Goal: Information Seeking & Learning: Learn about a topic

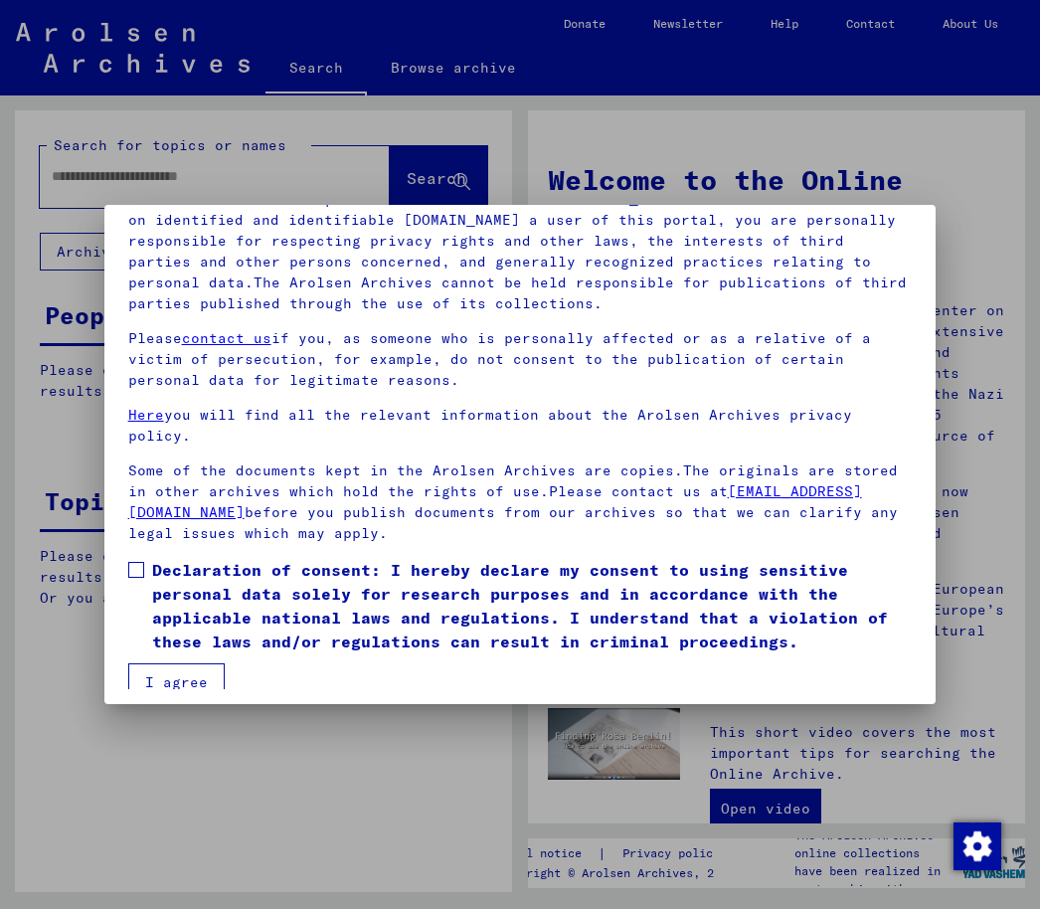
scroll to position [181, 0]
click at [141, 563] on span at bounding box center [136, 571] width 16 height 16
click at [200, 664] on button "I agree" at bounding box center [176, 683] width 96 height 38
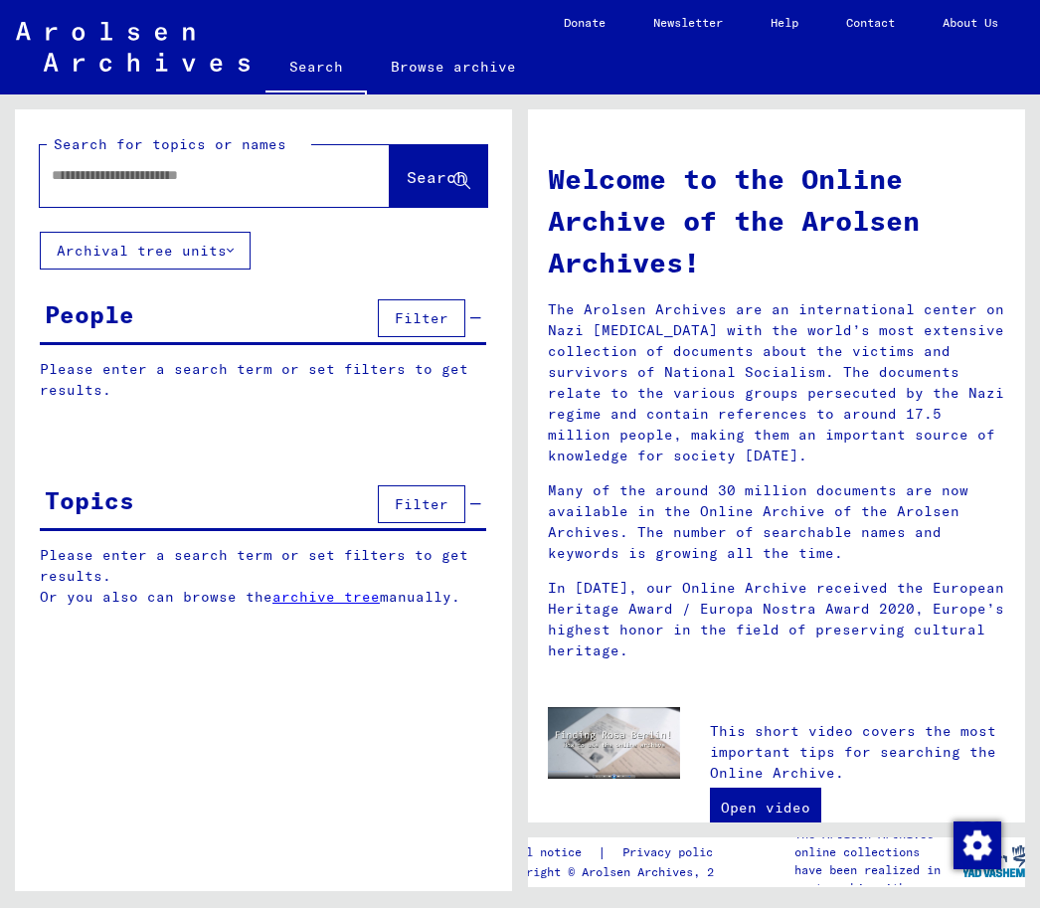
click at [244, 168] on input "text" at bounding box center [191, 176] width 278 height 21
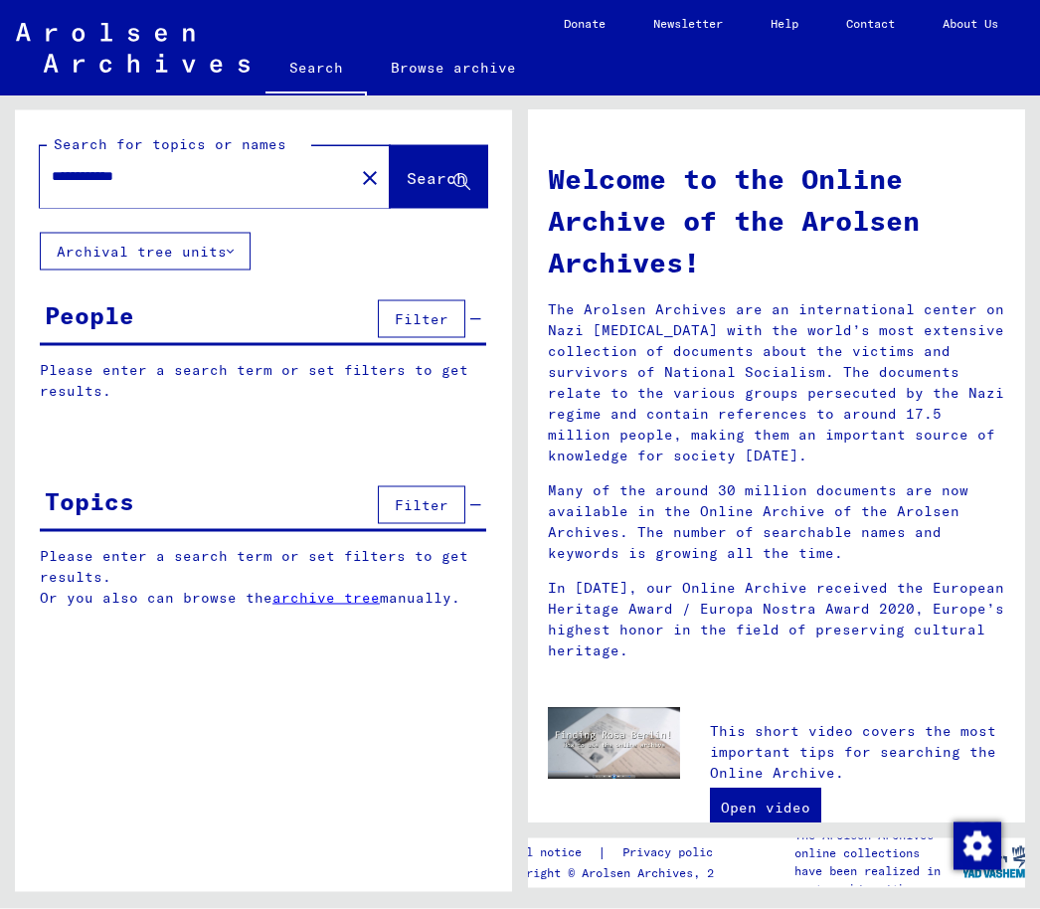
type input "**********"
click at [227, 251] on button "Archival tree units" at bounding box center [145, 252] width 211 height 38
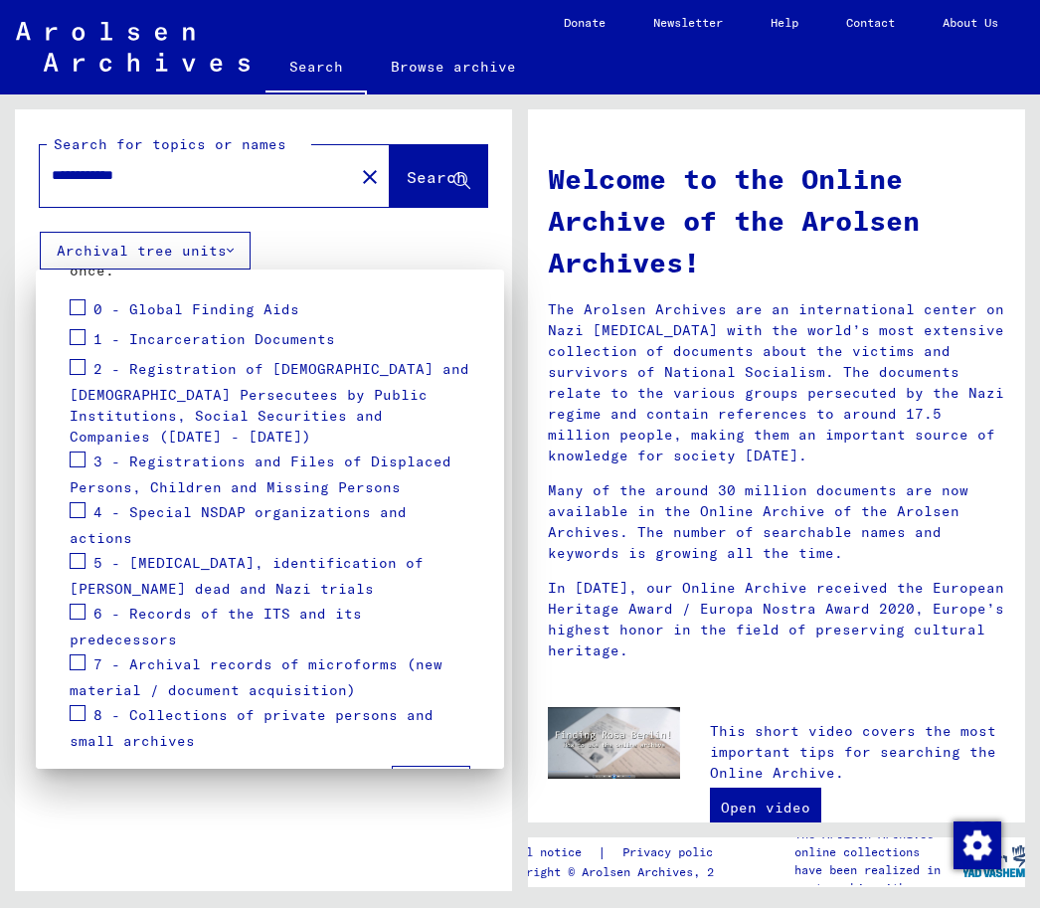
scroll to position [289, 0]
click at [80, 337] on span at bounding box center [78, 337] width 16 height 16
click at [84, 359] on span at bounding box center [78, 367] width 16 height 16
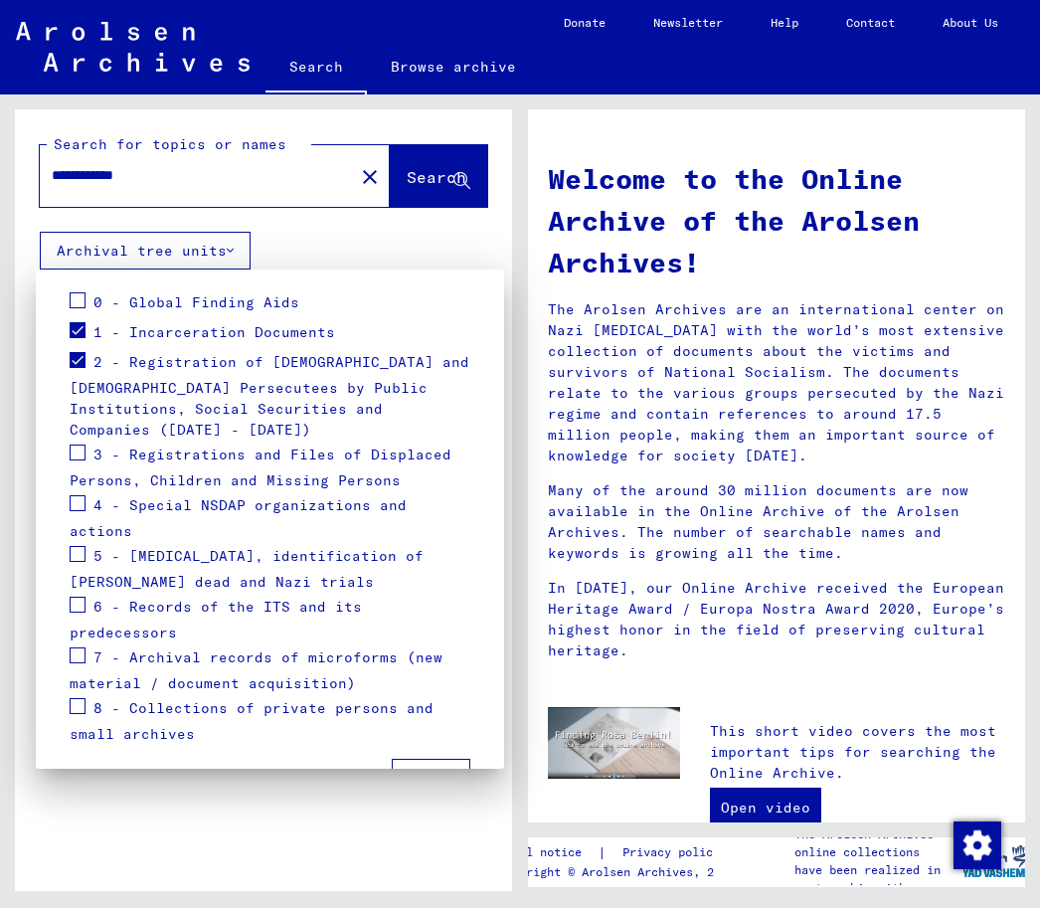
scroll to position [294, 0]
click at [437, 771] on span "Apply" at bounding box center [431, 780] width 45 height 18
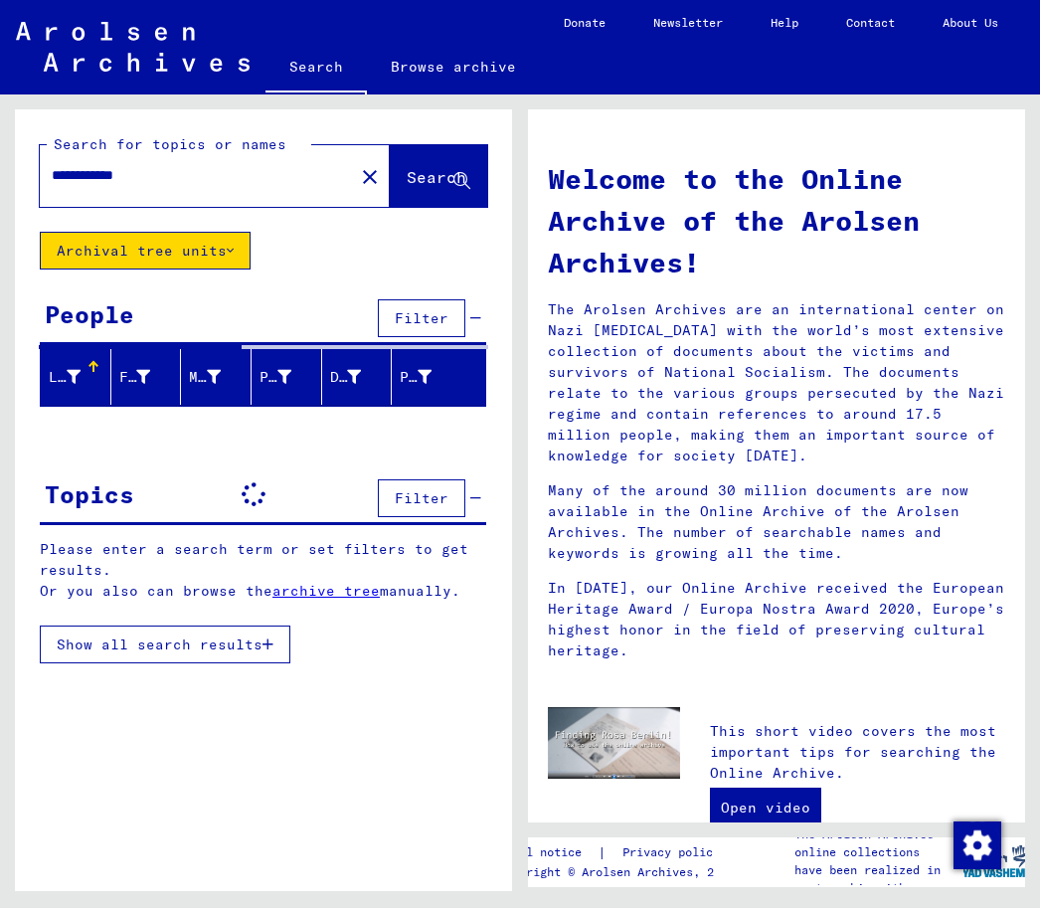
click at [429, 492] on span "Filter" at bounding box center [422, 499] width 54 height 18
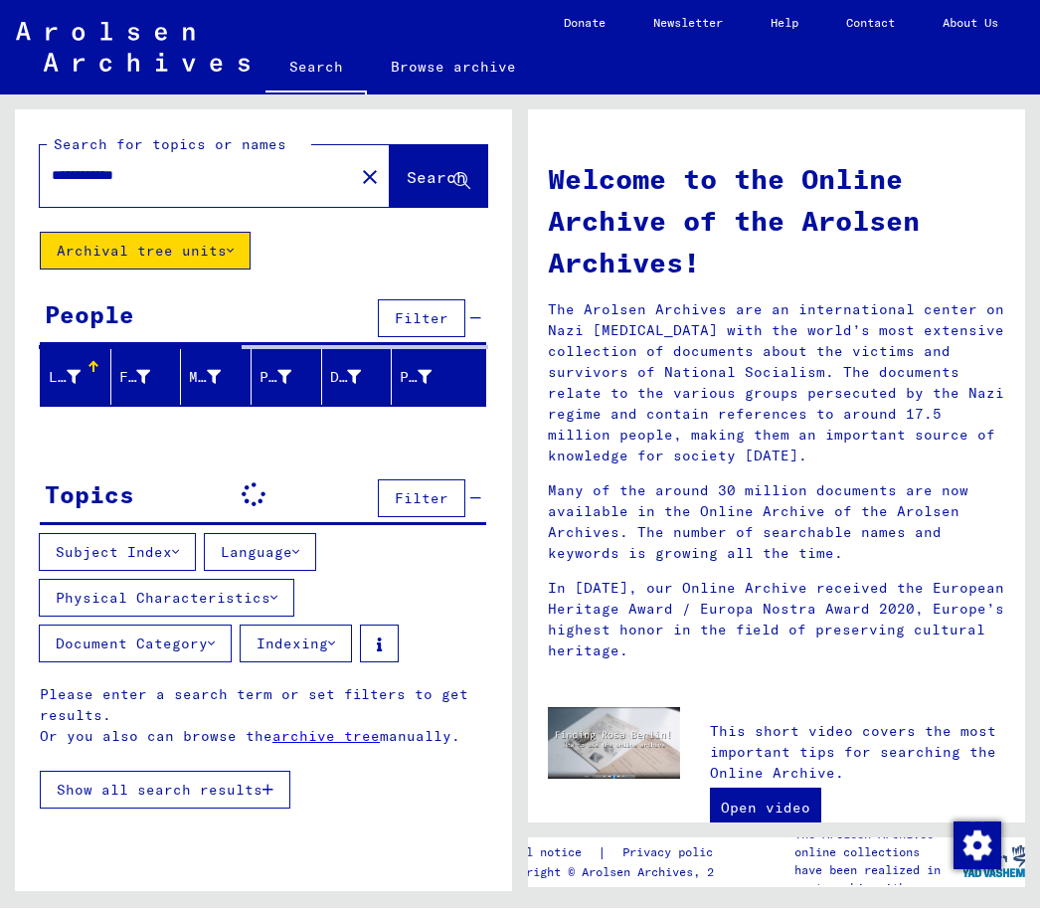
click at [299, 546] on icon at bounding box center [295, 553] width 7 height 14
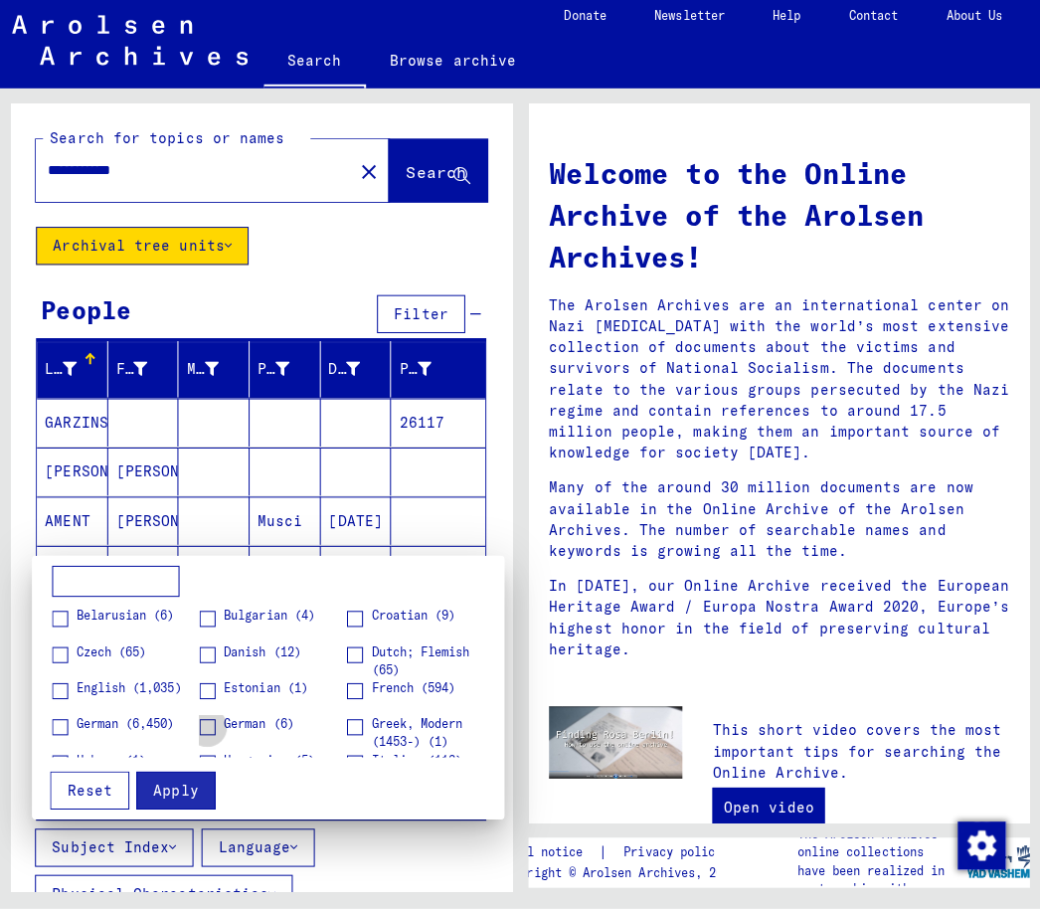
click at [207, 721] on span at bounding box center [210, 729] width 16 height 16
click at [189, 782] on span "Apply" at bounding box center [178, 791] width 45 height 18
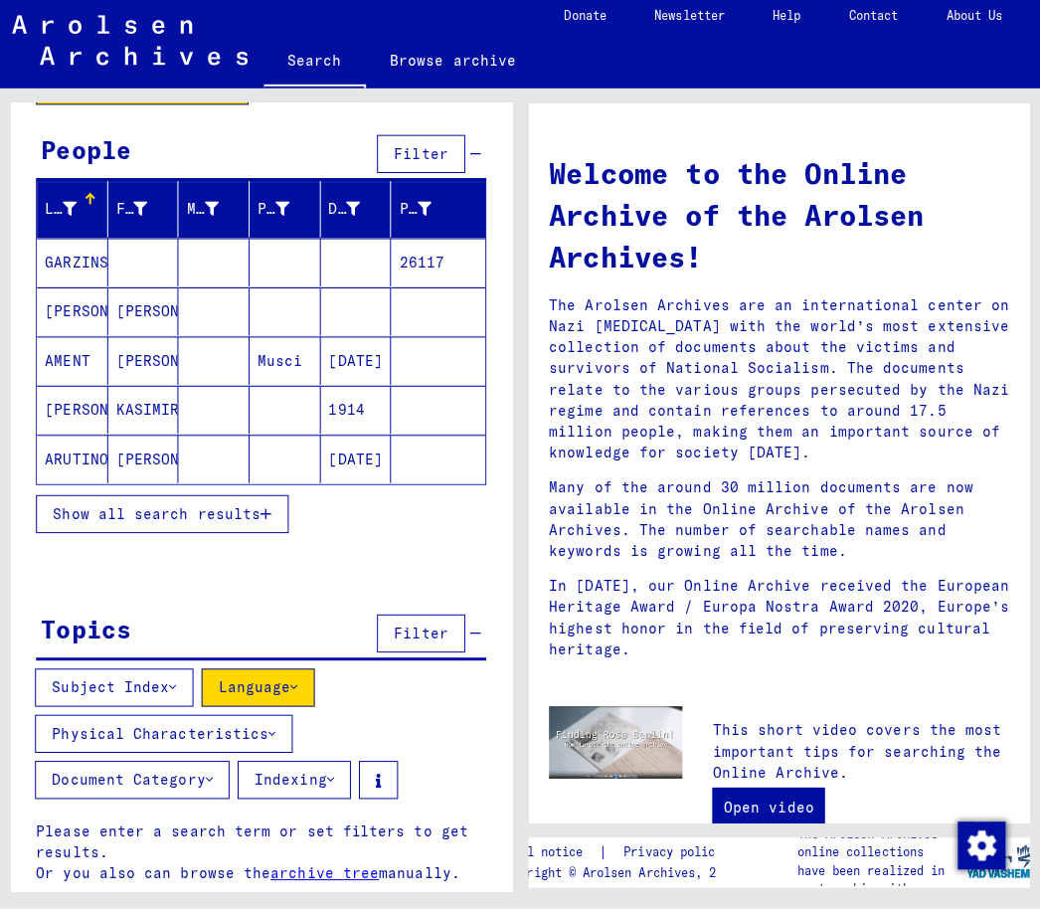
scroll to position [158, 0]
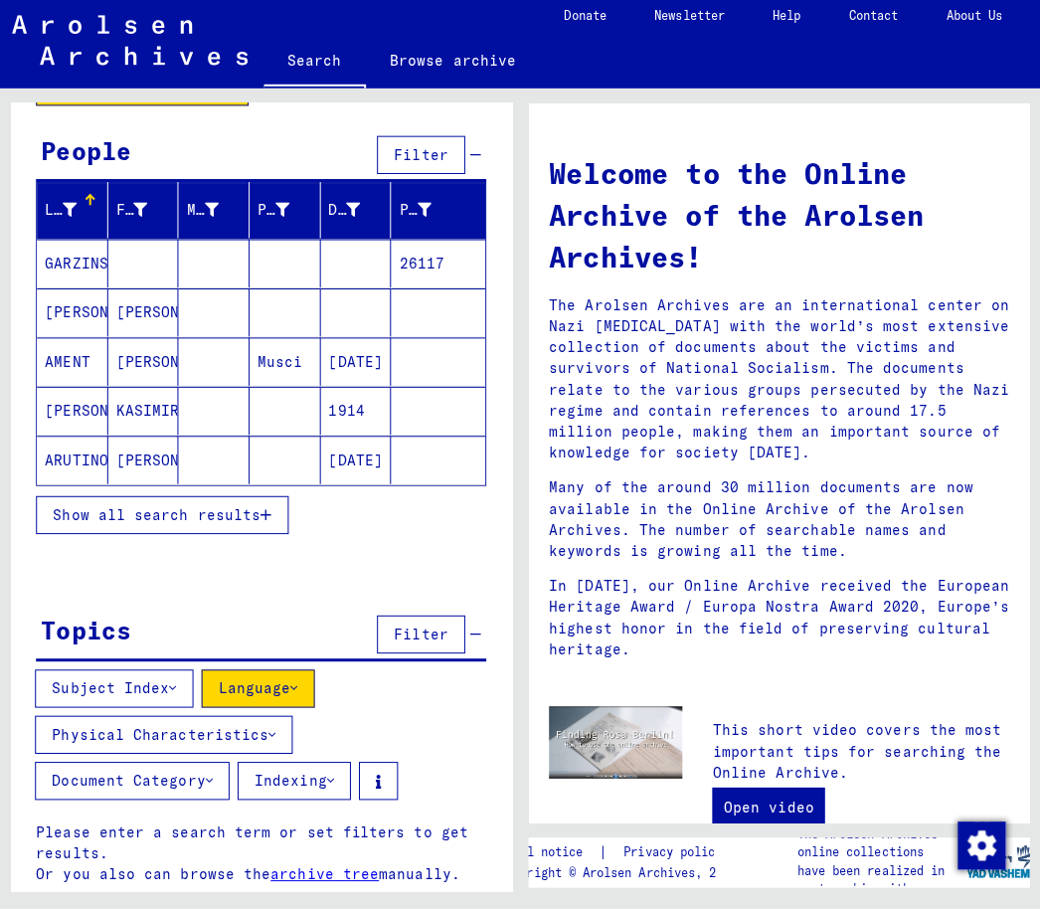
click at [264, 724] on button "Physical Characteristics" at bounding box center [167, 736] width 256 height 38
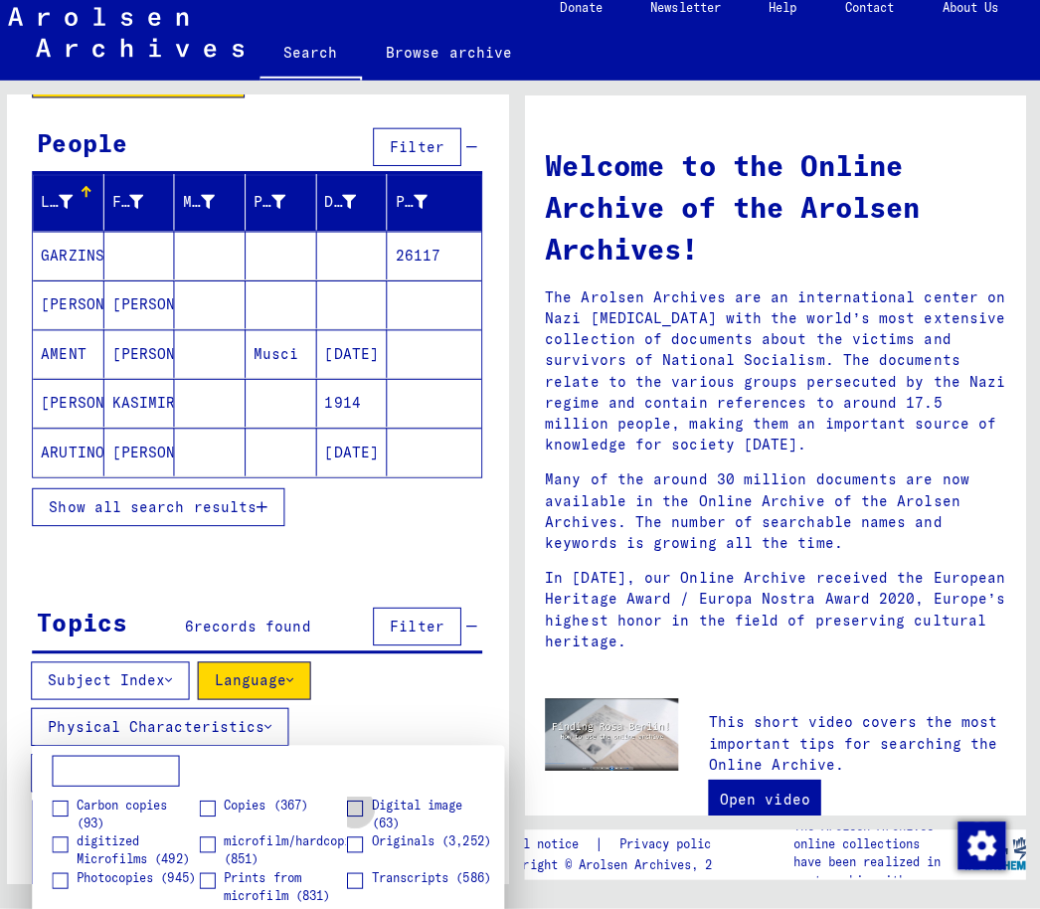
scroll to position [0, 0]
click at [358, 801] on span at bounding box center [356, 809] width 16 height 16
click at [252, 722] on div at bounding box center [520, 454] width 1040 height 909
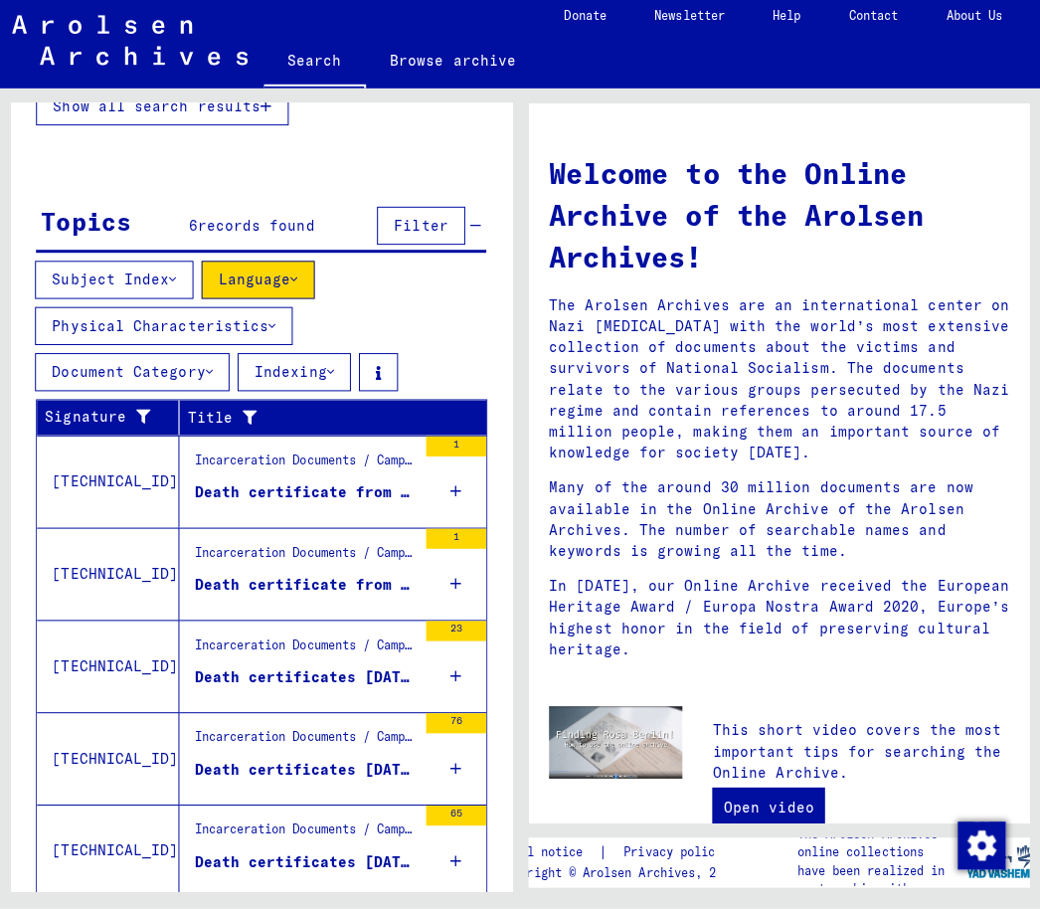
scroll to position [562, 0]
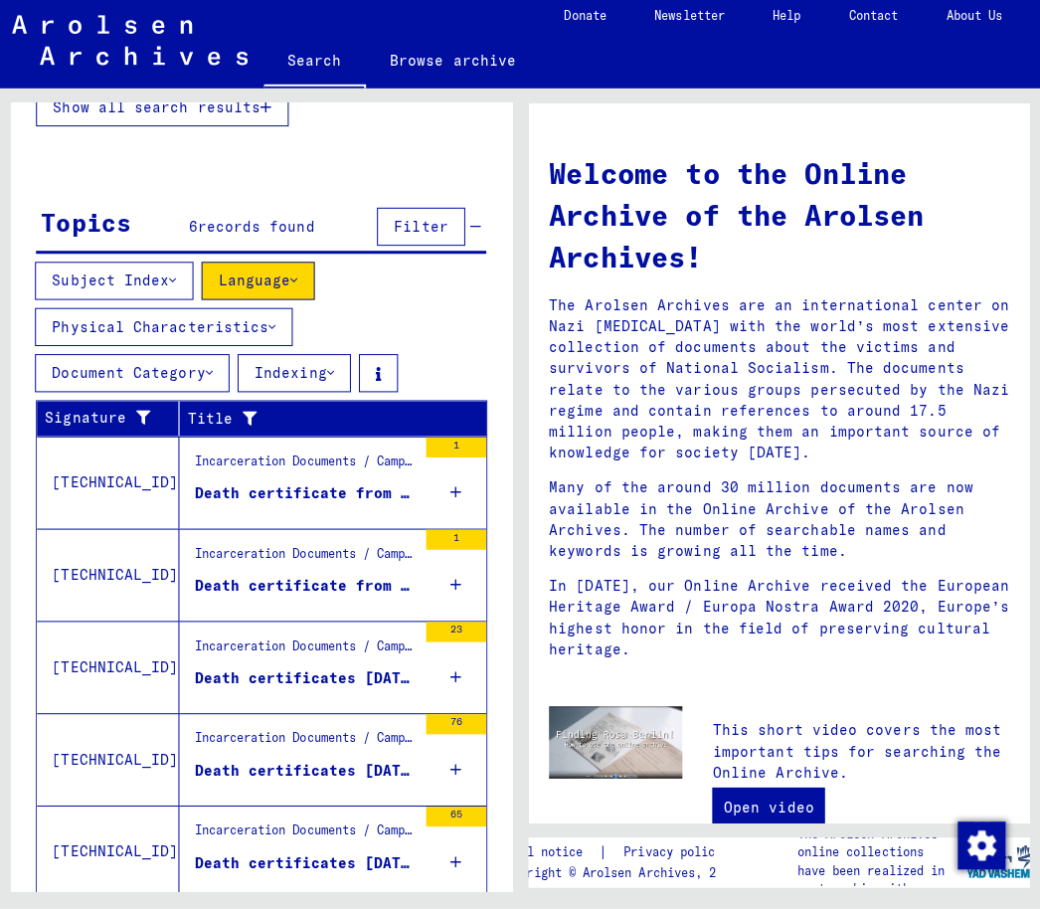
click at [464, 487] on div "1" at bounding box center [457, 485] width 60 height 89
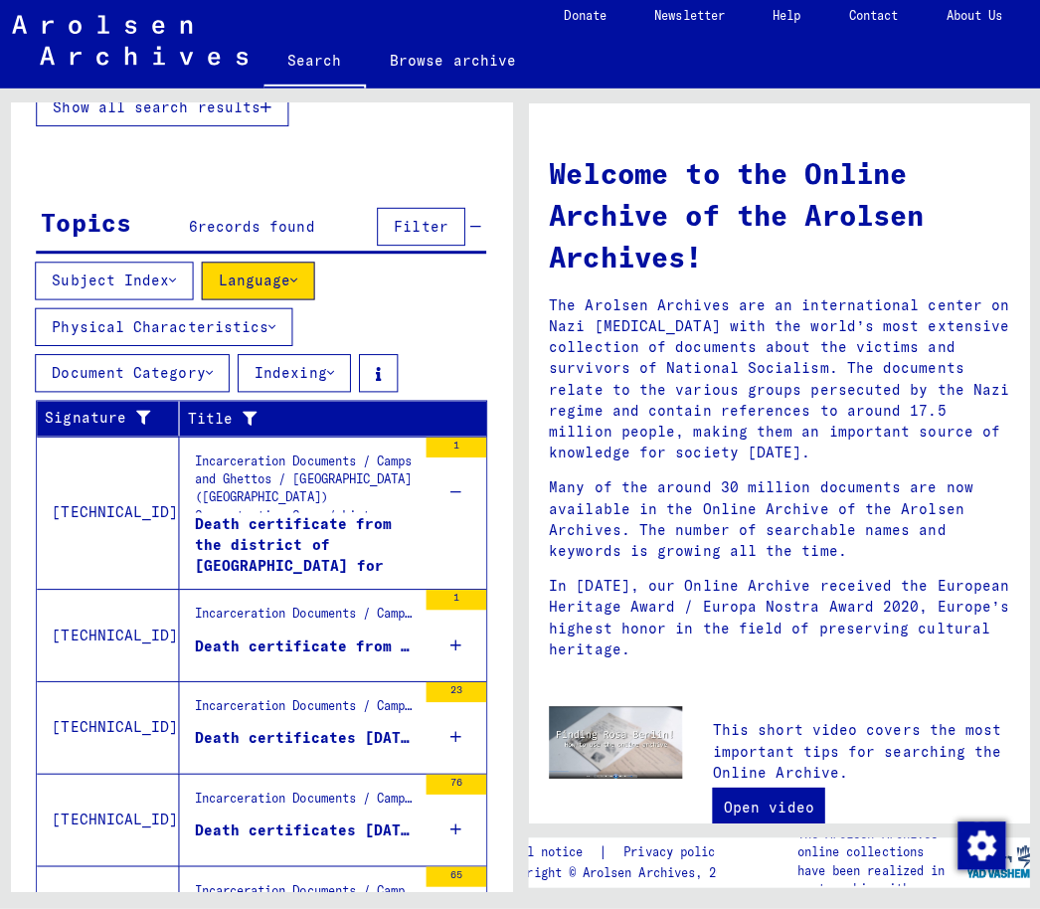
scroll to position [49, 0]
click at [463, 593] on div "1" at bounding box center [457, 637] width 60 height 89
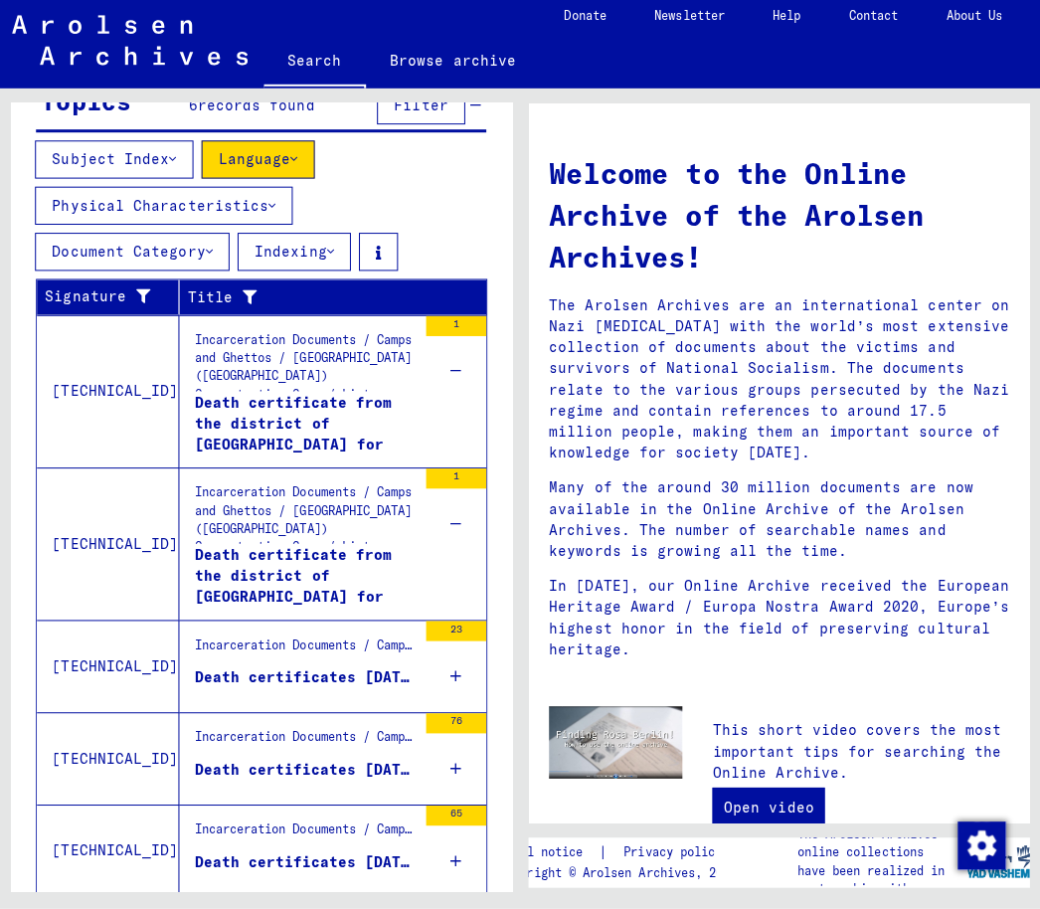
scroll to position [681, 0]
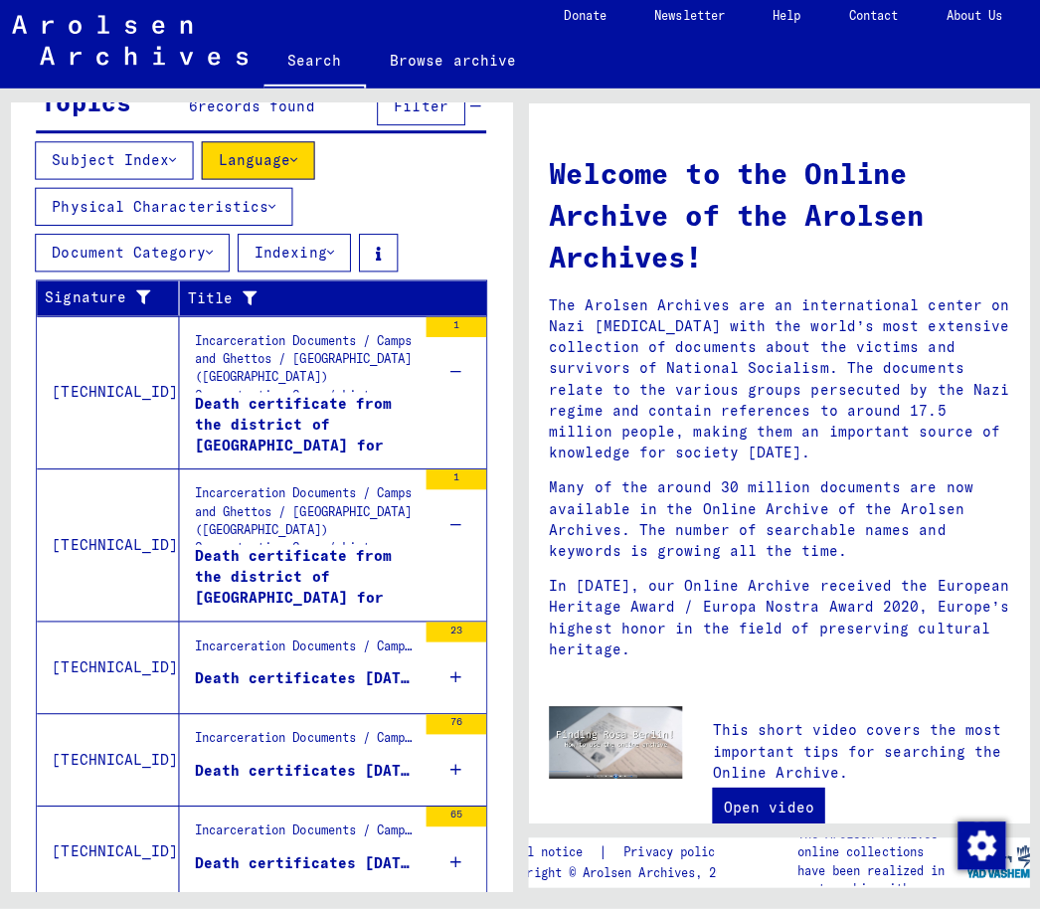
click at [451, 644] on icon at bounding box center [456, 679] width 11 height 70
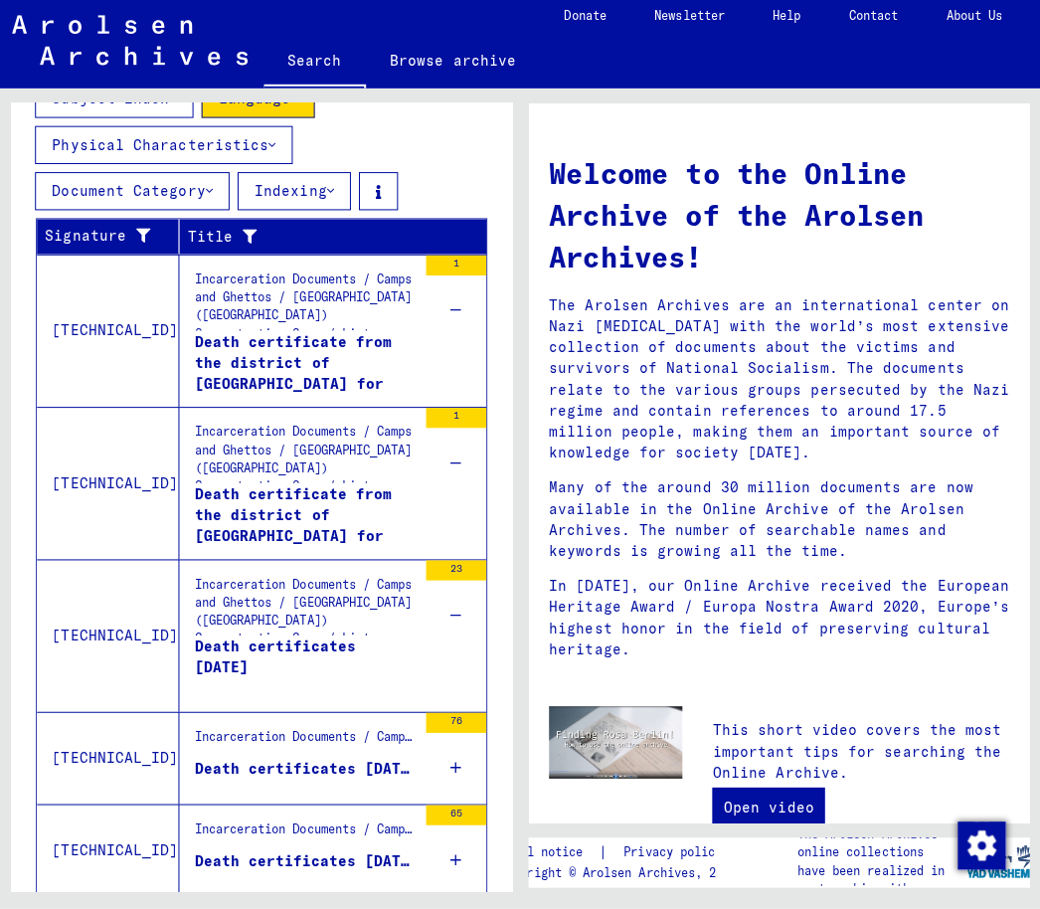
scroll to position [741, 0]
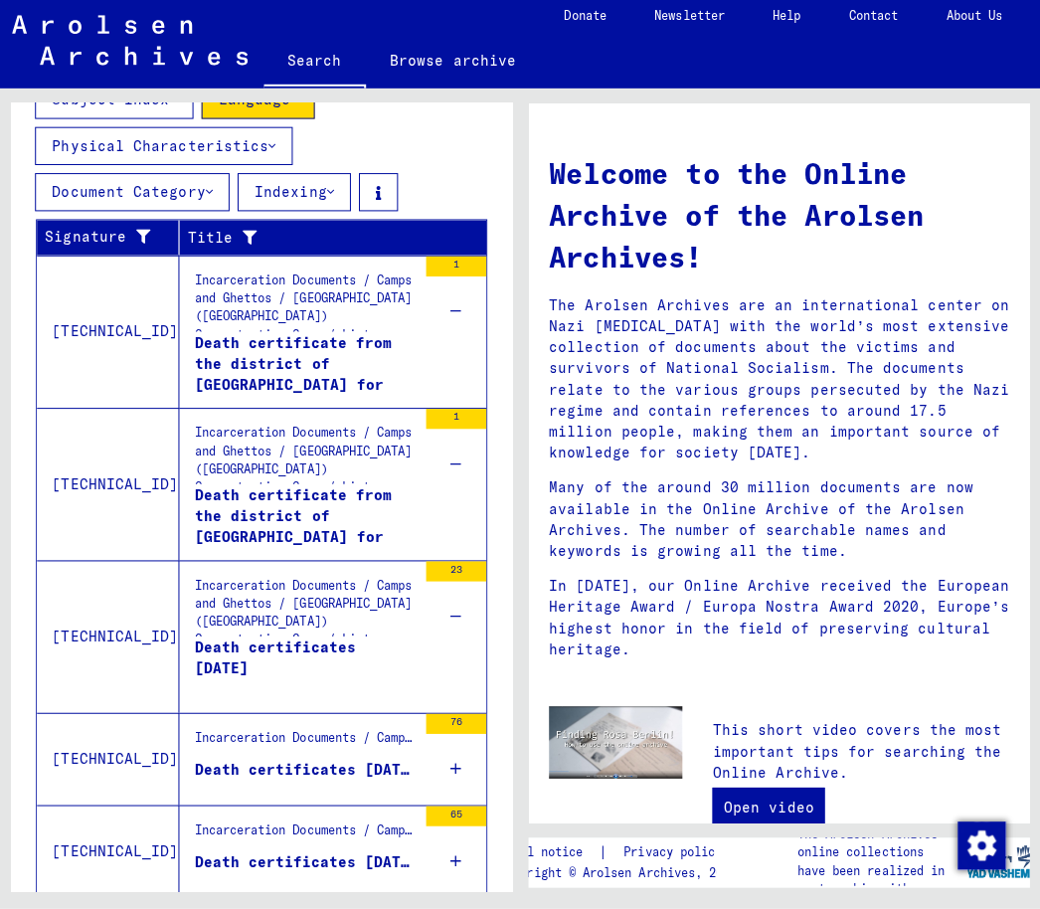
click at [451, 736] on icon at bounding box center [456, 771] width 11 height 70
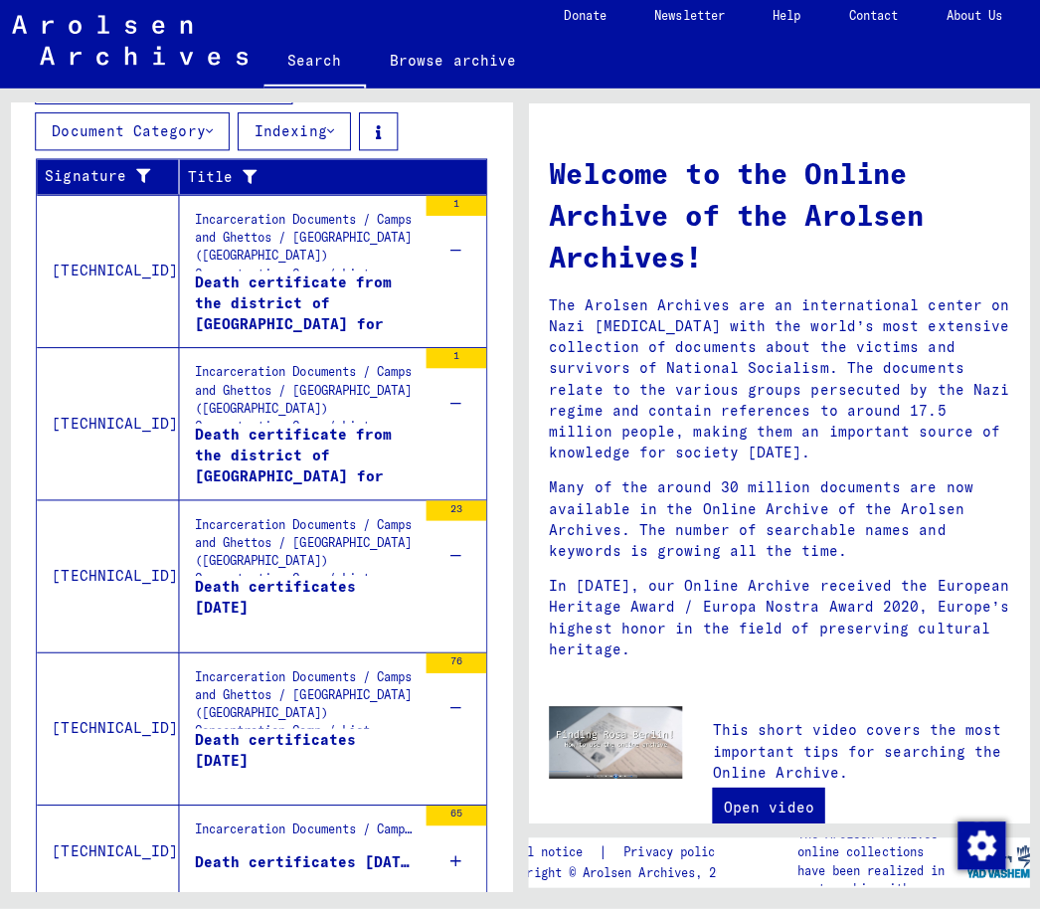
scroll to position [800, 0]
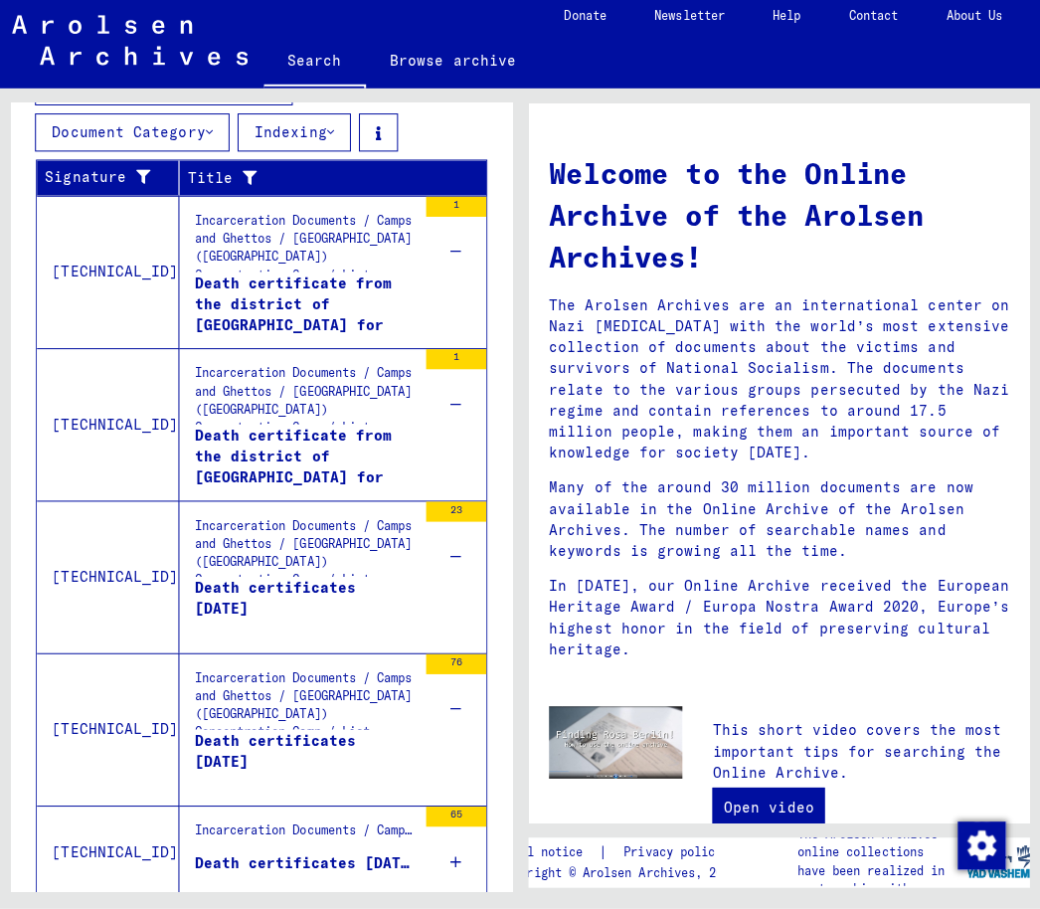
click at [451, 827] on icon at bounding box center [456, 862] width 11 height 70
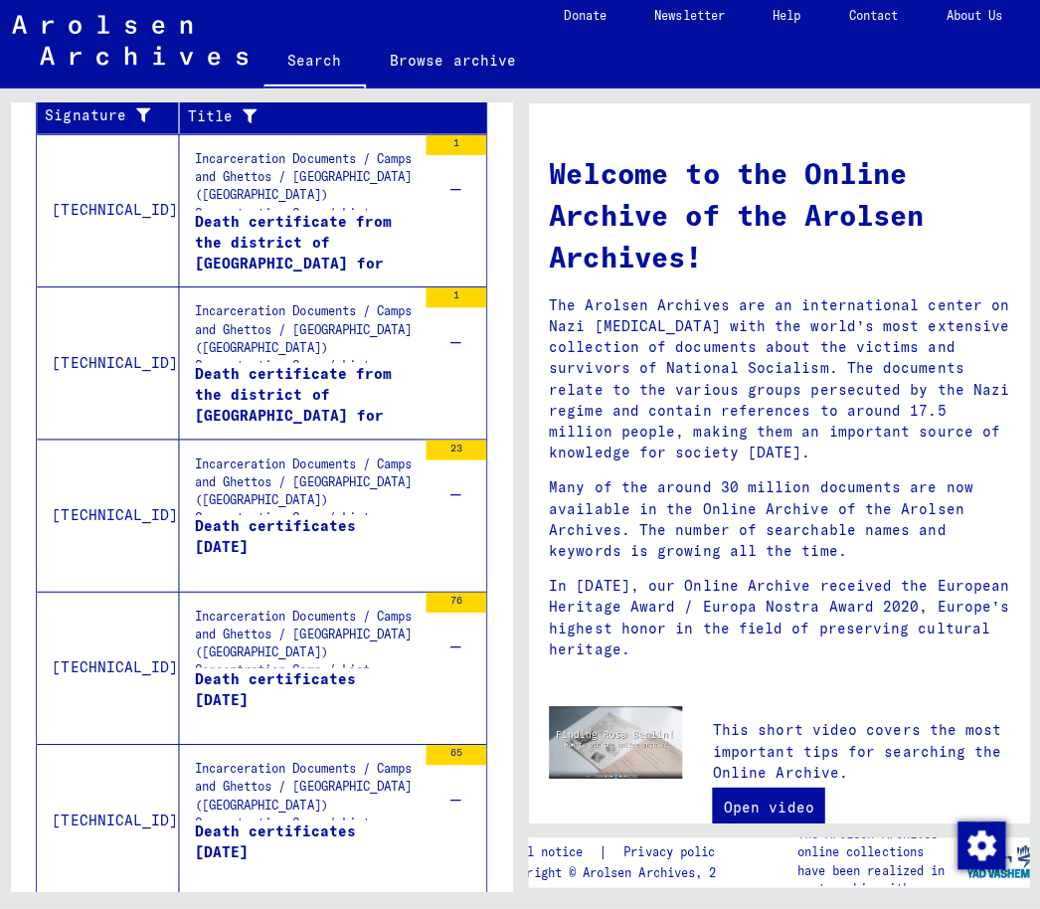
scroll to position [860, 0]
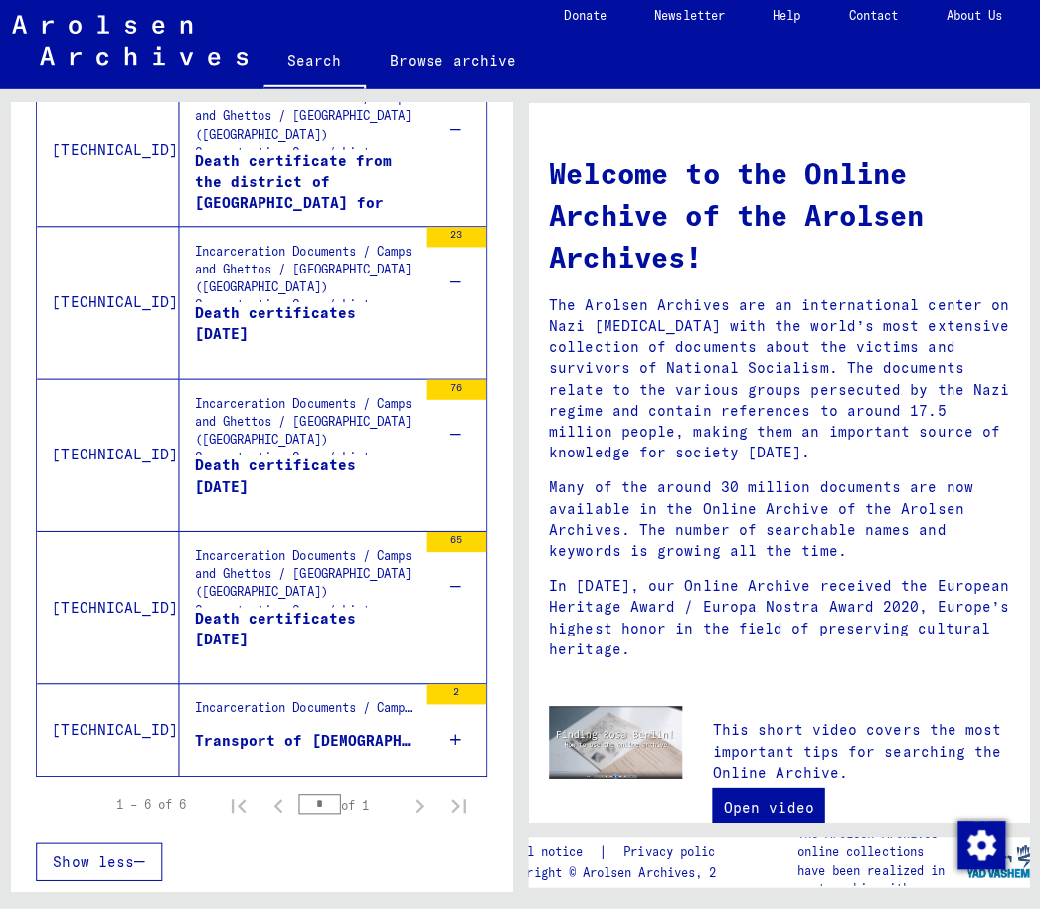
scroll to position [648, 0]
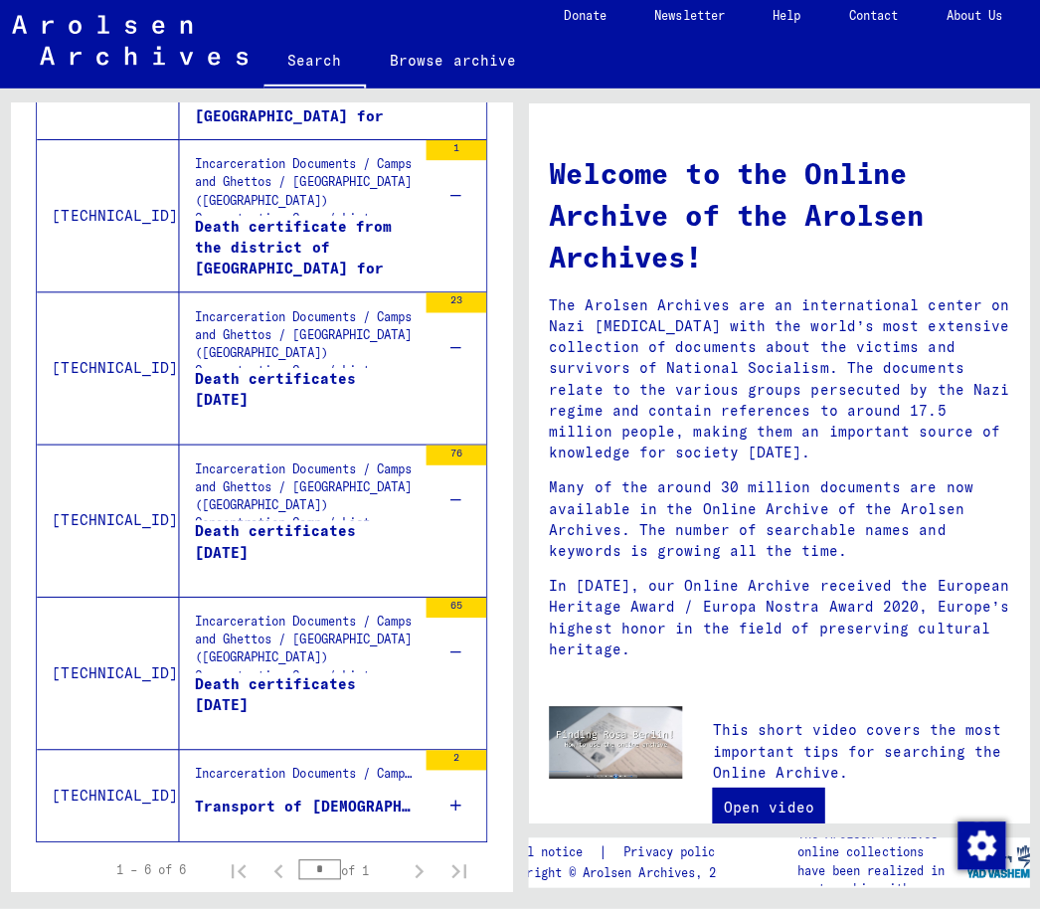
click at [449, 298] on div "23" at bounding box center [457, 308] width 60 height 20
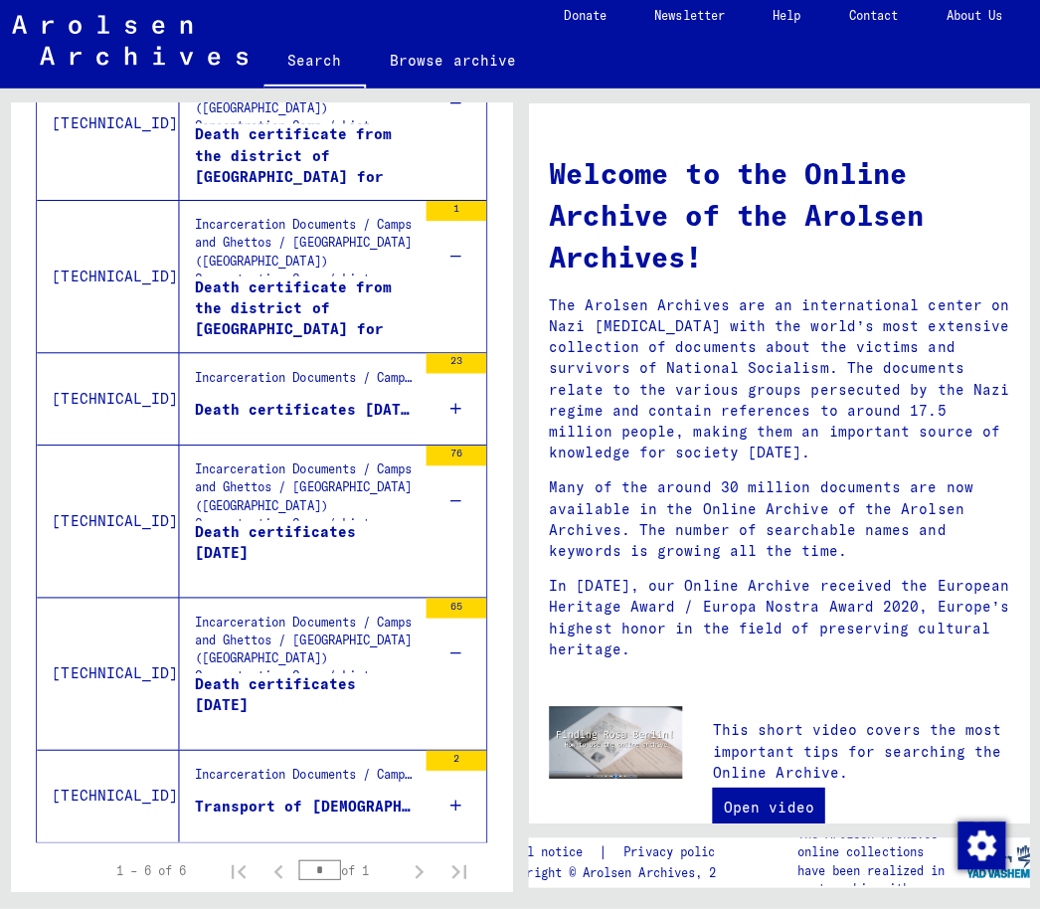
click at [292, 373] on div "Incarceration Documents / Camps and Ghettos / [GEOGRAPHIC_DATA] ([GEOGRAPHIC_DA…" at bounding box center [307, 387] width 220 height 28
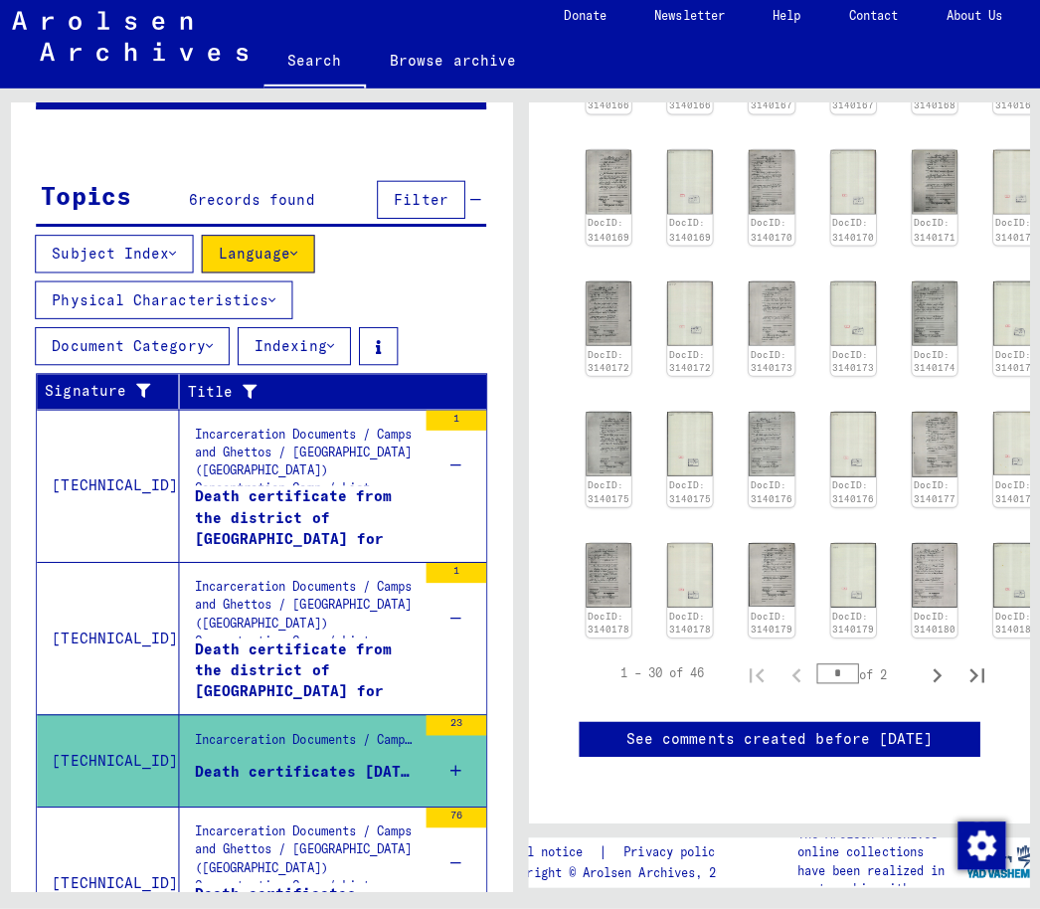
scroll to position [231, 0]
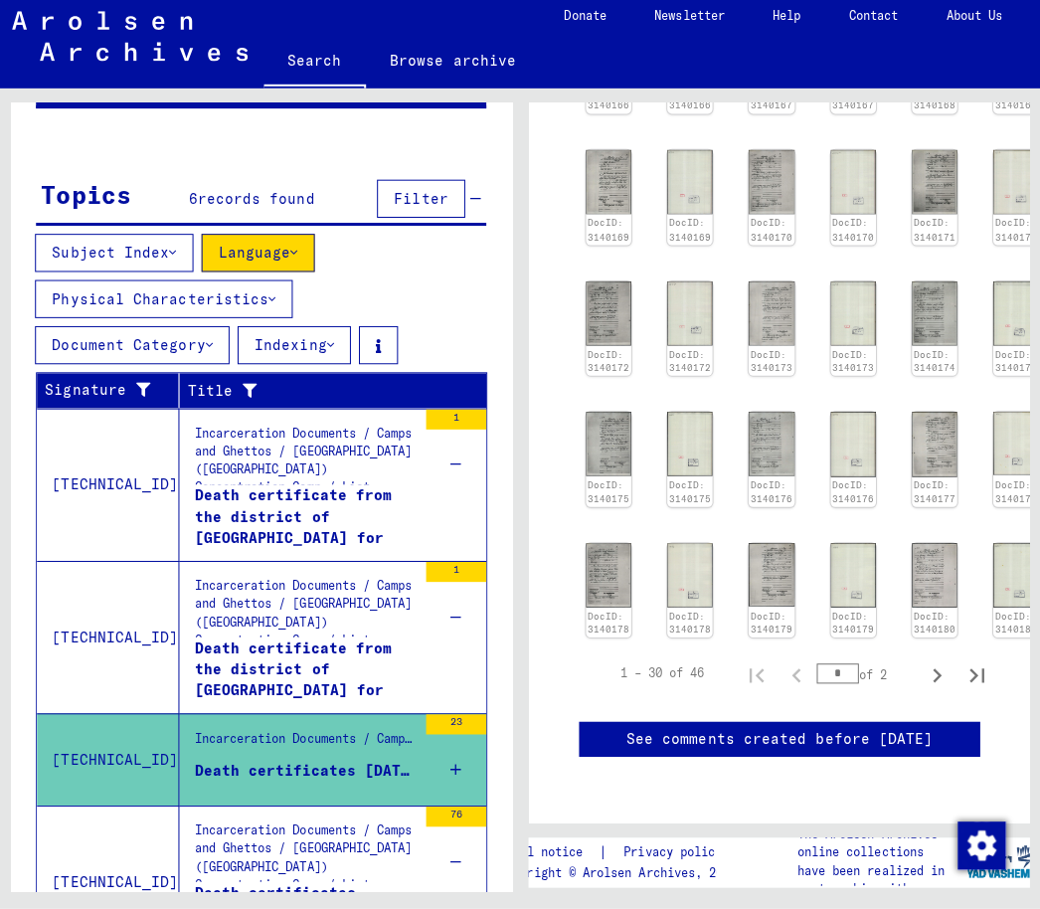
click at [271, 297] on icon at bounding box center [273, 304] width 7 height 14
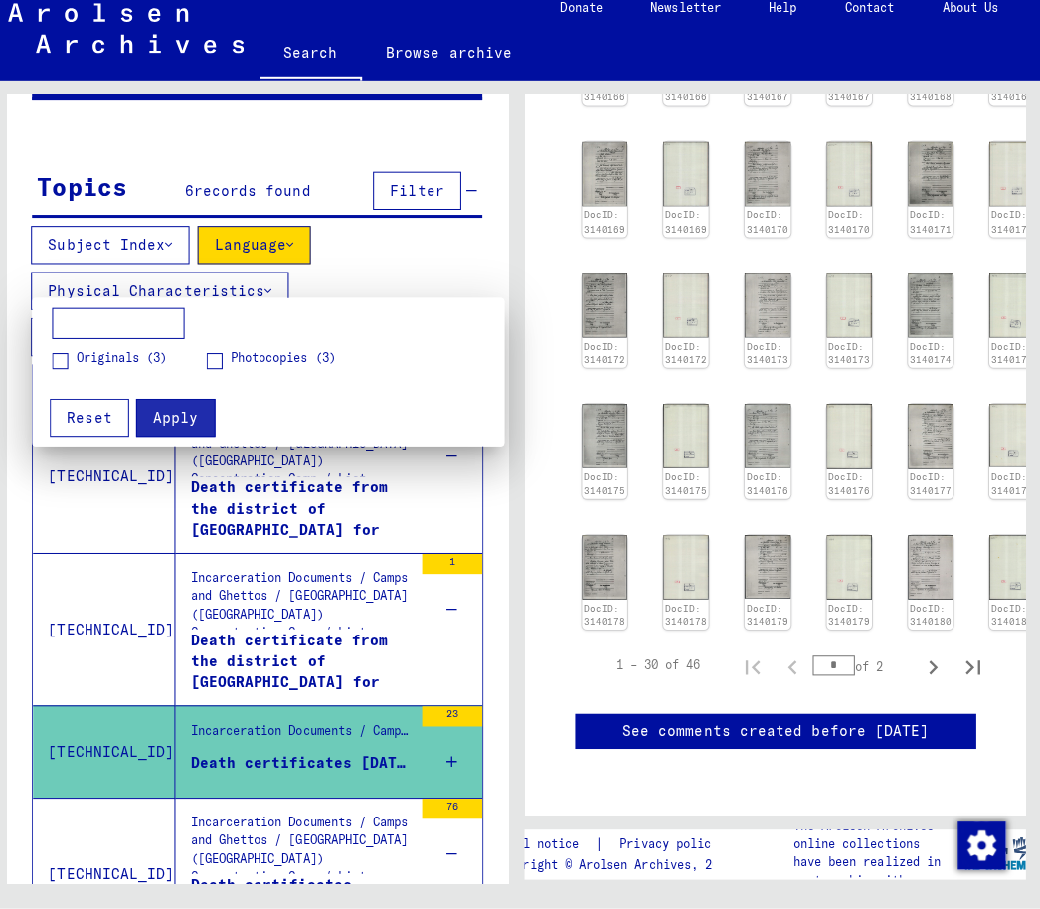
click at [97, 417] on span "Reset" at bounding box center [93, 422] width 45 height 18
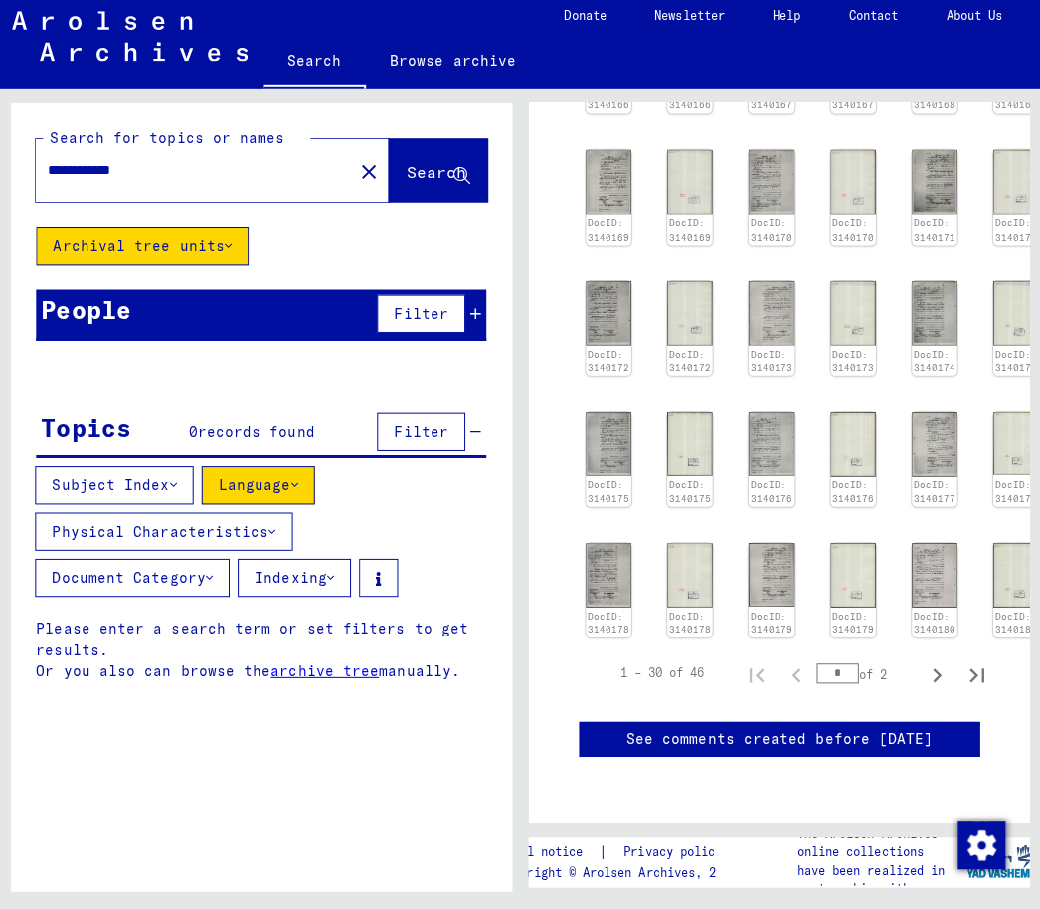
scroll to position [0, 0]
click at [476, 312] on icon at bounding box center [475, 319] width 11 height 14
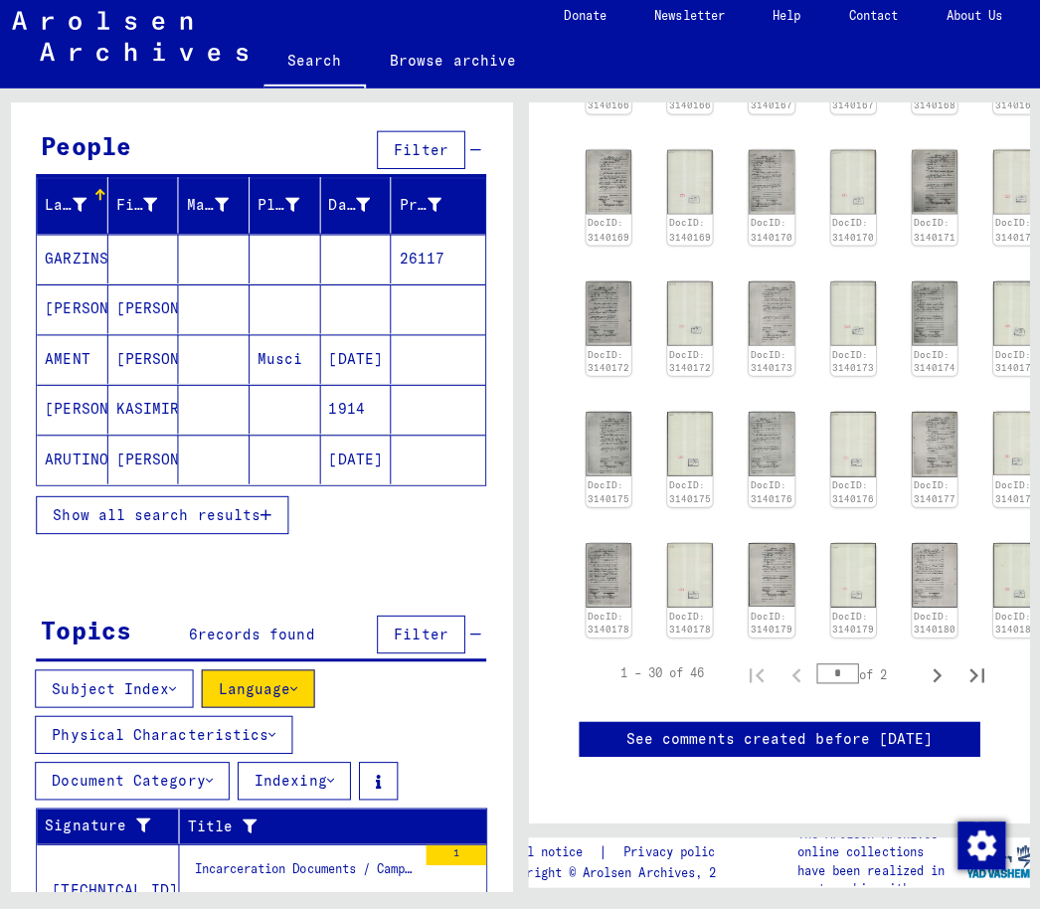
scroll to position [175, 0]
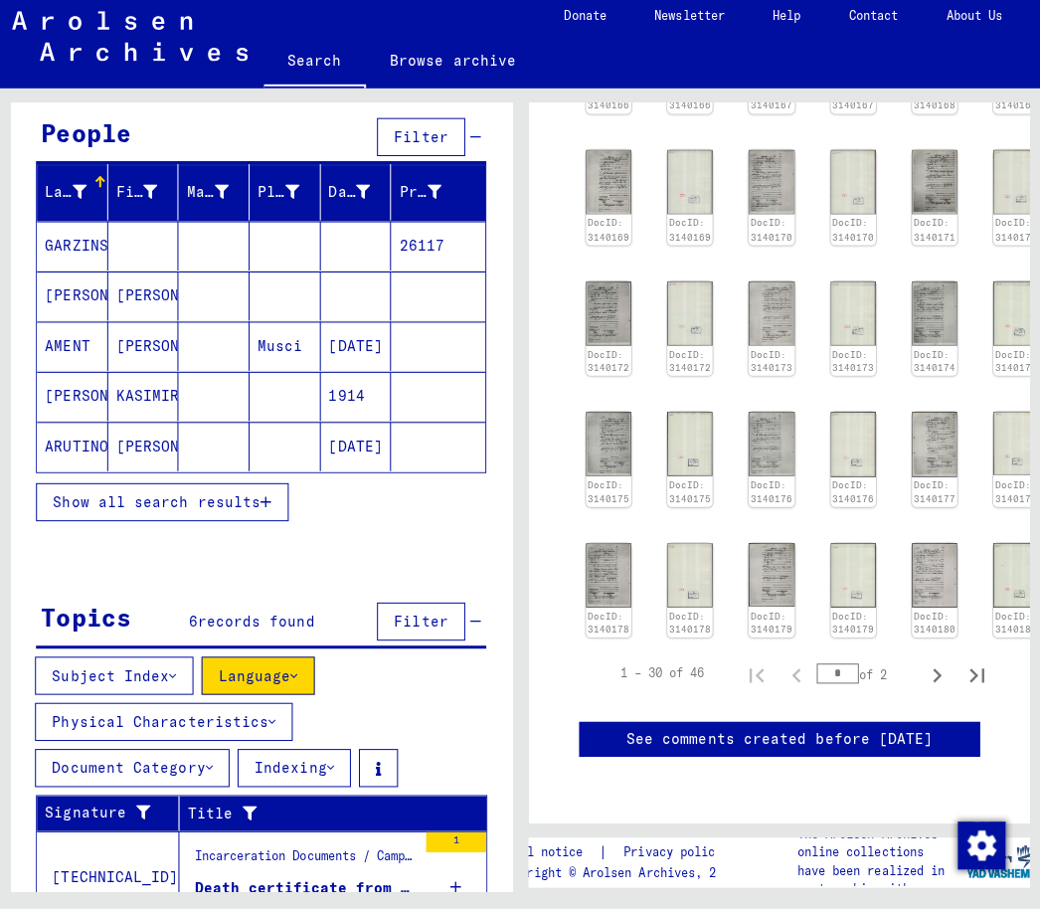
click at [263, 499] on icon "button" at bounding box center [267, 506] width 11 height 14
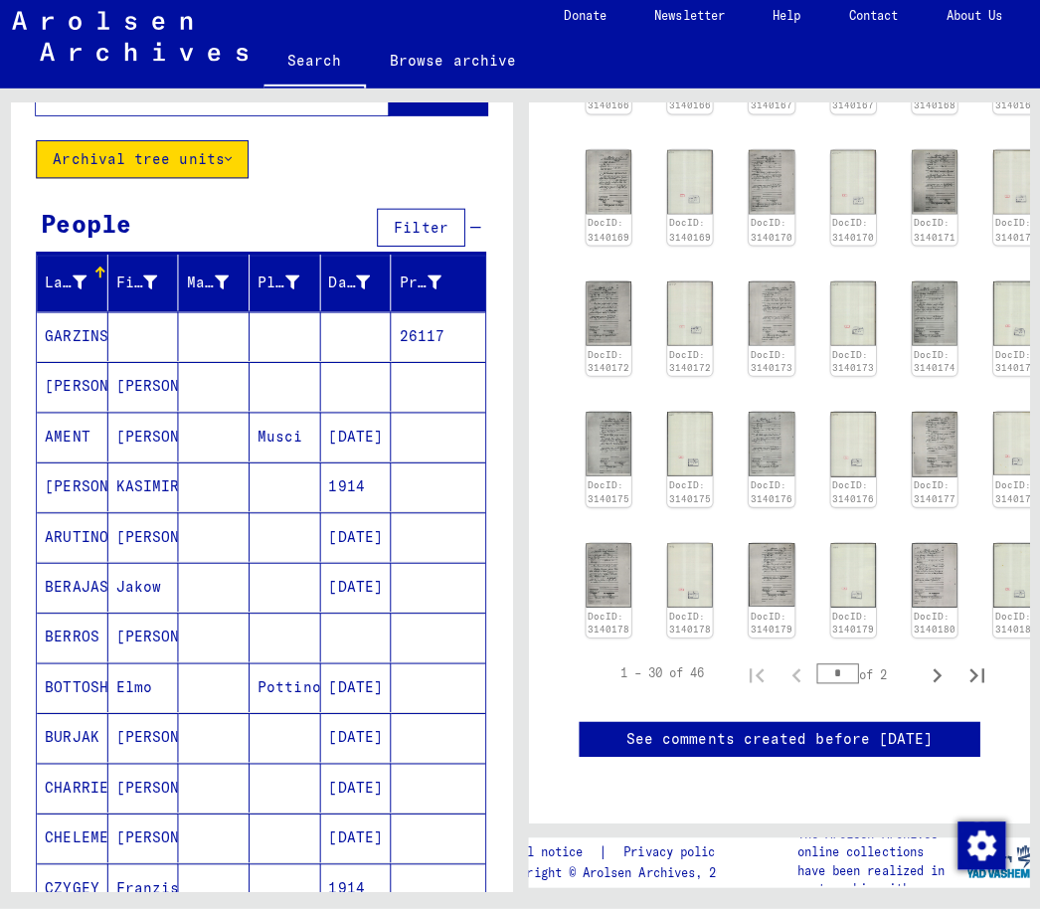
scroll to position [85, 0]
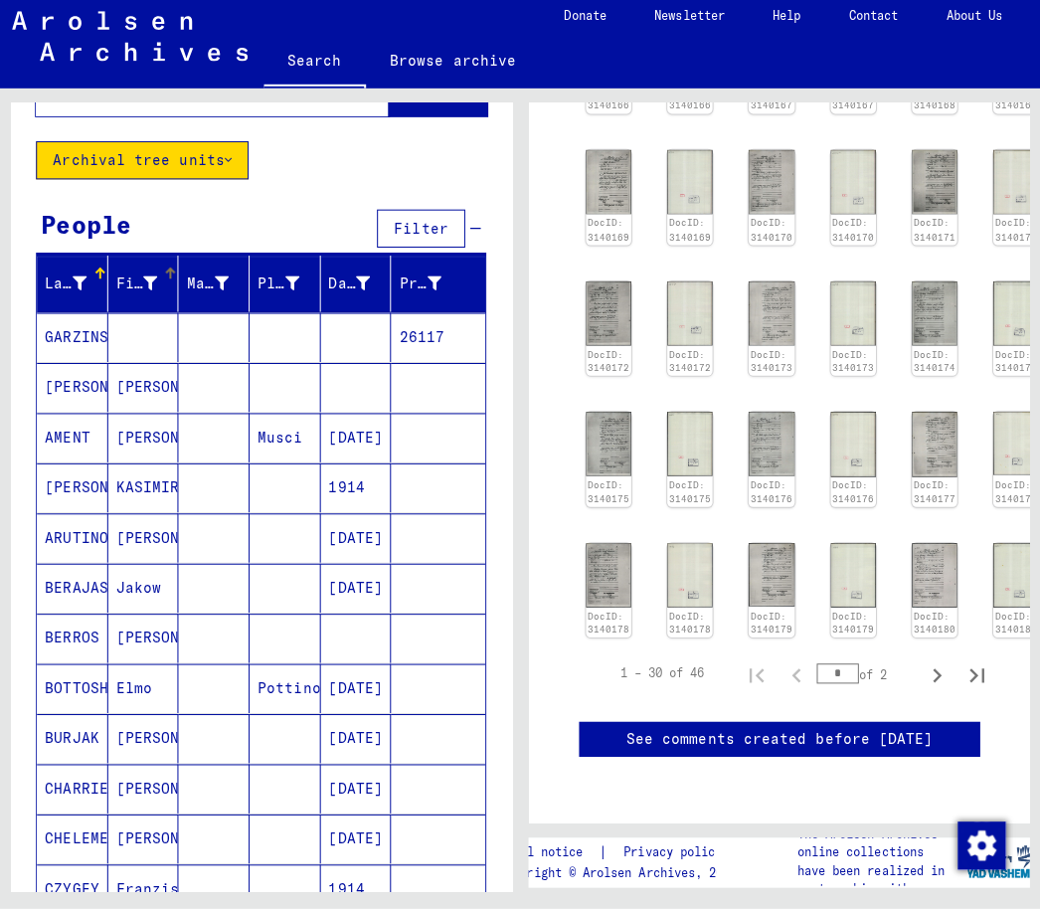
click at [146, 282] on icon at bounding box center [153, 289] width 14 height 14
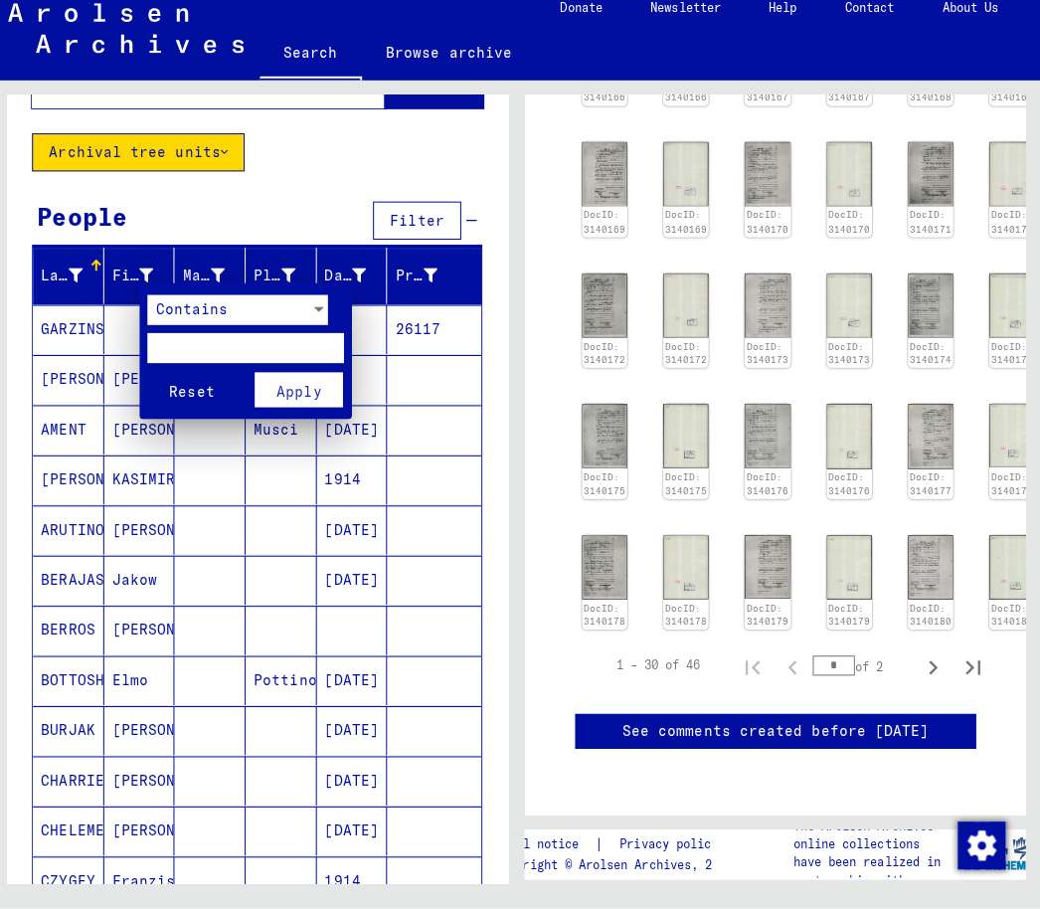
click at [314, 301] on div at bounding box center [320, 315] width 18 height 30
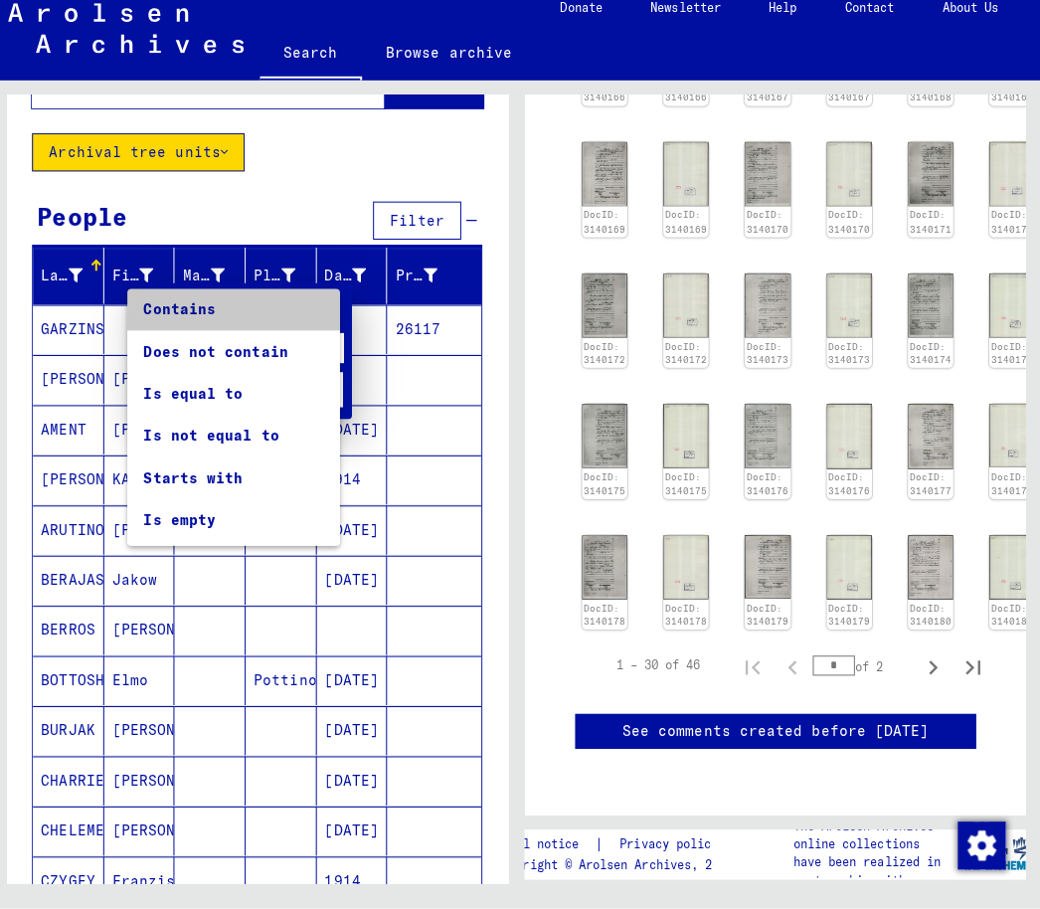
click at [204, 308] on span "Contains" at bounding box center [235, 315] width 179 height 42
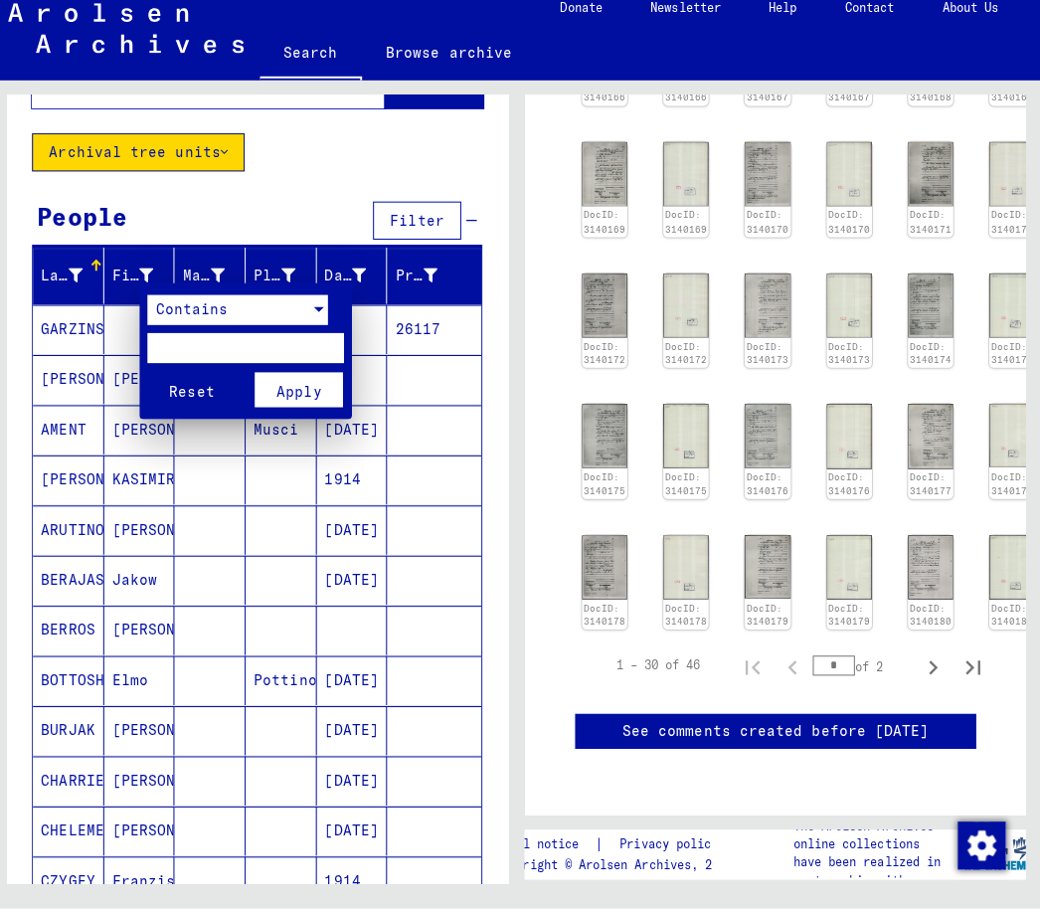
click at [300, 388] on span "Apply" at bounding box center [300, 397] width 45 height 18
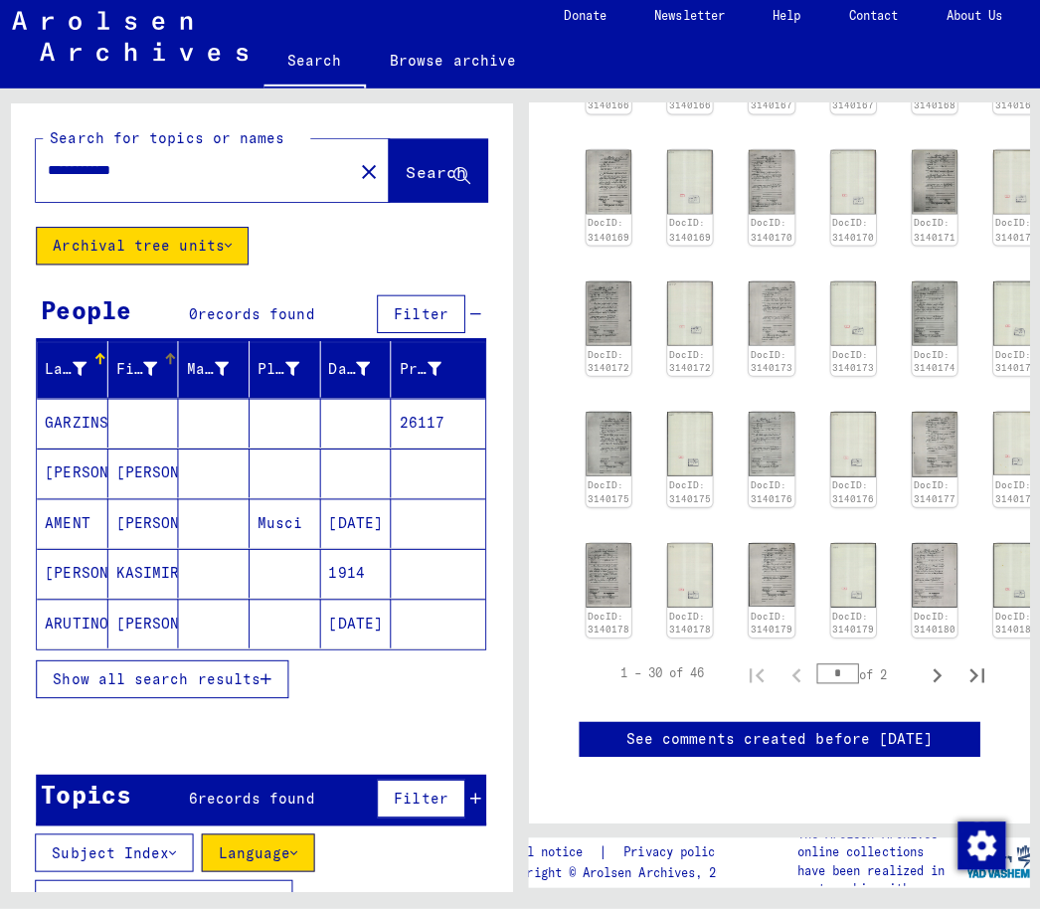
scroll to position [0, 0]
click at [153, 367] on icon at bounding box center [153, 374] width 14 height 14
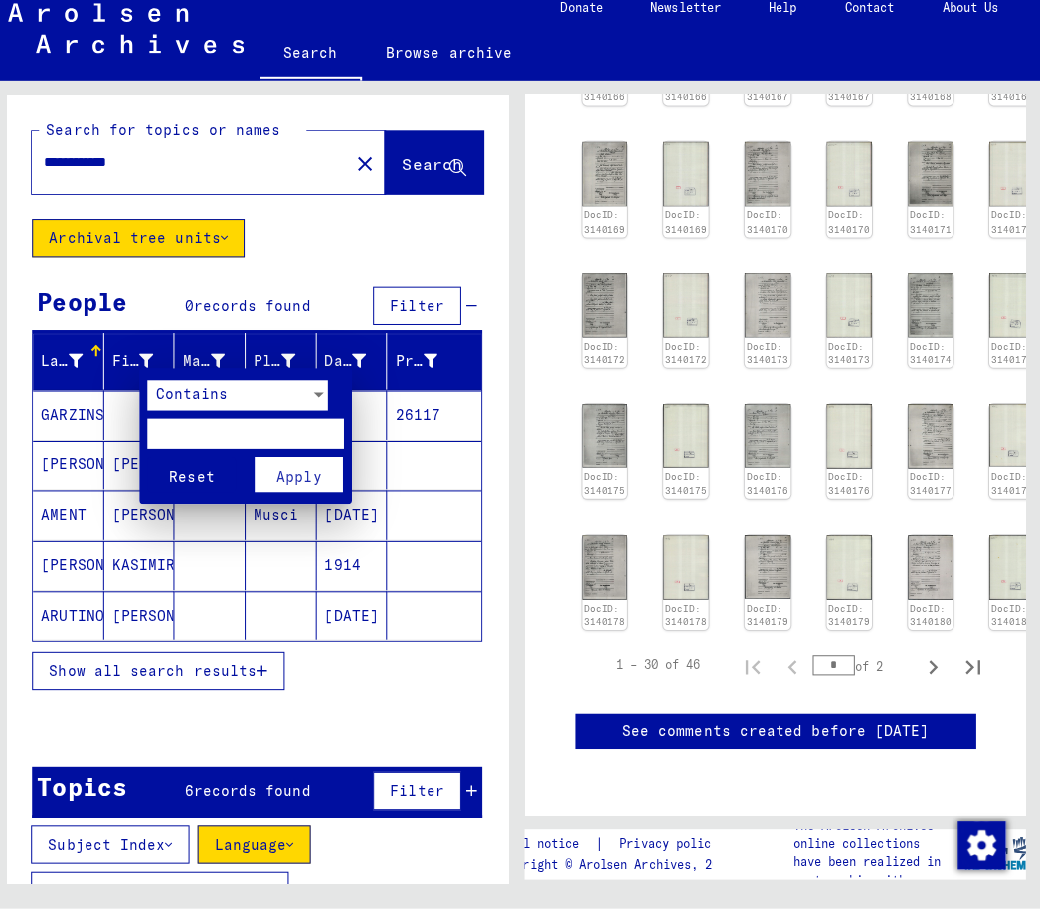
click at [311, 394] on div at bounding box center [320, 400] width 18 height 30
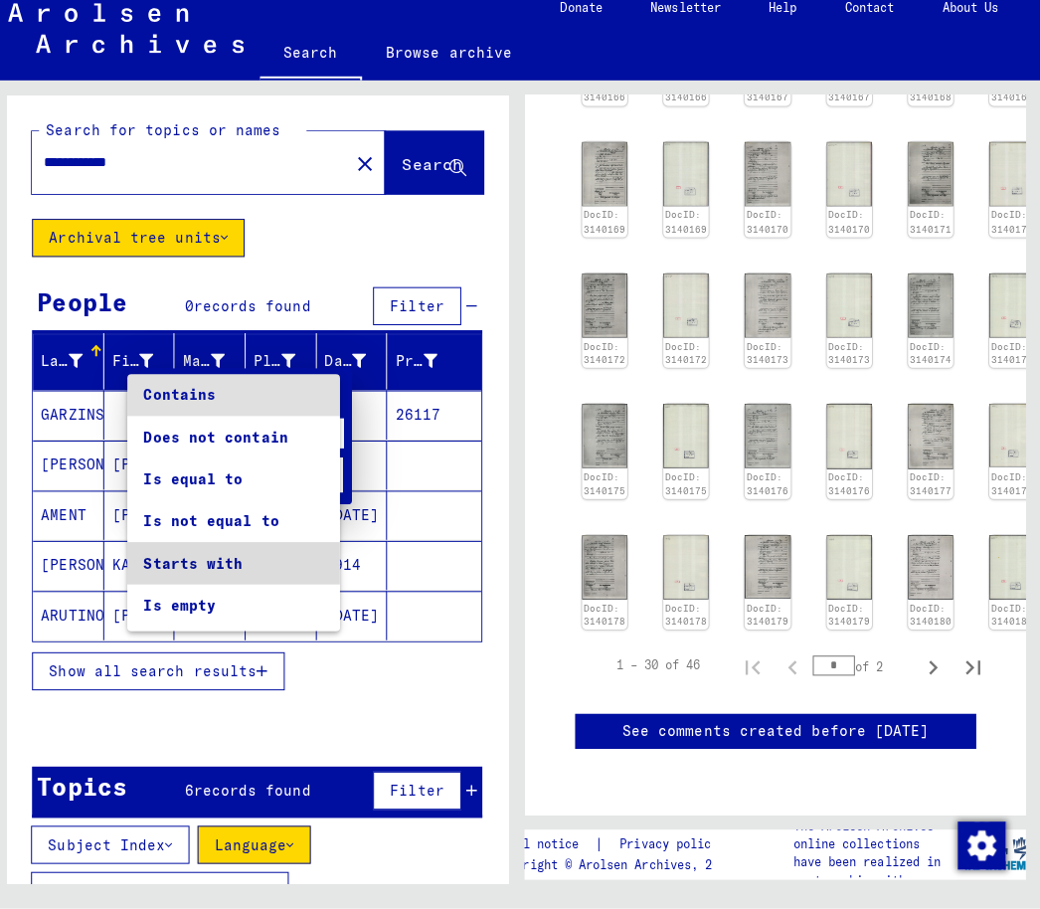
click at [227, 557] on span "Starts with" at bounding box center [235, 567] width 179 height 42
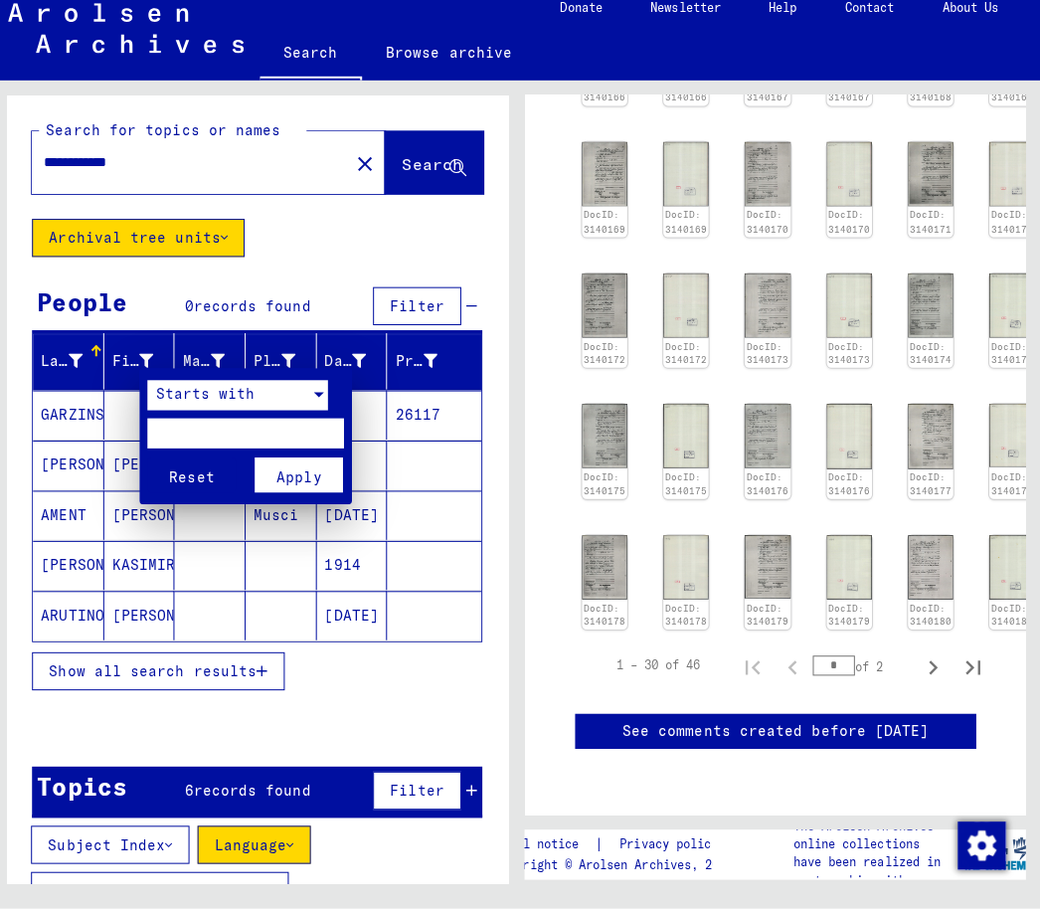
click at [287, 431] on input "text" at bounding box center [247, 438] width 195 height 30
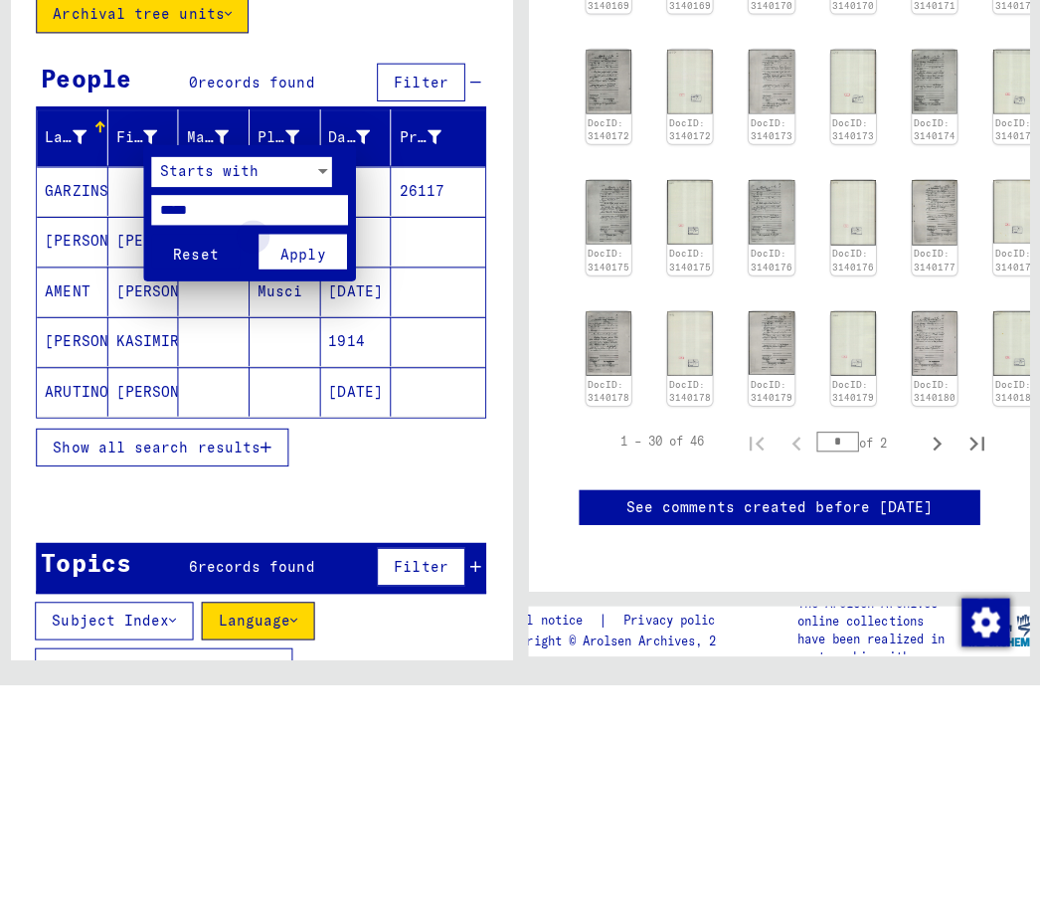
type input "*****"
click at [317, 472] on span "Apply" at bounding box center [300, 481] width 45 height 18
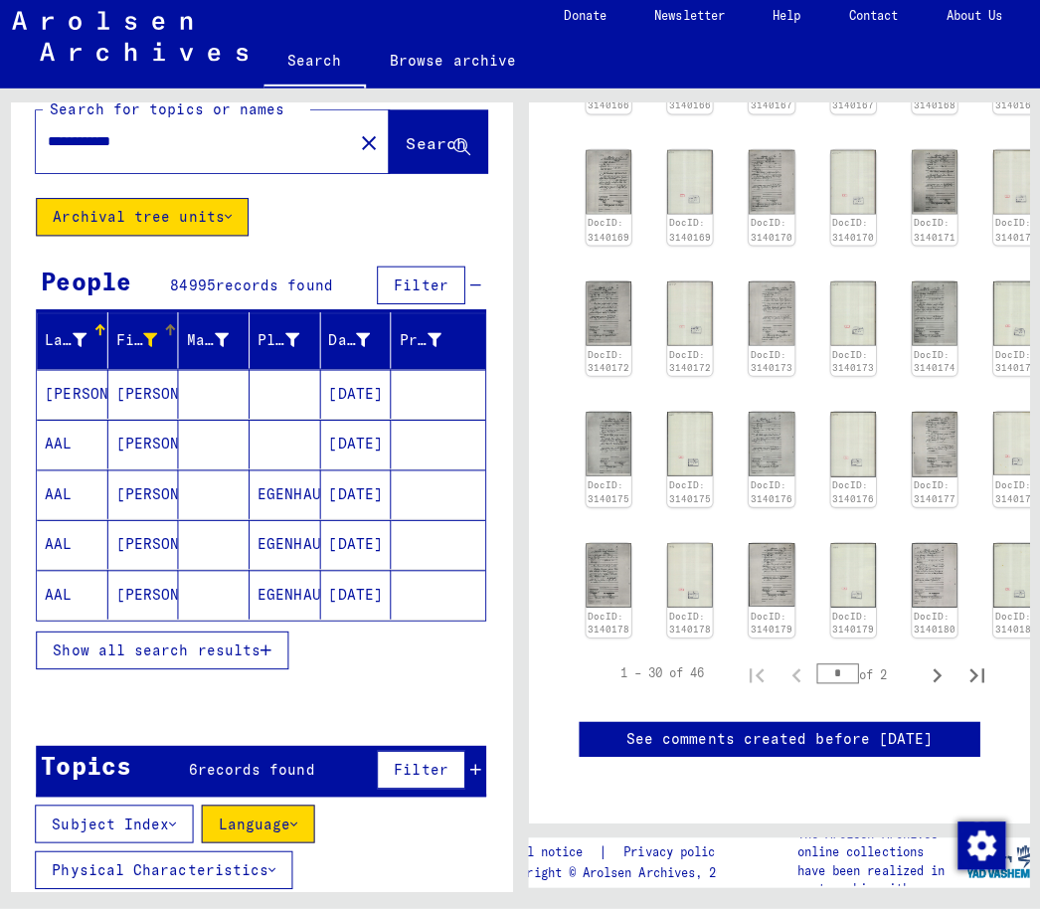
scroll to position [23, 0]
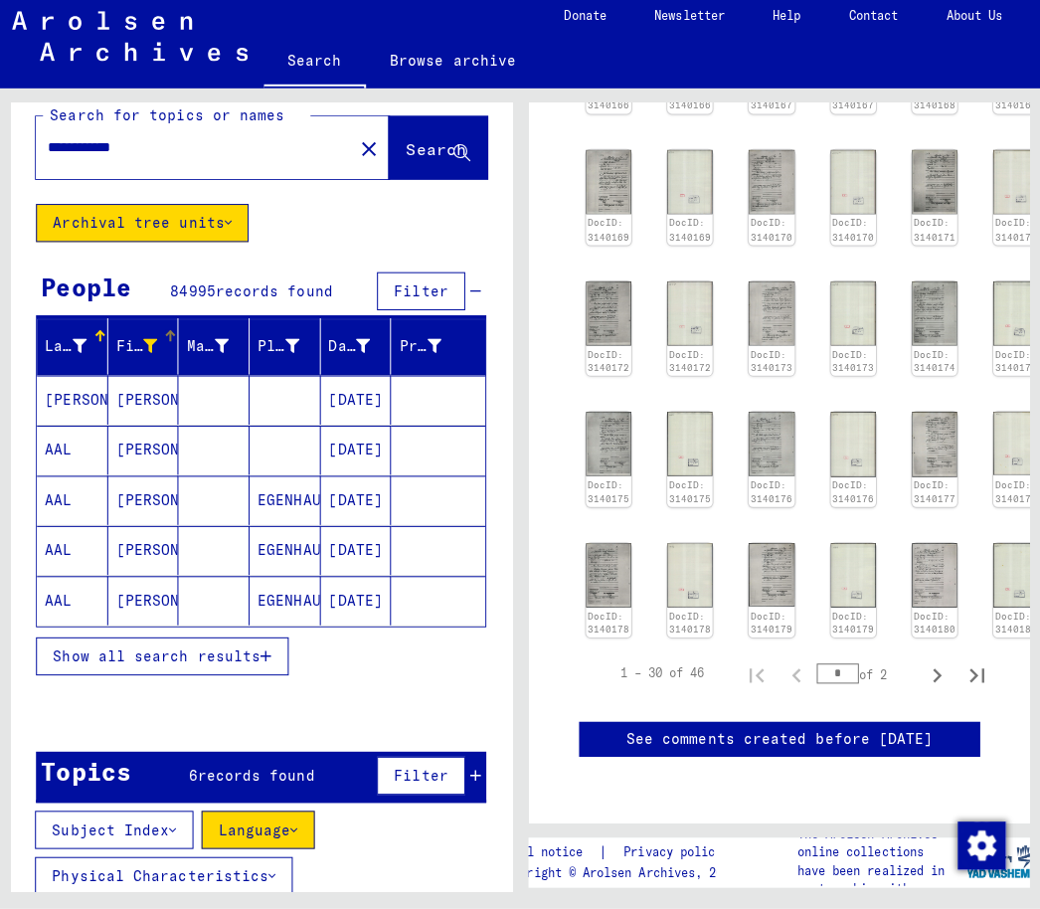
click at [249, 650] on span "Show all search results" at bounding box center [160, 658] width 206 height 18
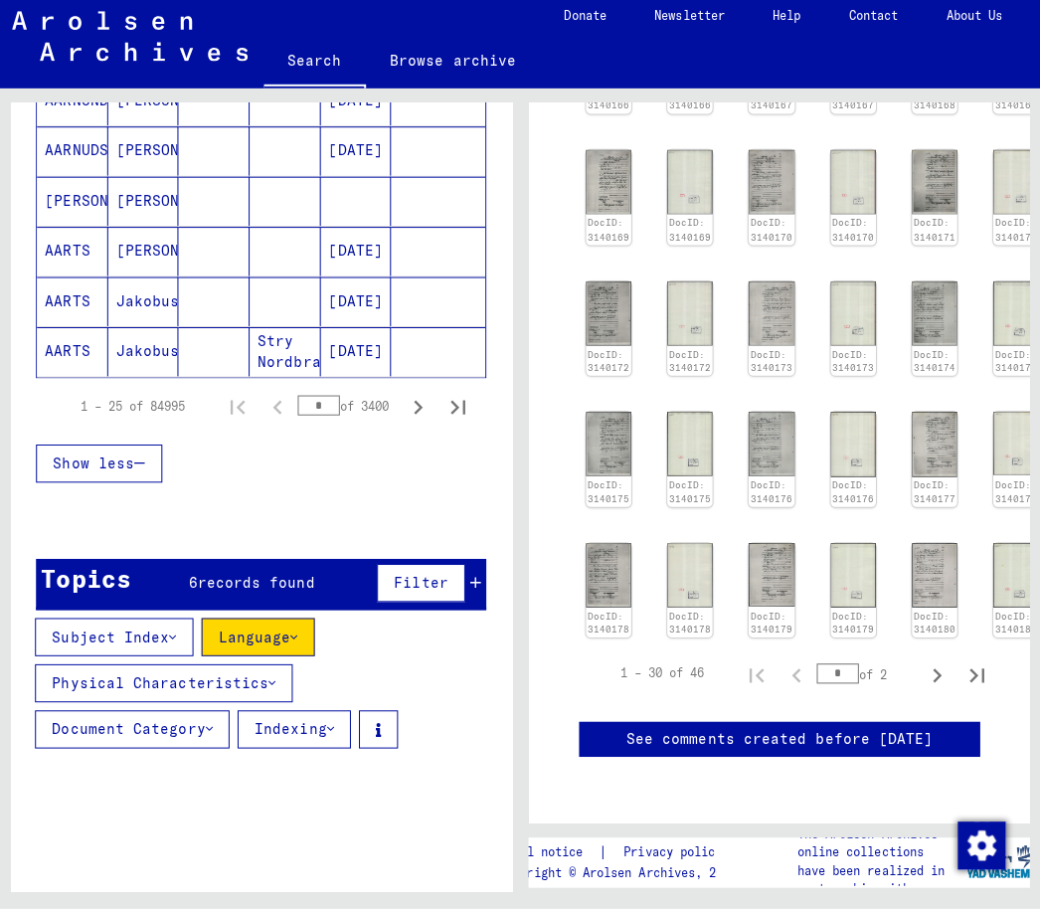
scroll to position [1263, 0]
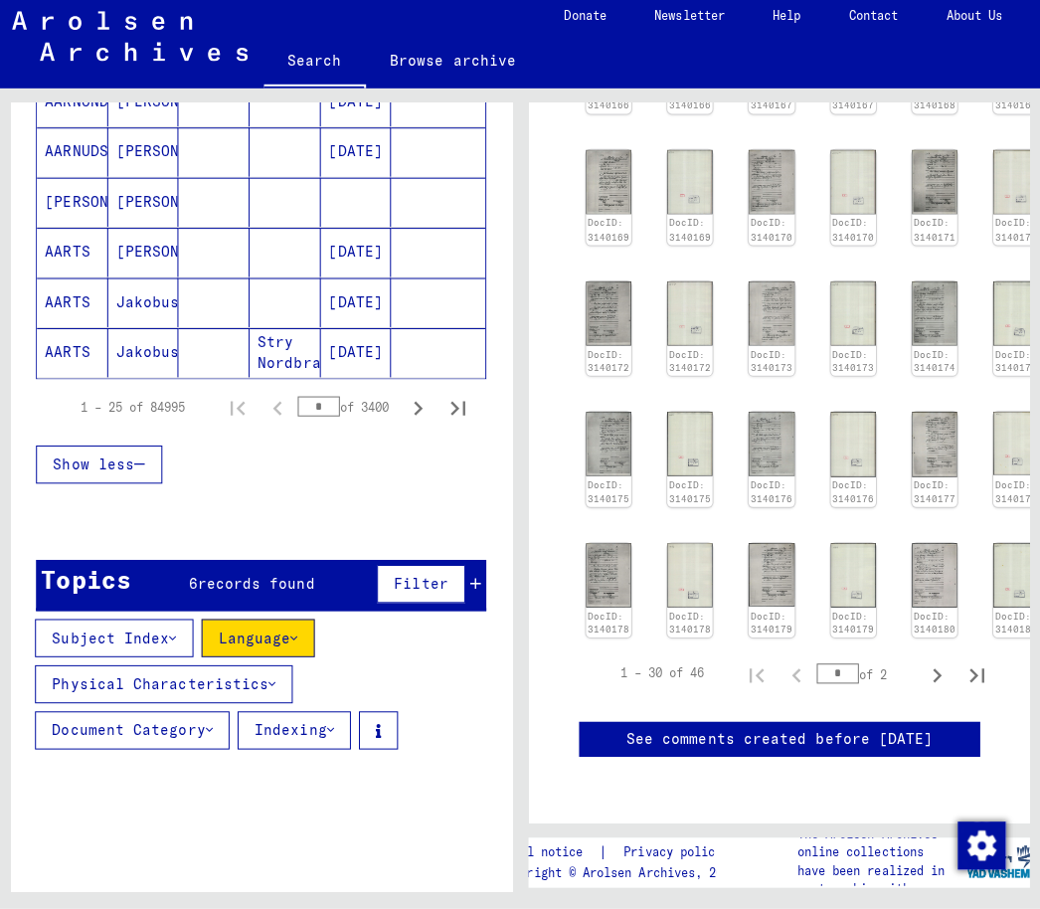
click at [210, 725] on icon at bounding box center [211, 732] width 7 height 14
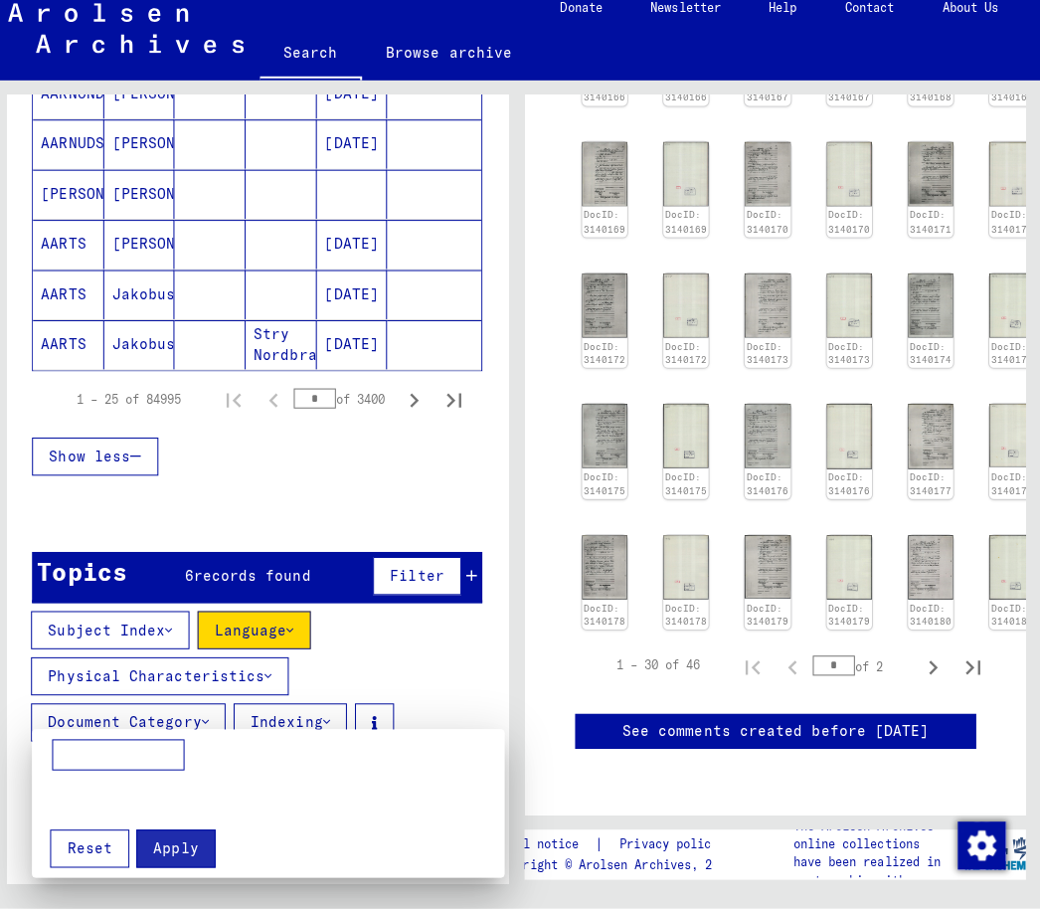
click at [334, 704] on div at bounding box center [520, 454] width 1040 height 909
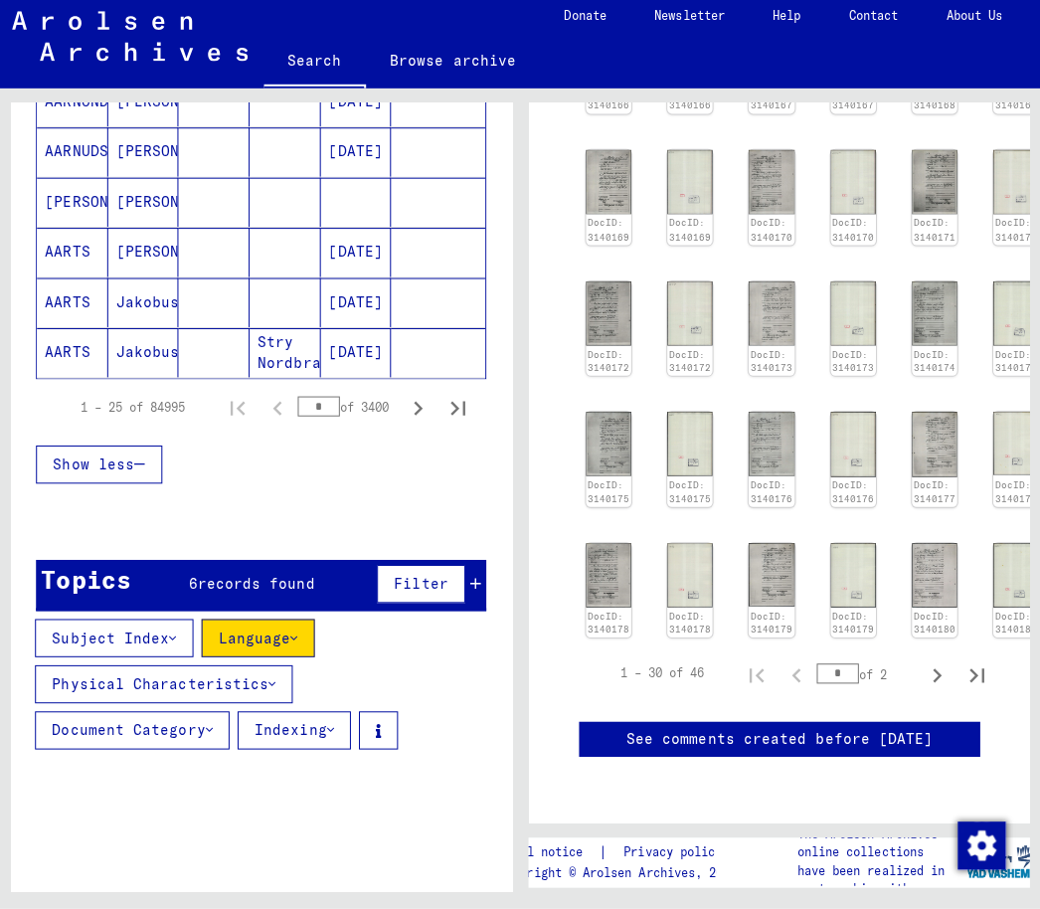
click at [335, 725] on icon at bounding box center [331, 732] width 7 height 14
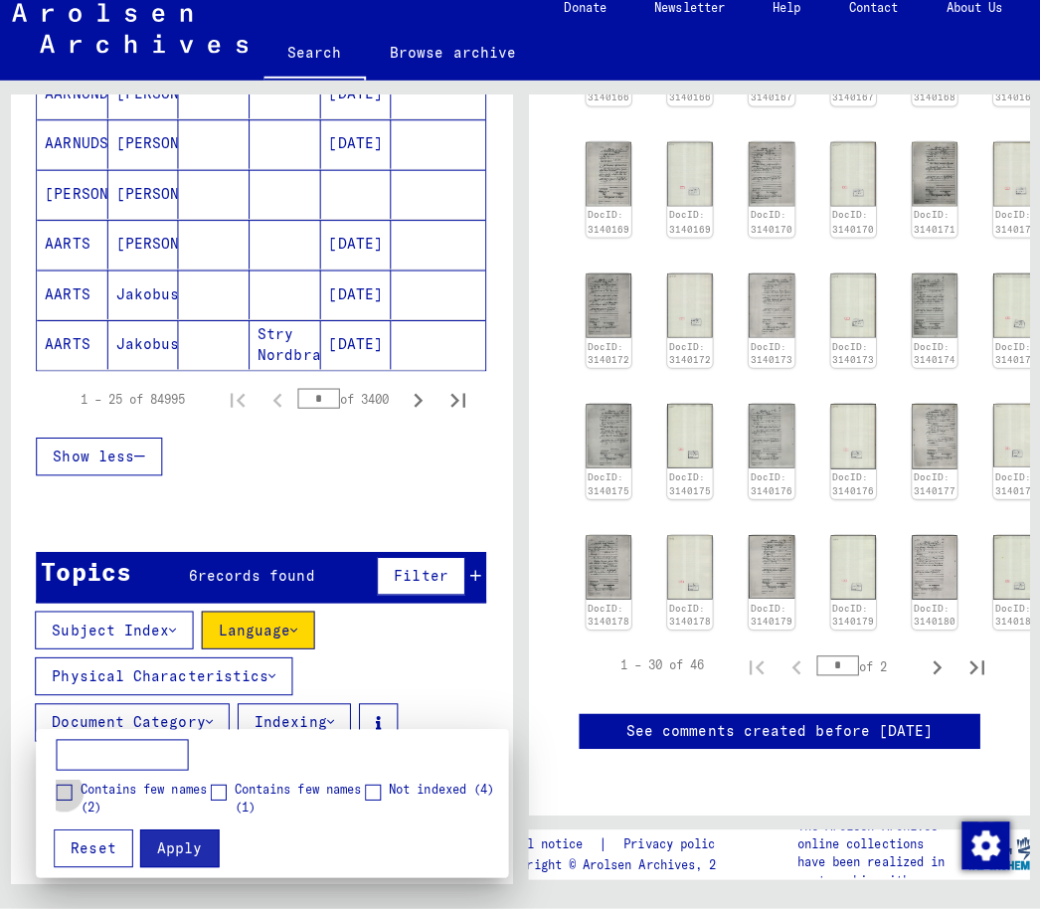
click at [63, 781] on label "Contains few names (2)" at bounding box center [132, 799] width 152 height 36
click at [261, 666] on div at bounding box center [520, 454] width 1040 height 909
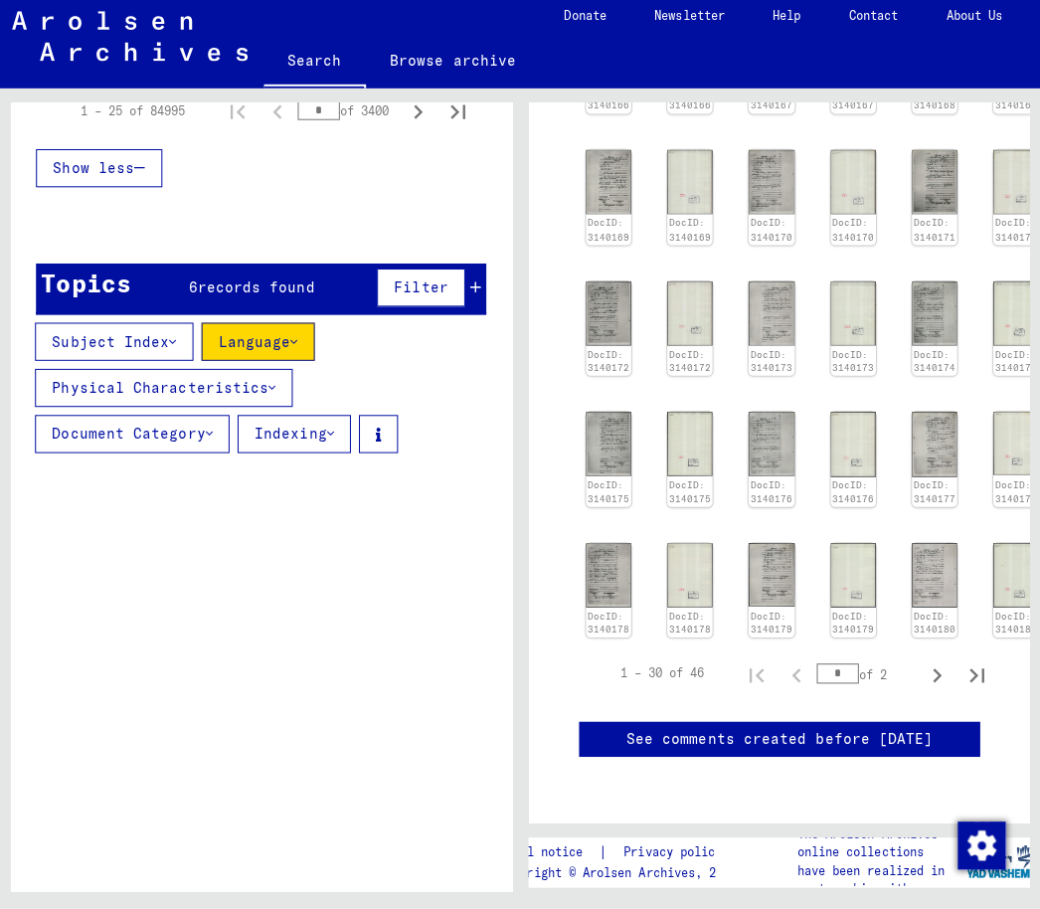
scroll to position [1549, 0]
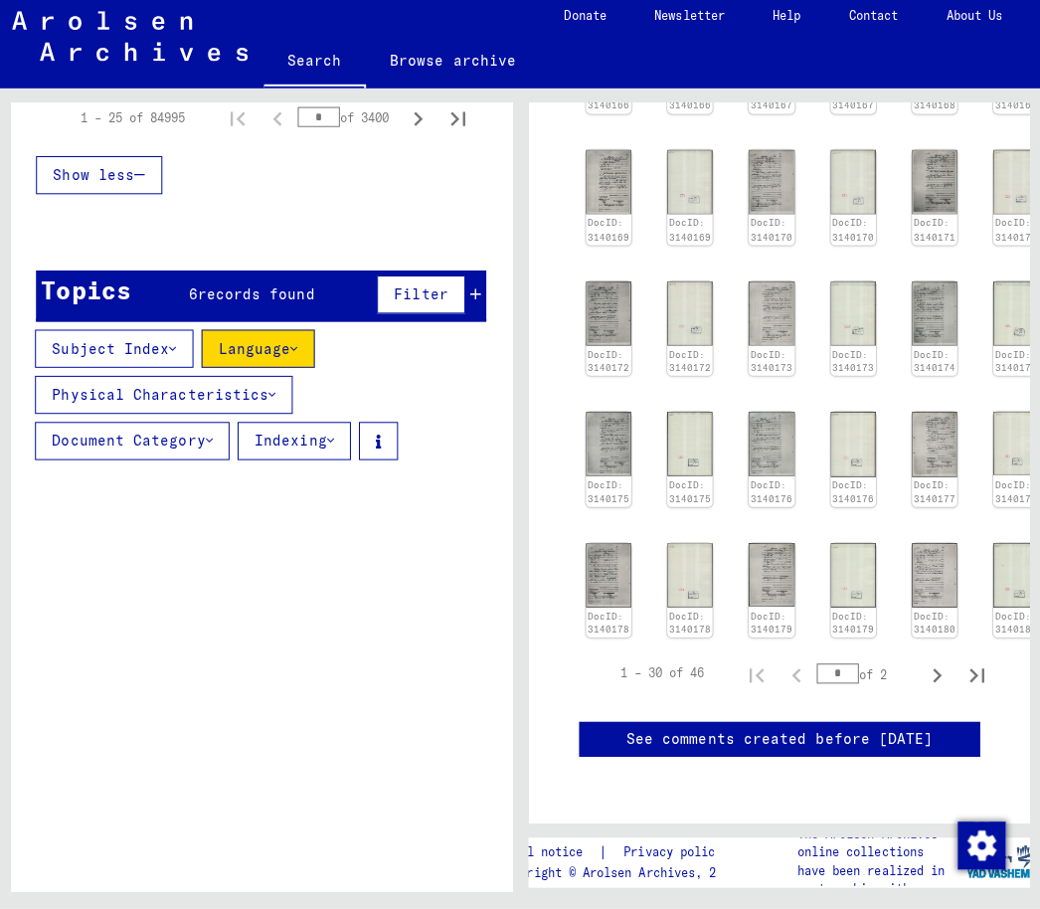
click at [292, 342] on button "Language" at bounding box center [260, 354] width 112 height 38
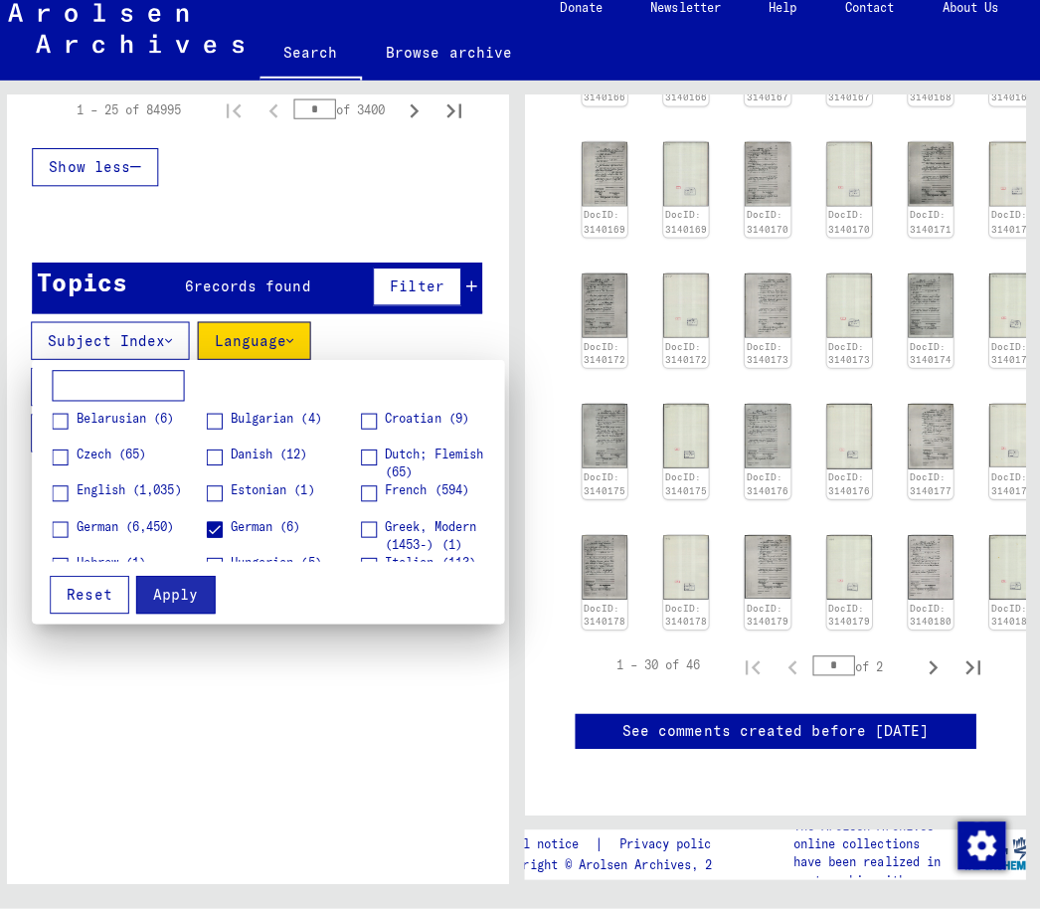
scroll to position [1, 0]
click at [65, 526] on span at bounding box center [64, 534] width 16 height 16
click at [63, 490] on span at bounding box center [64, 498] width 16 height 16
click at [182, 589] on span "Apply" at bounding box center [178, 598] width 45 height 18
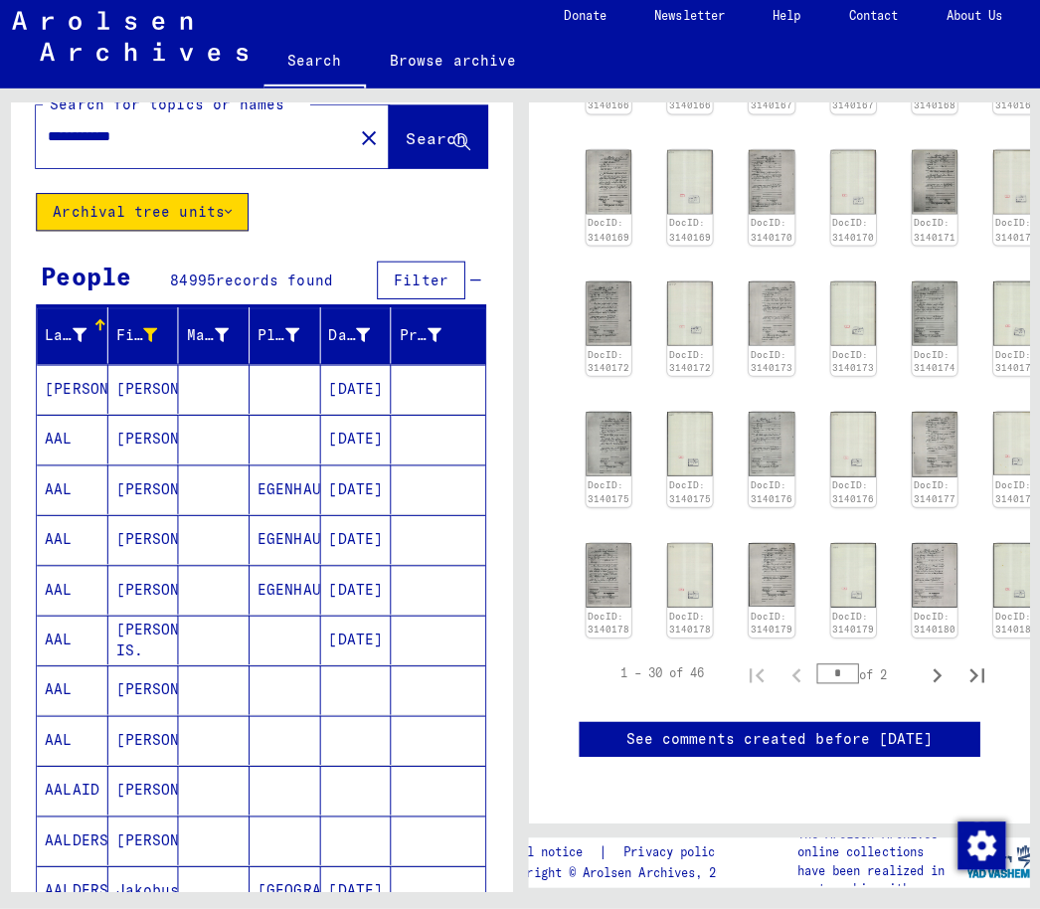
scroll to position [36, 0]
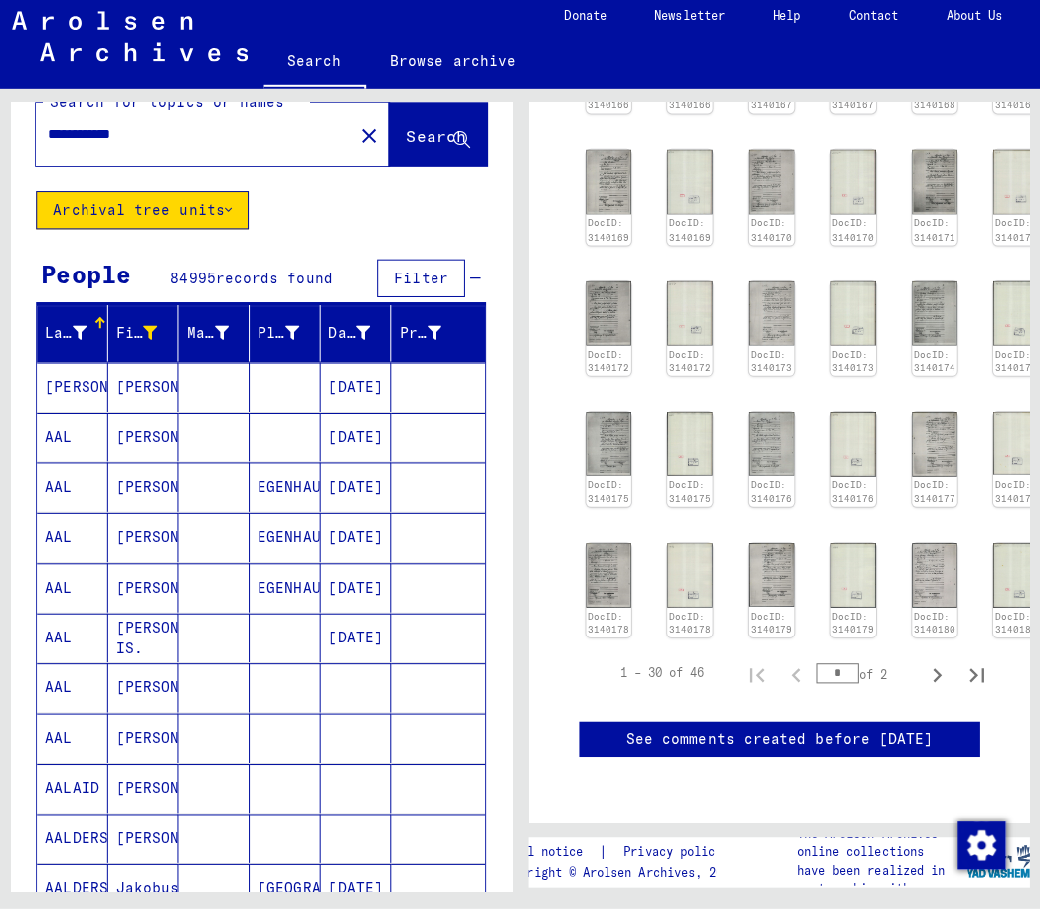
click at [226, 331] on icon at bounding box center [224, 338] width 14 height 14
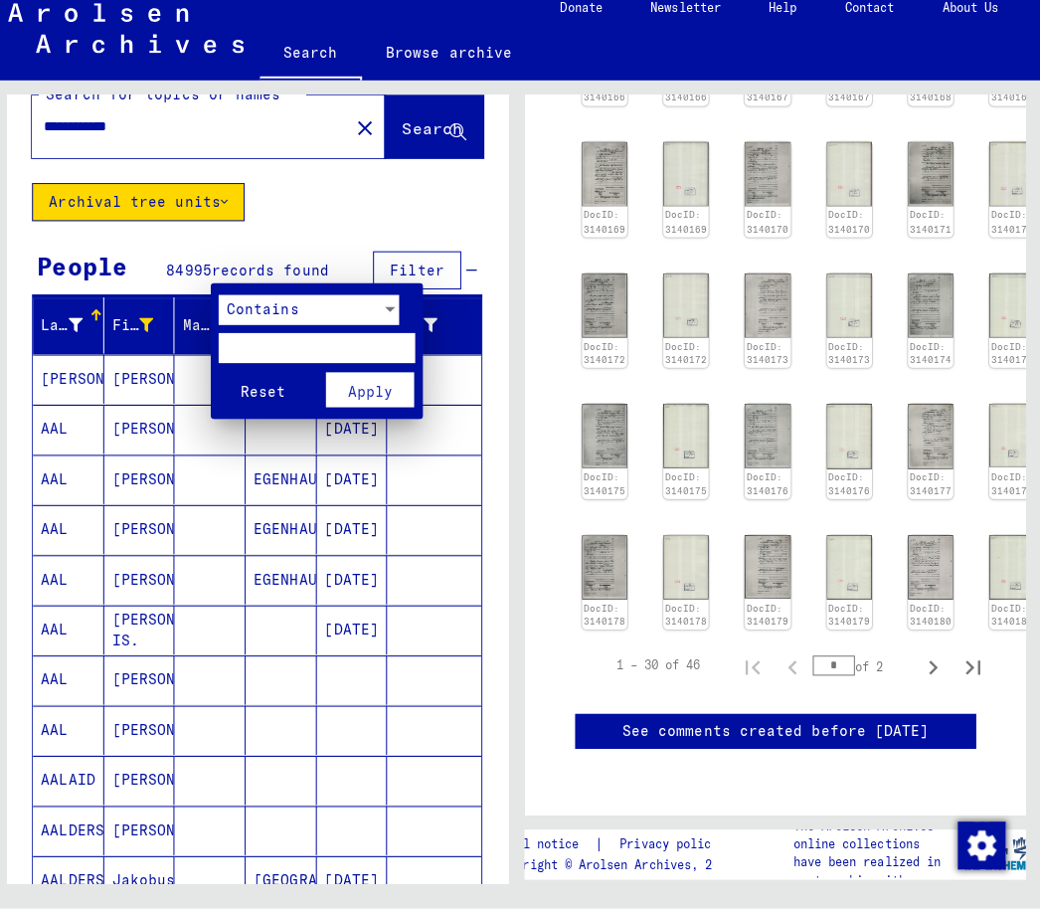
click at [382, 300] on div at bounding box center [391, 315] width 18 height 30
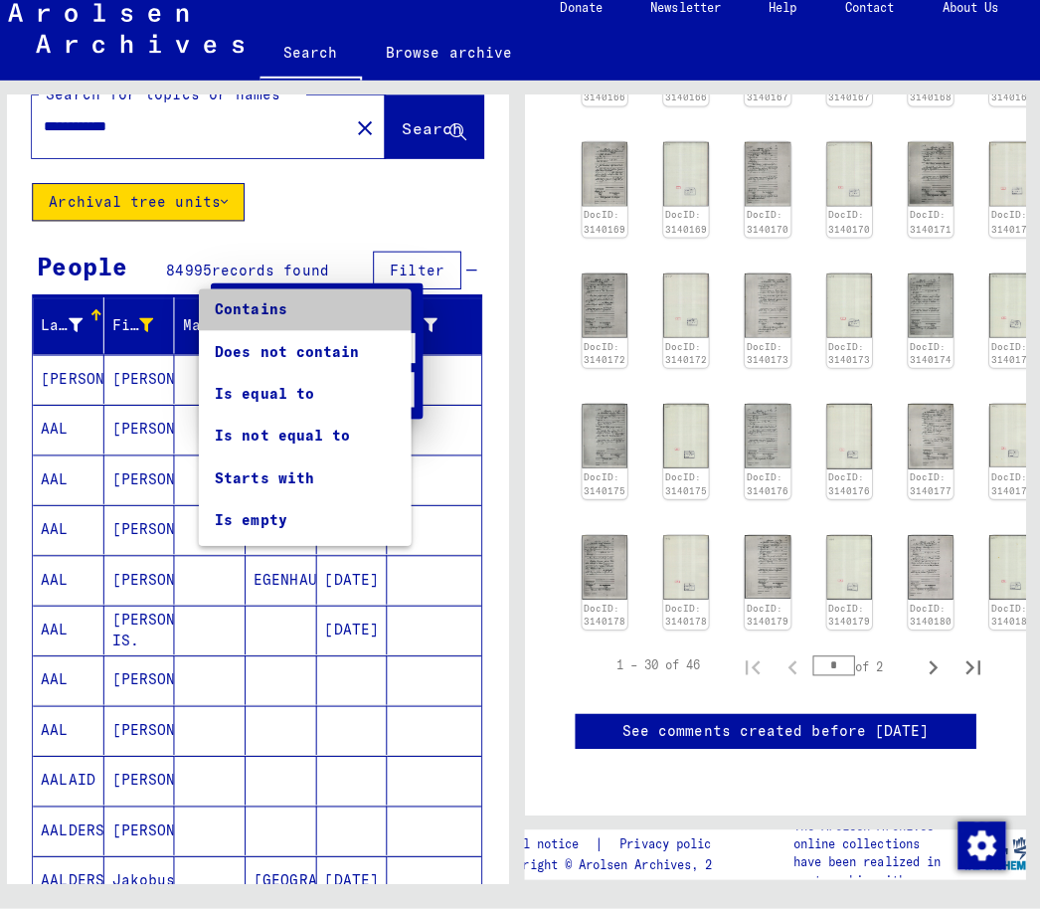
click at [271, 303] on span "Contains" at bounding box center [306, 315] width 179 height 42
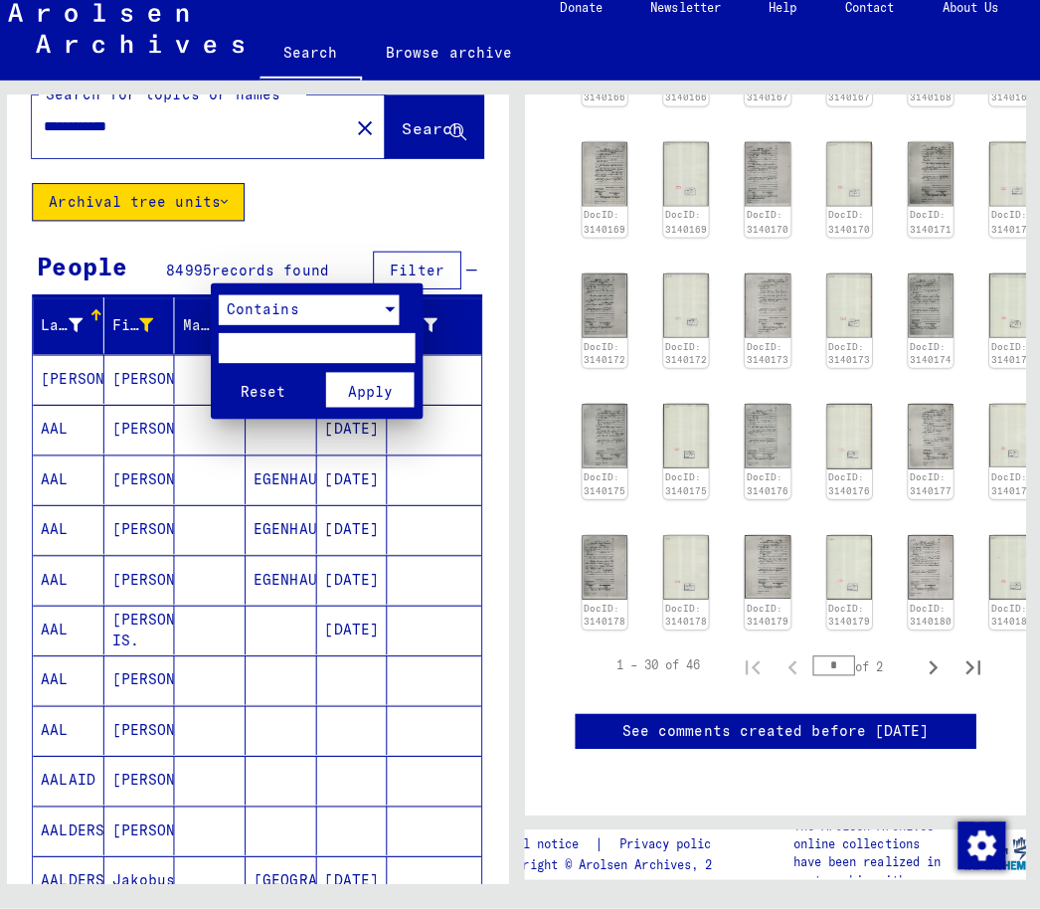
click at [298, 301] on div "Contains" at bounding box center [301, 315] width 161 height 30
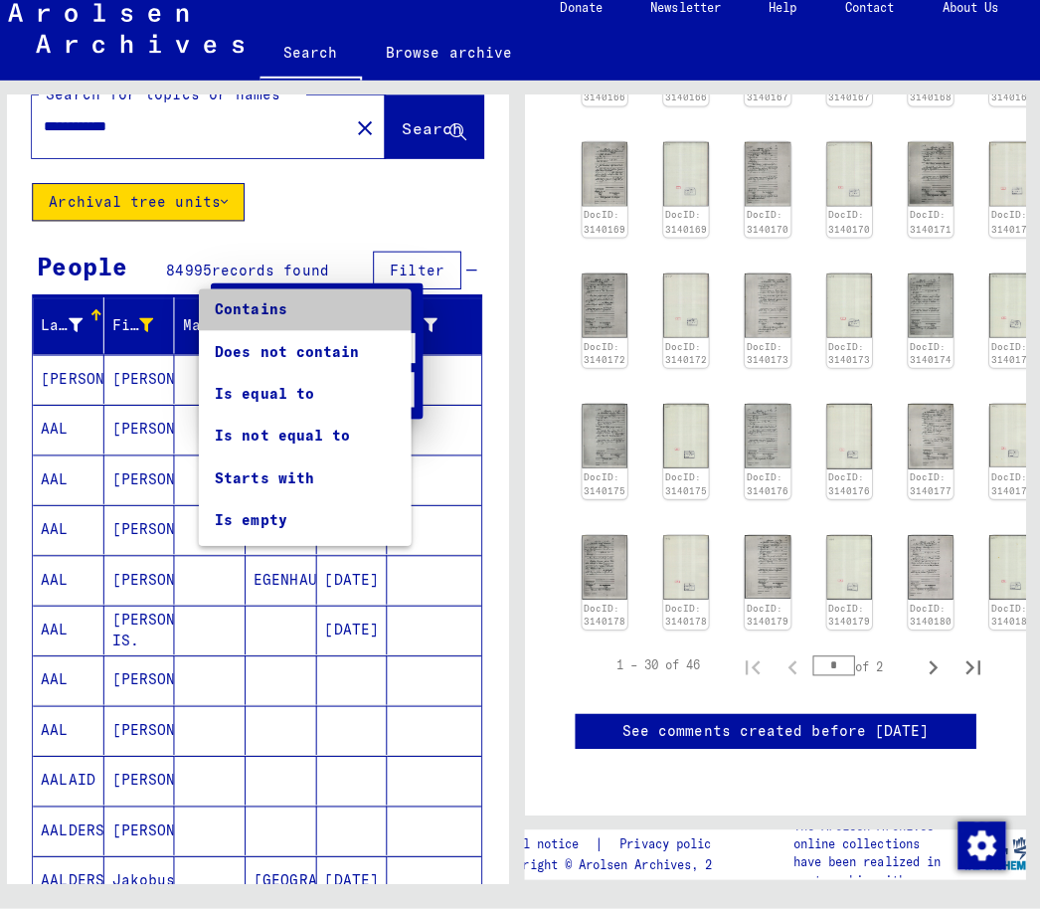
click at [284, 297] on span "Contains" at bounding box center [306, 315] width 179 height 42
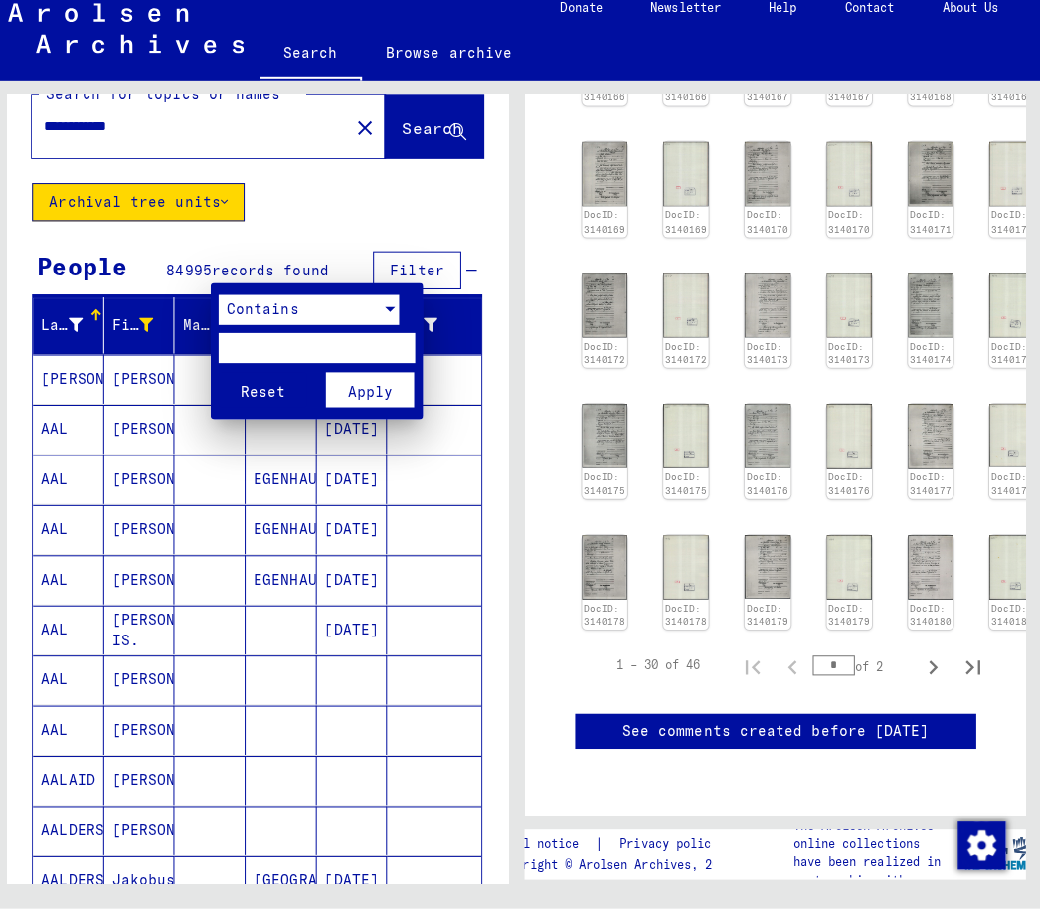
click at [285, 256] on div at bounding box center [520, 454] width 1040 height 909
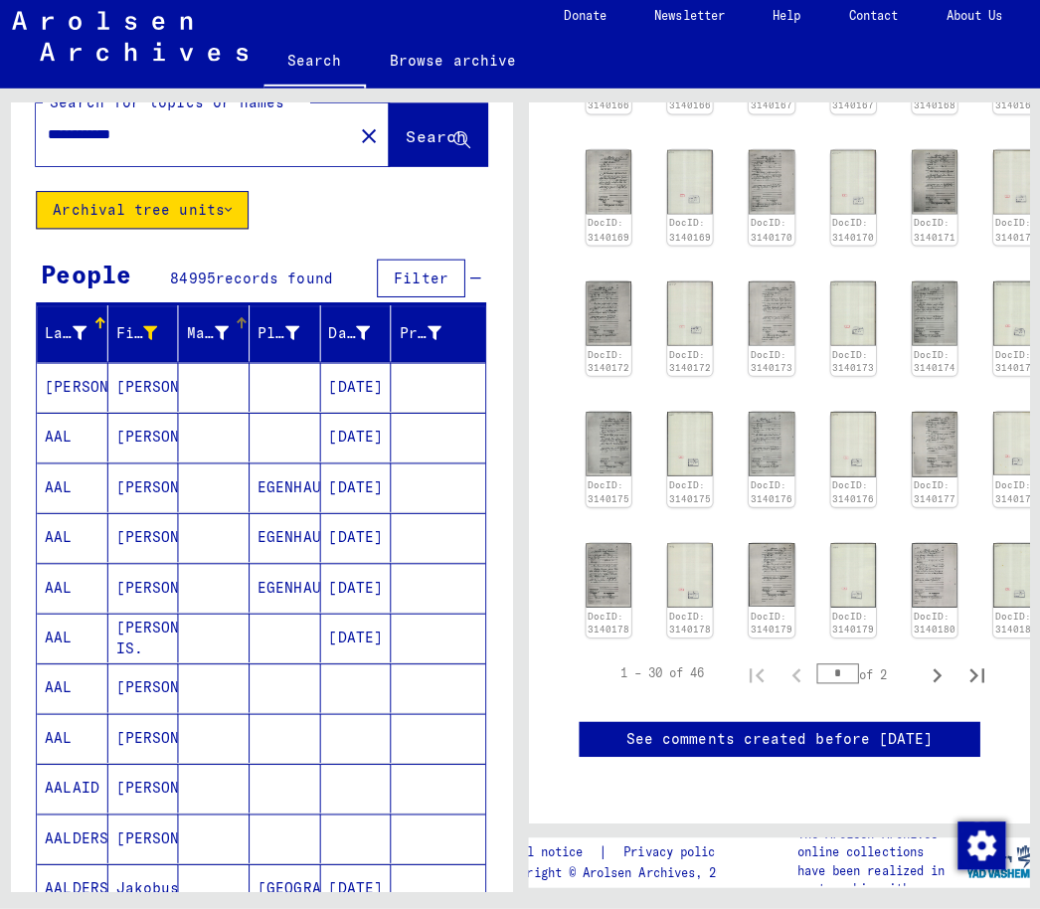
click at [288, 331] on icon at bounding box center [294, 338] width 14 height 14
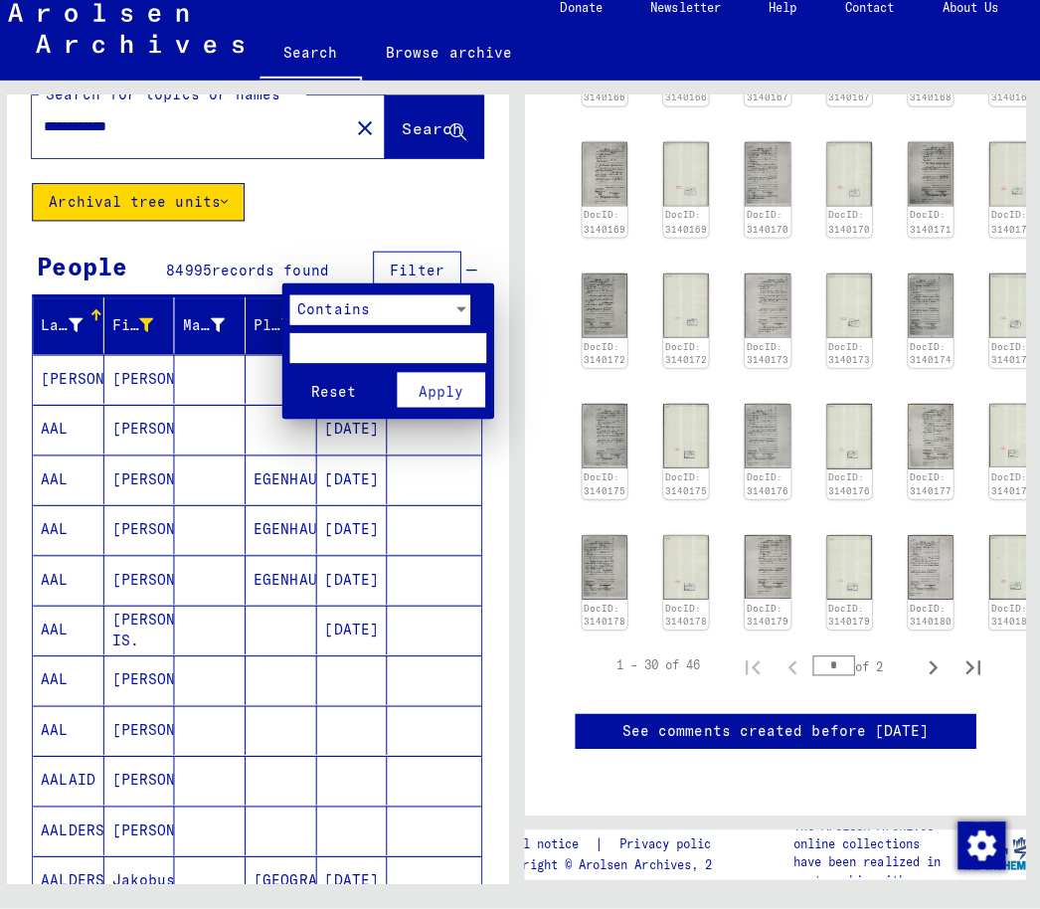
click at [410, 300] on div "Contains" at bounding box center [371, 315] width 161 height 30
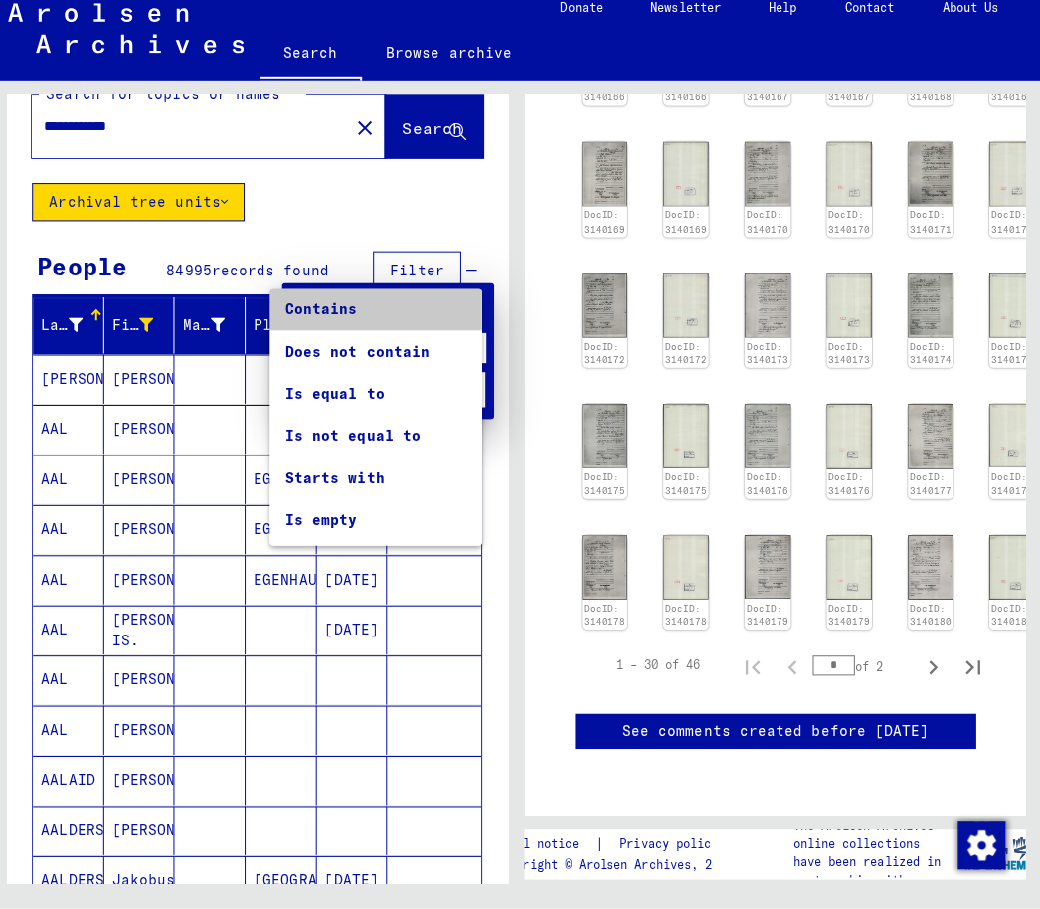
click at [339, 297] on span "Contains" at bounding box center [376, 315] width 179 height 42
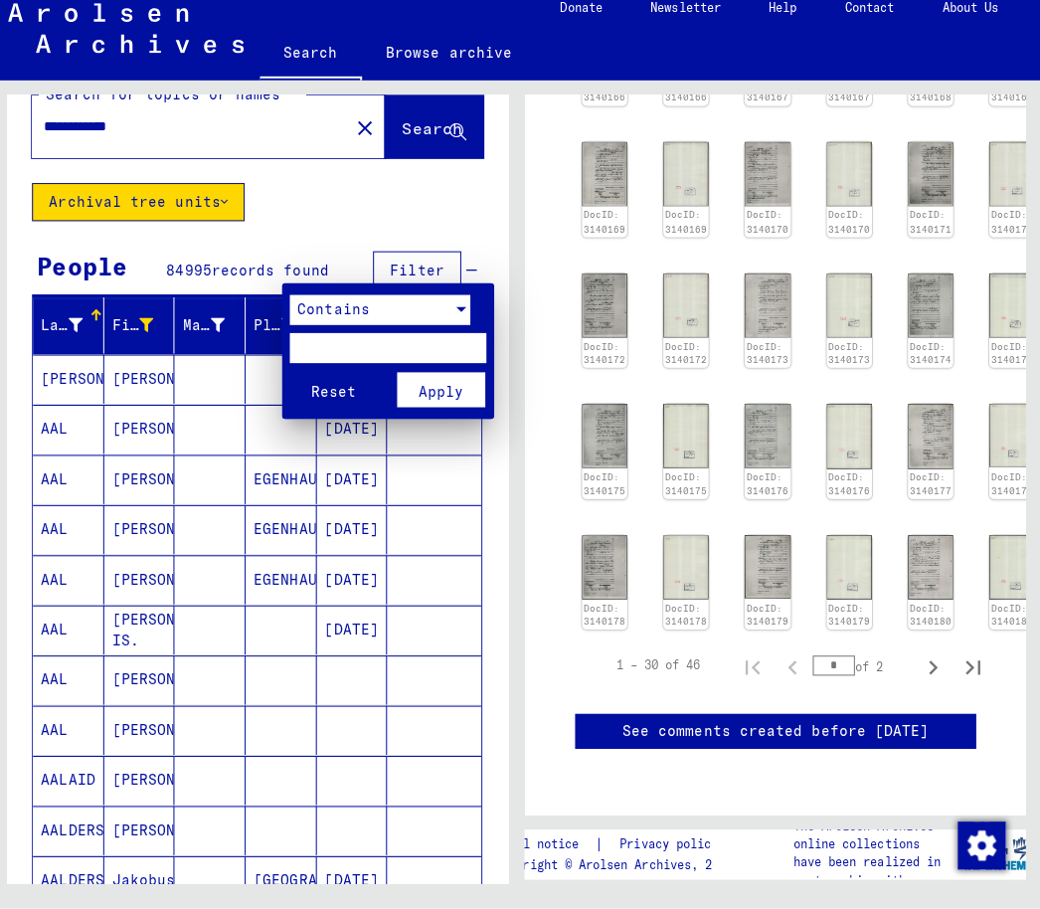
click at [358, 262] on div at bounding box center [520, 454] width 1040 height 909
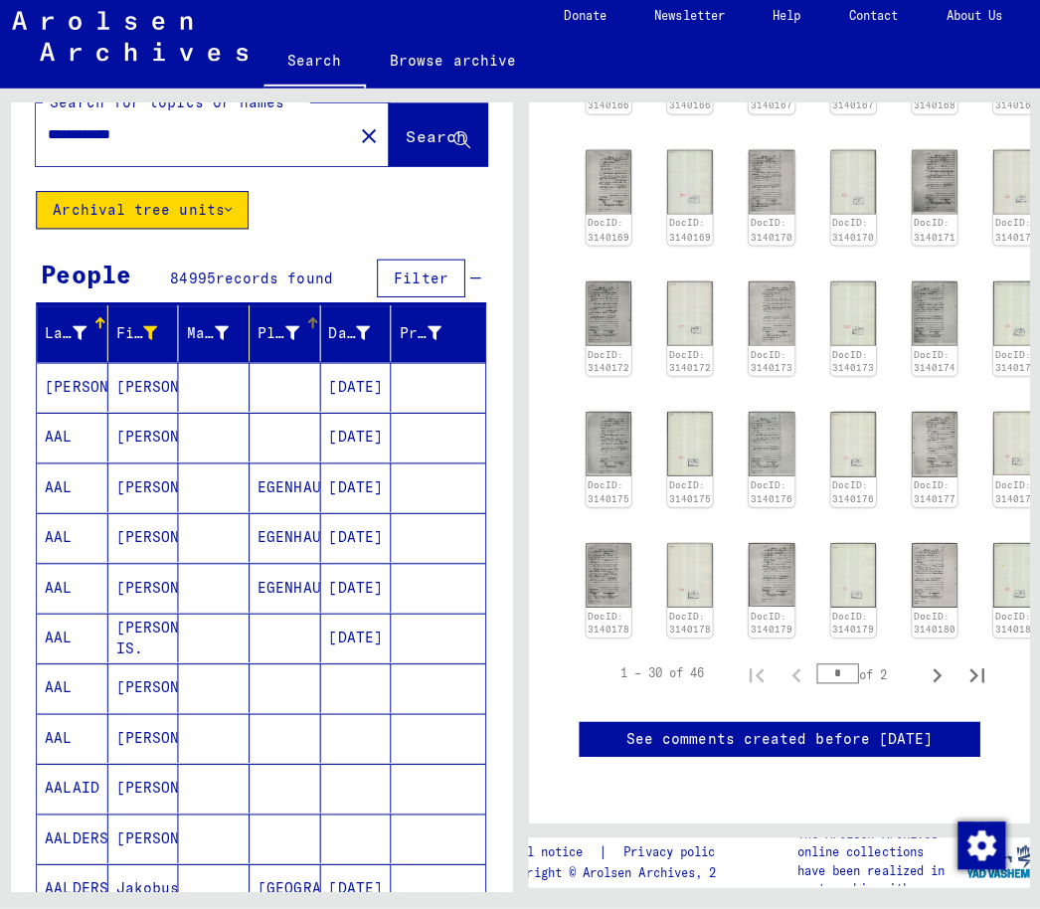
click at [357, 331] on icon at bounding box center [364, 338] width 14 height 14
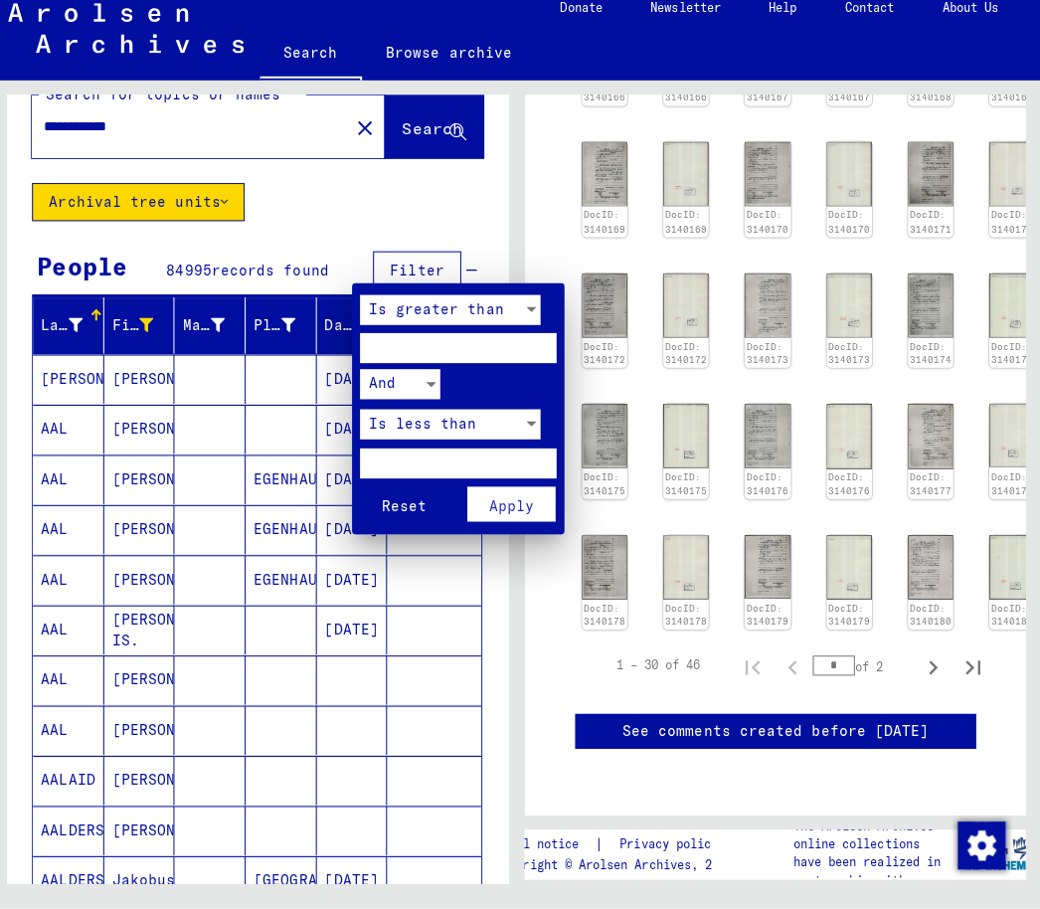
click at [513, 300] on div "Is greater than" at bounding box center [441, 315] width 161 height 30
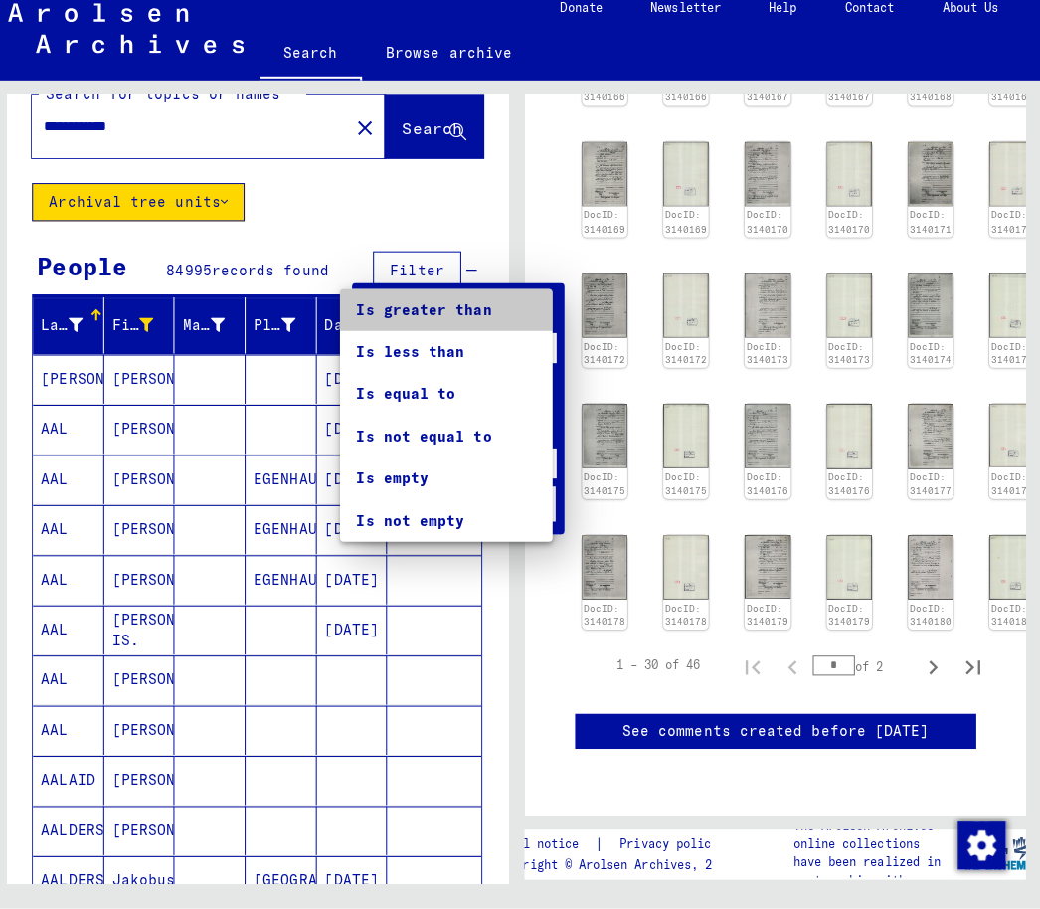
click at [474, 296] on span "Is greater than" at bounding box center [446, 315] width 179 height 42
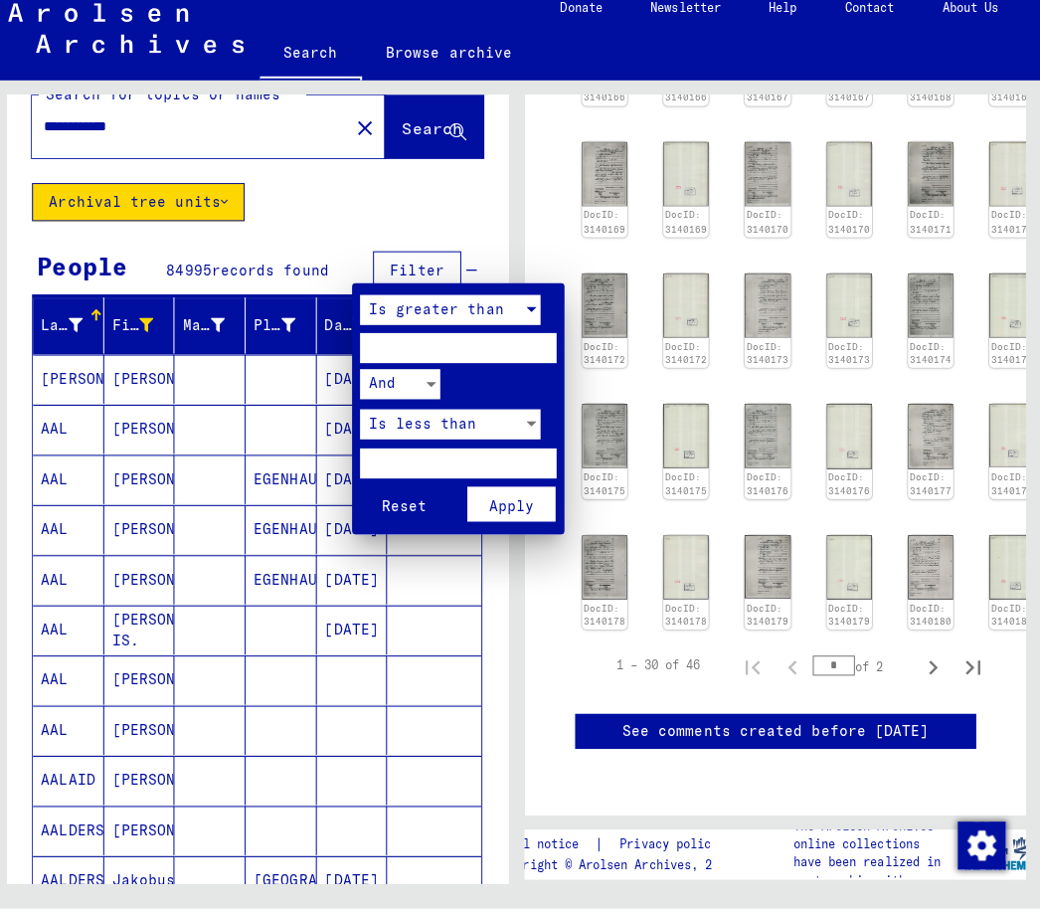
click at [425, 264] on div at bounding box center [520, 454] width 1040 height 909
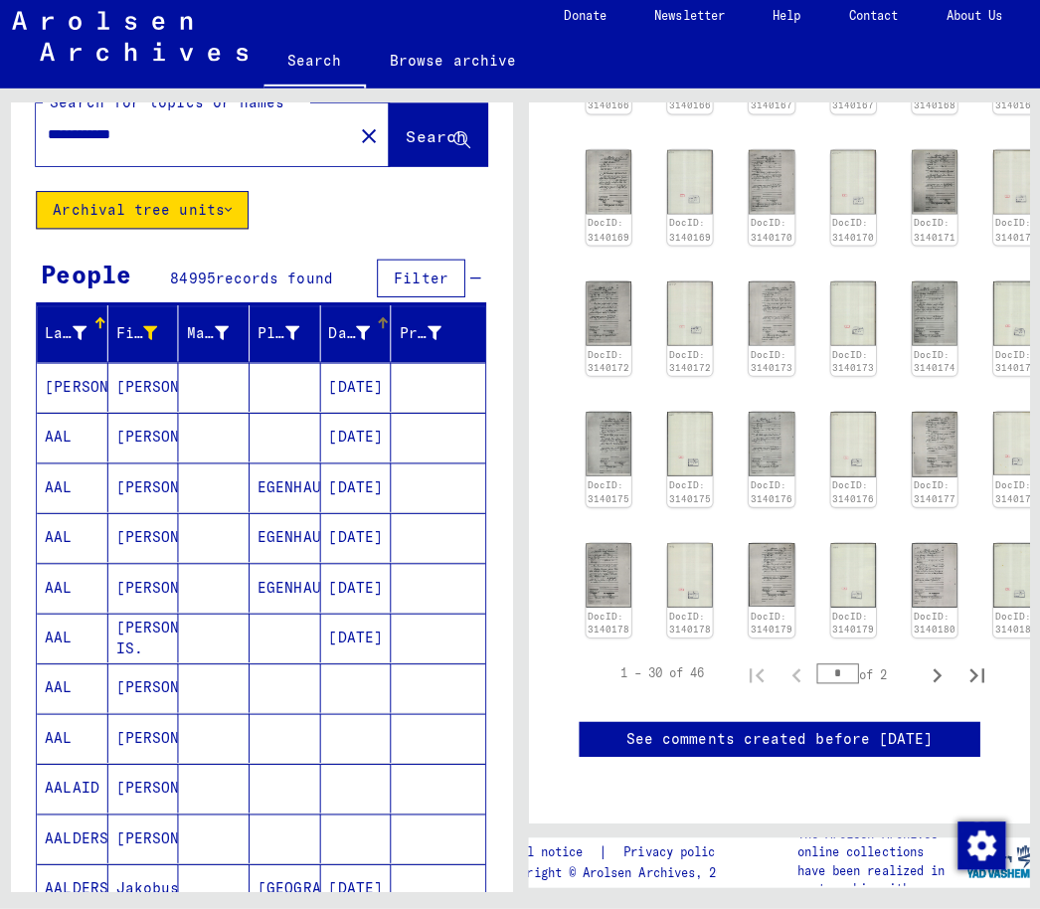
click at [428, 331] on icon at bounding box center [435, 338] width 14 height 14
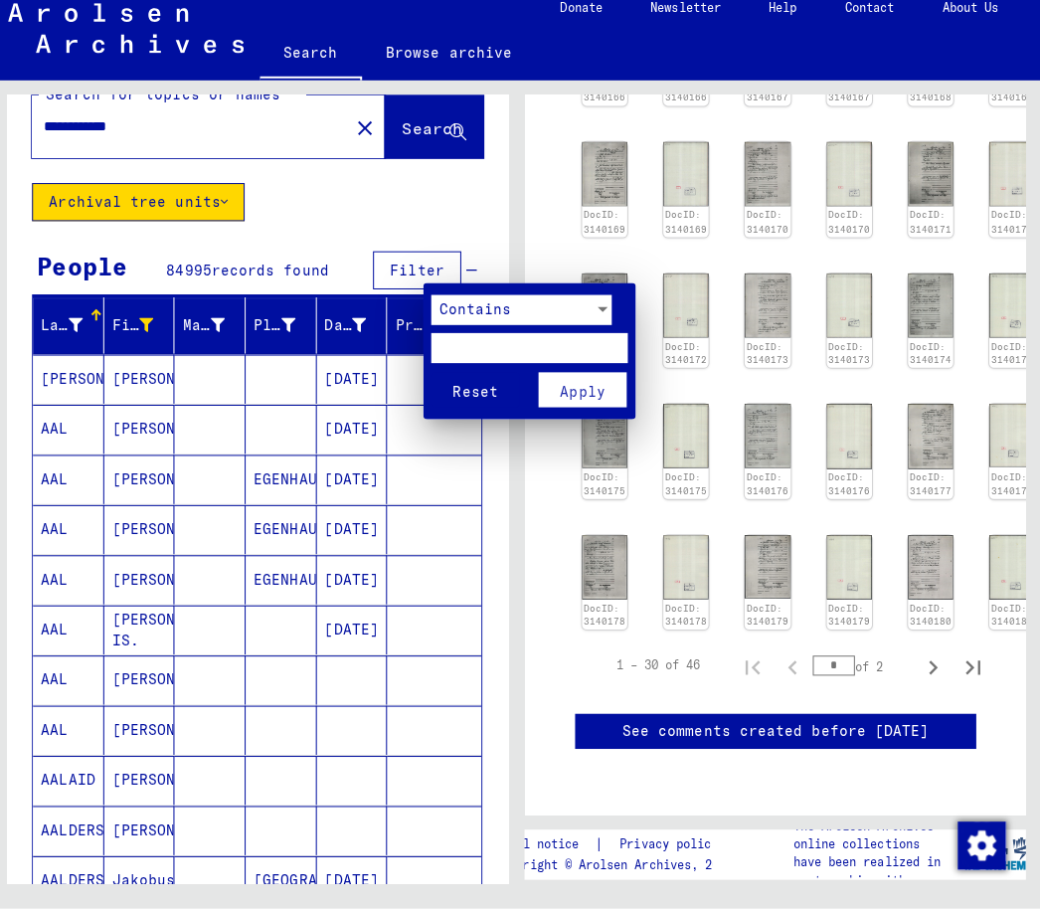
click at [593, 310] on div at bounding box center [602, 315] width 18 height 30
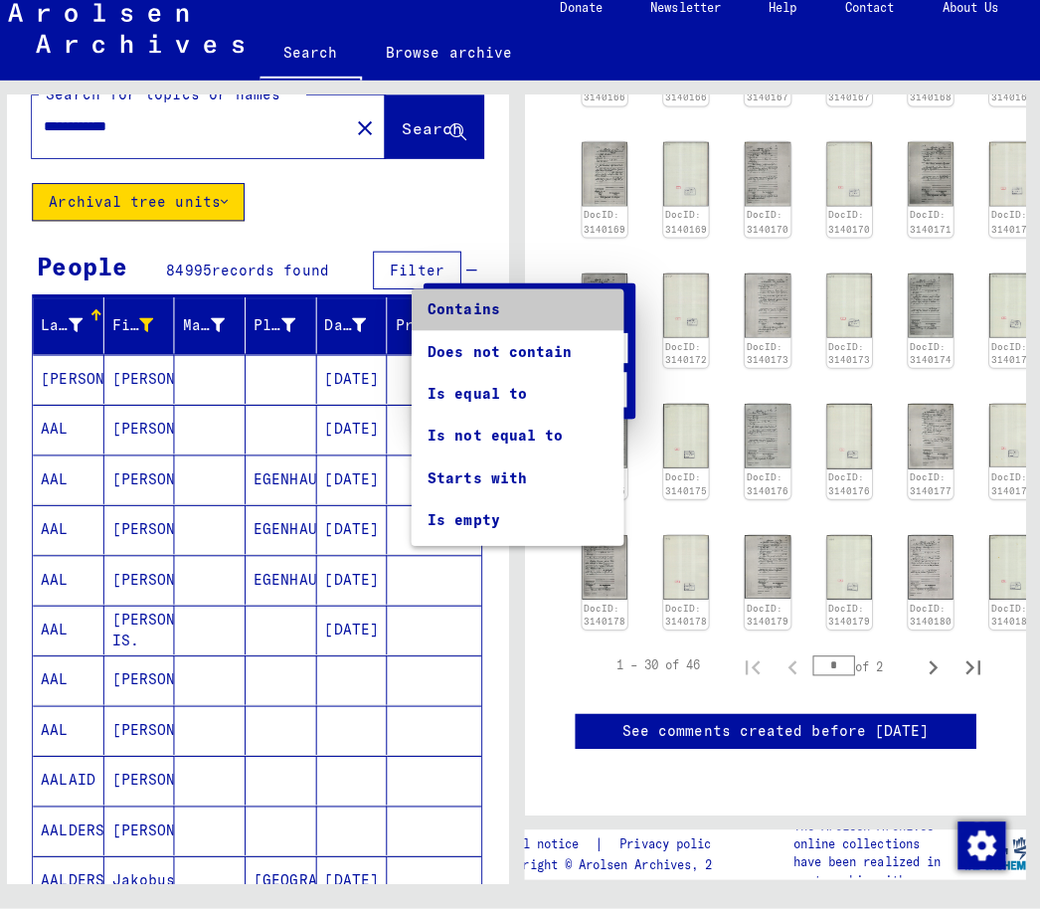
click at [485, 302] on span "Contains" at bounding box center [517, 315] width 179 height 42
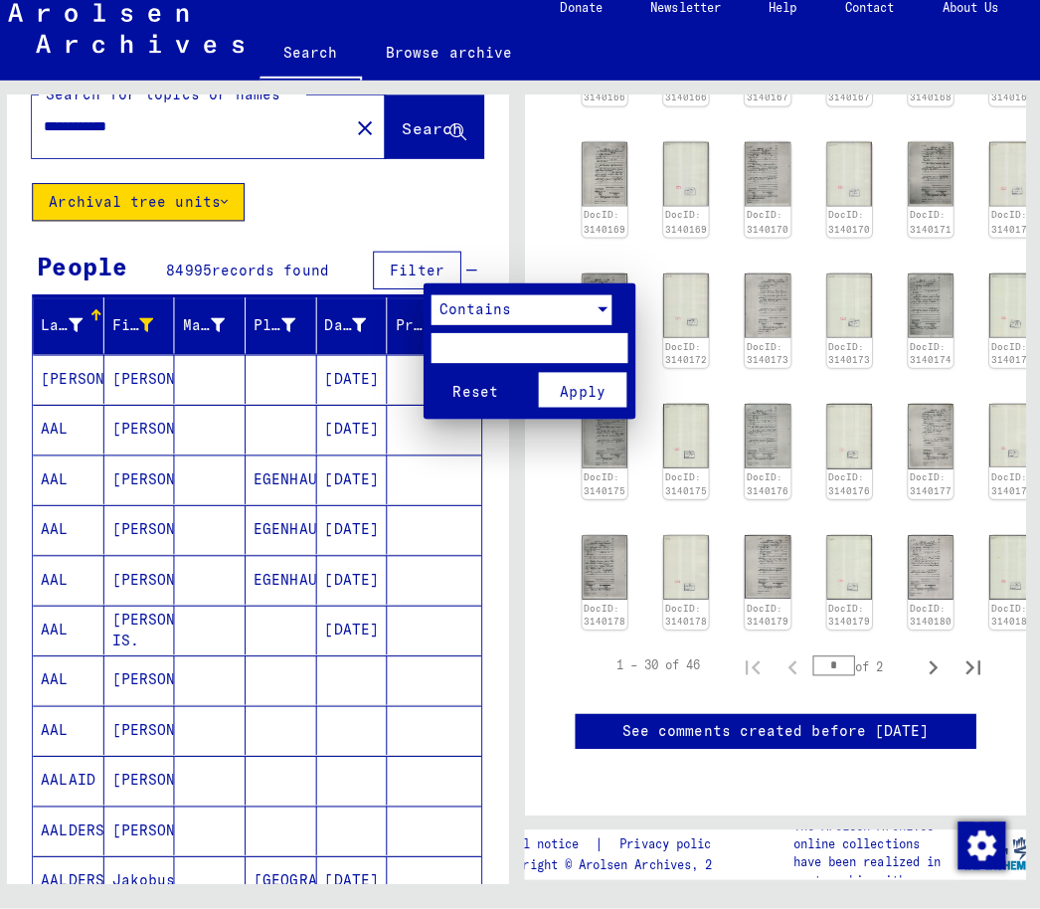
click at [593, 388] on span "Apply" at bounding box center [582, 397] width 45 height 18
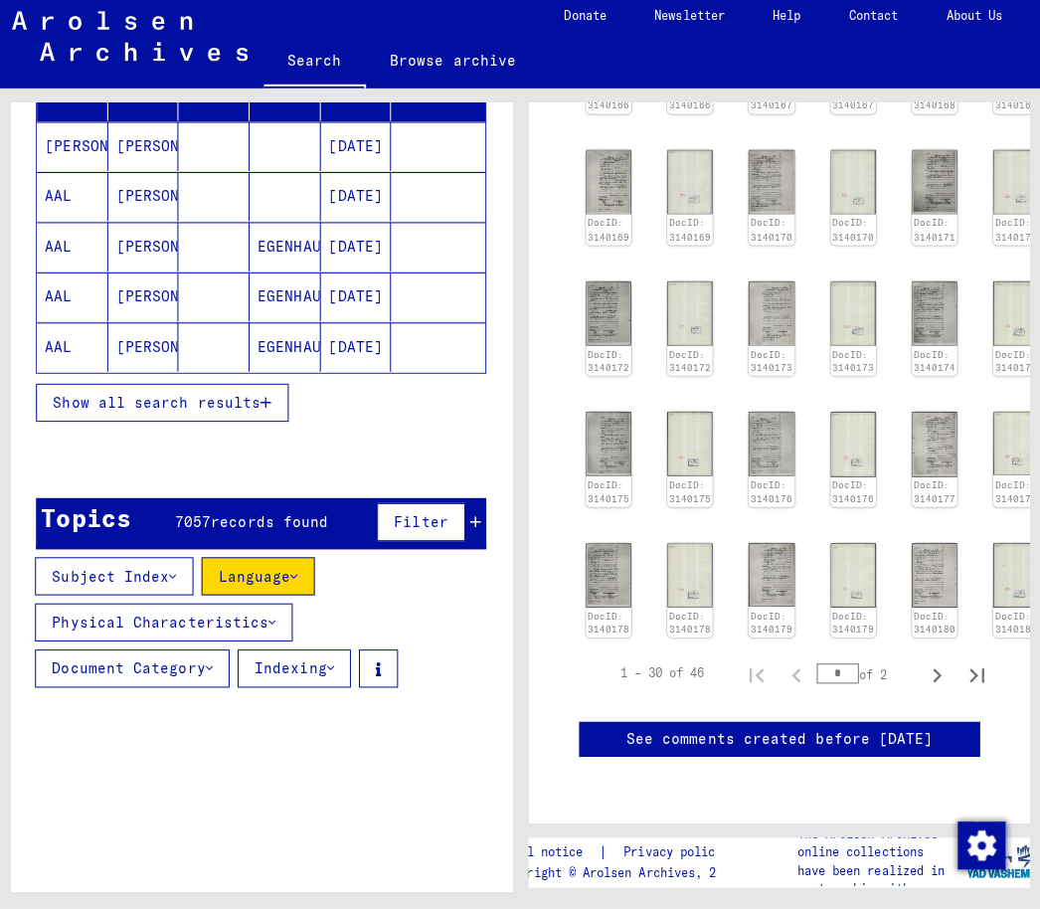
scroll to position [276, 0]
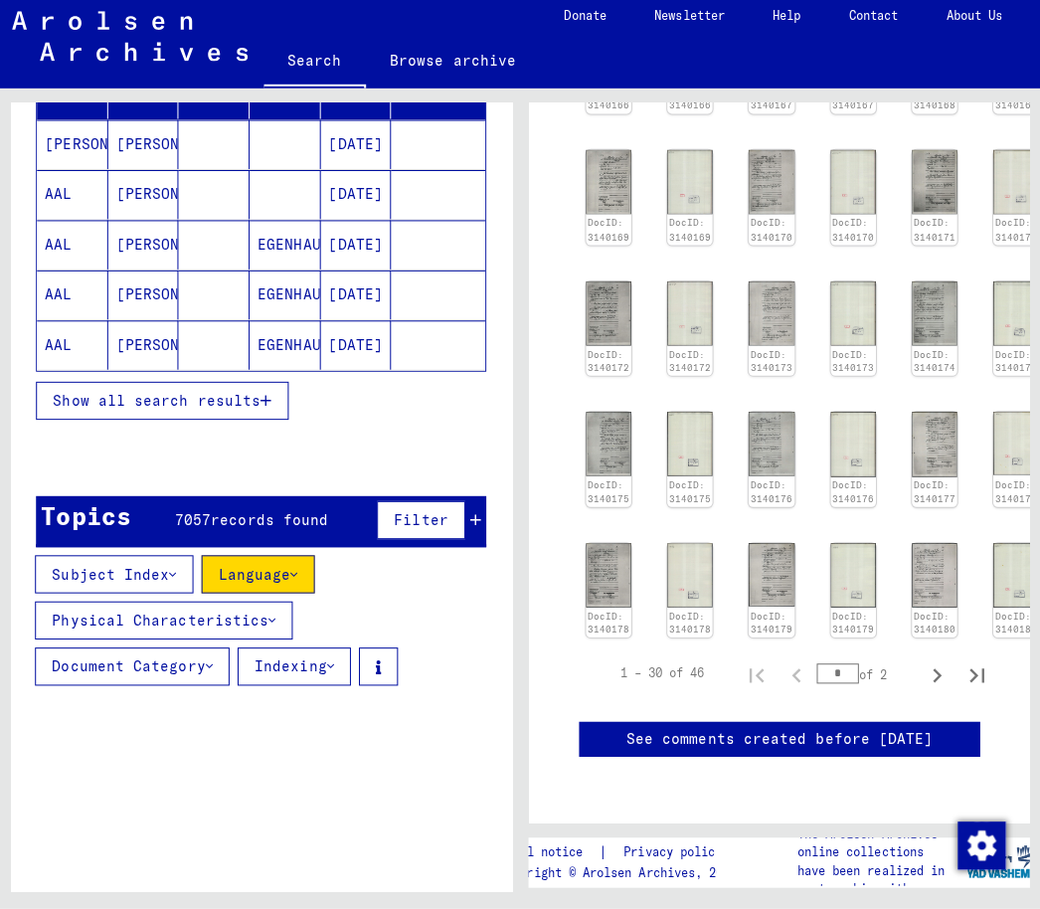
click at [216, 396] on span "Show all search results" at bounding box center [160, 405] width 206 height 18
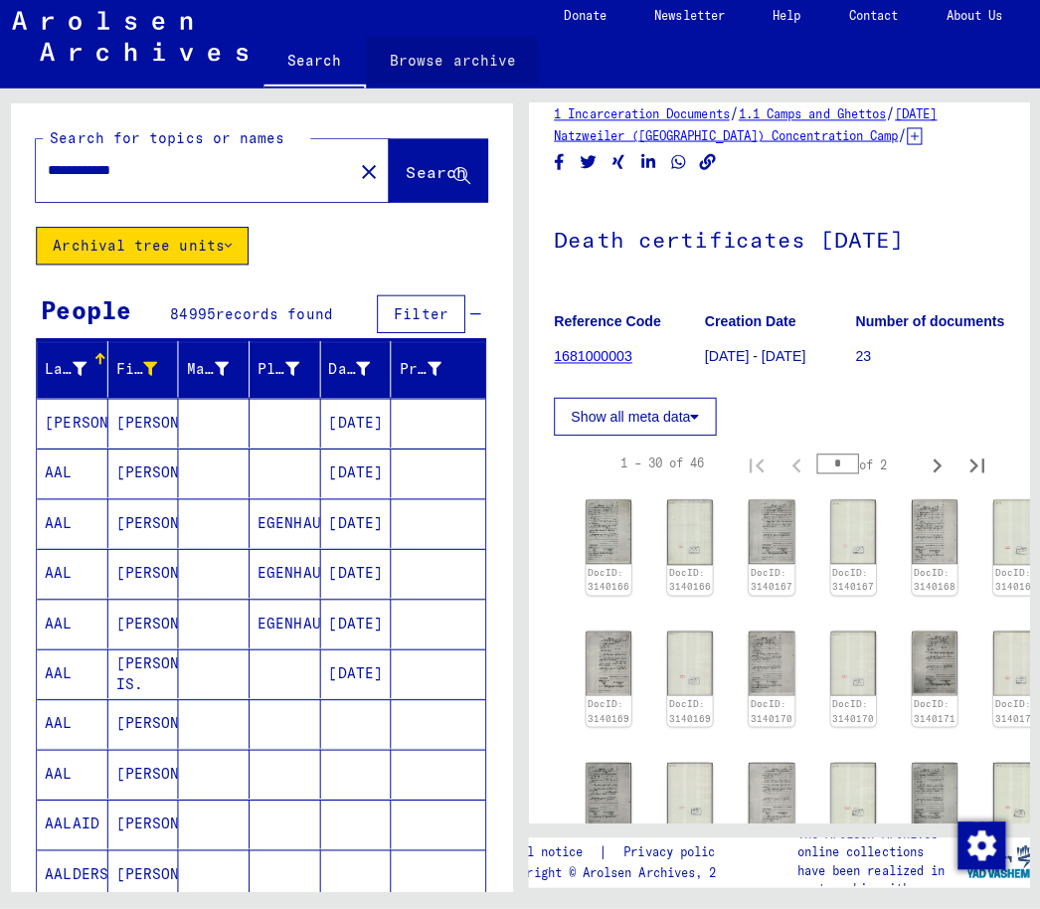
scroll to position [5, 6]
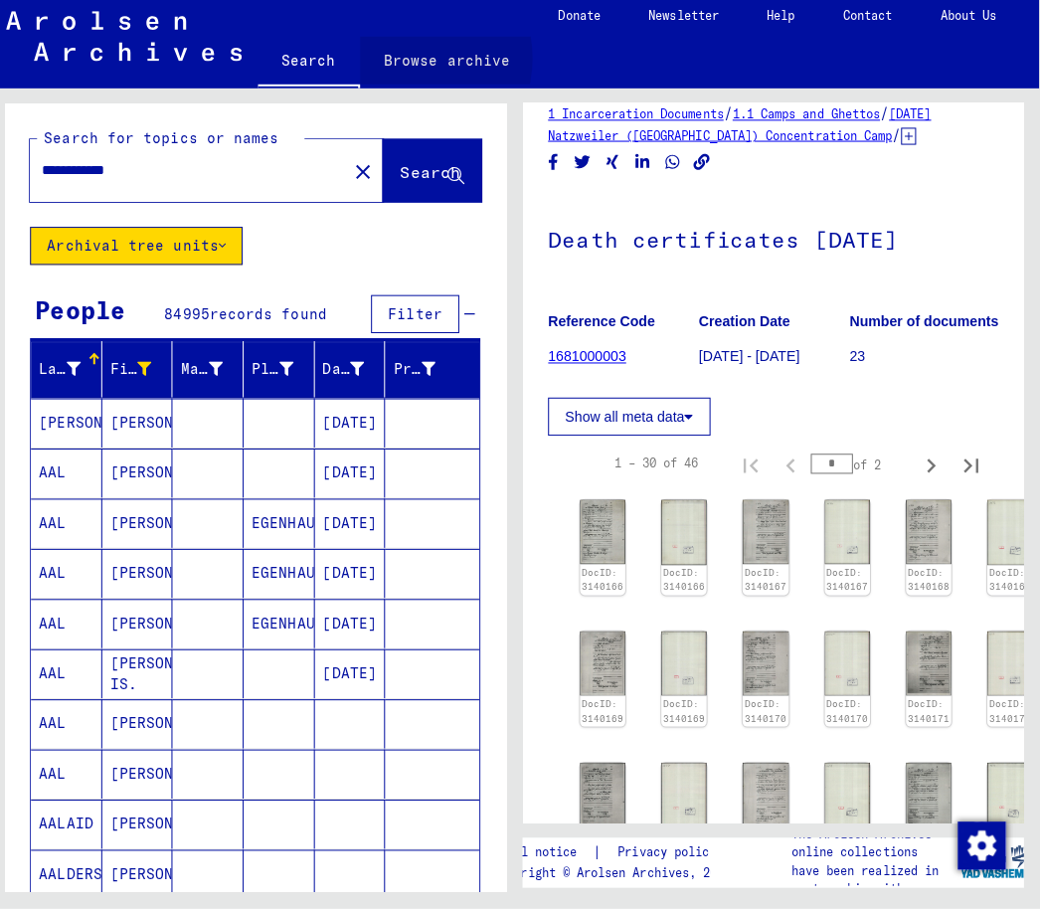
click at [407, 58] on link "Browse archive" at bounding box center [447, 68] width 173 height 48
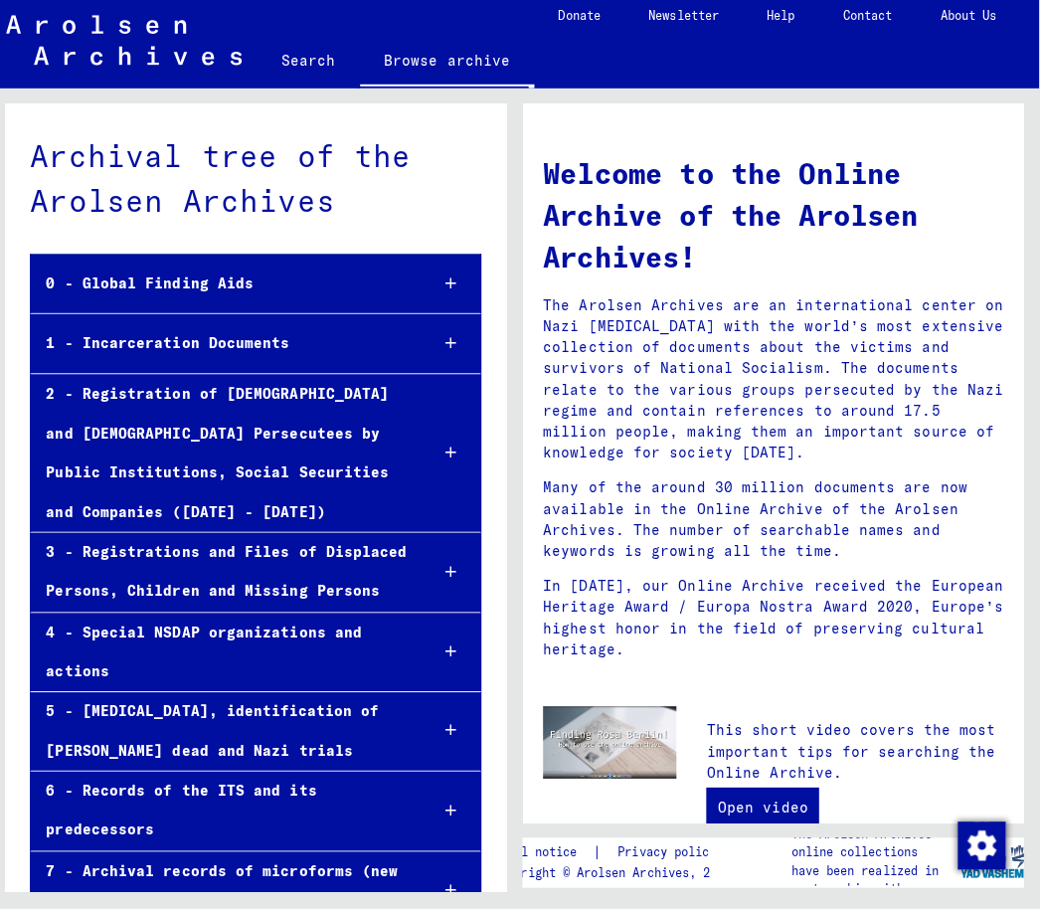
click at [237, 334] on div "1 - Incarceration Documents" at bounding box center [223, 348] width 377 height 39
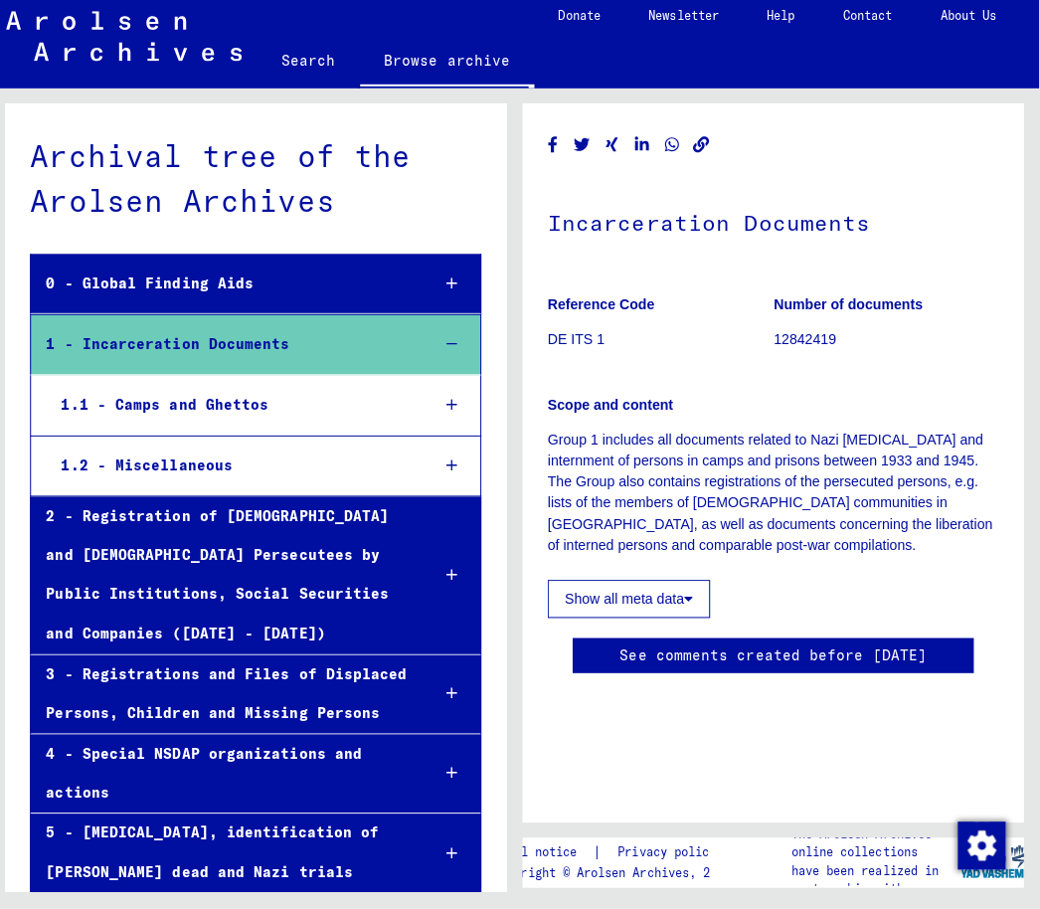
scroll to position [4073, 0]
click at [446, 571] on icon at bounding box center [451, 578] width 11 height 14
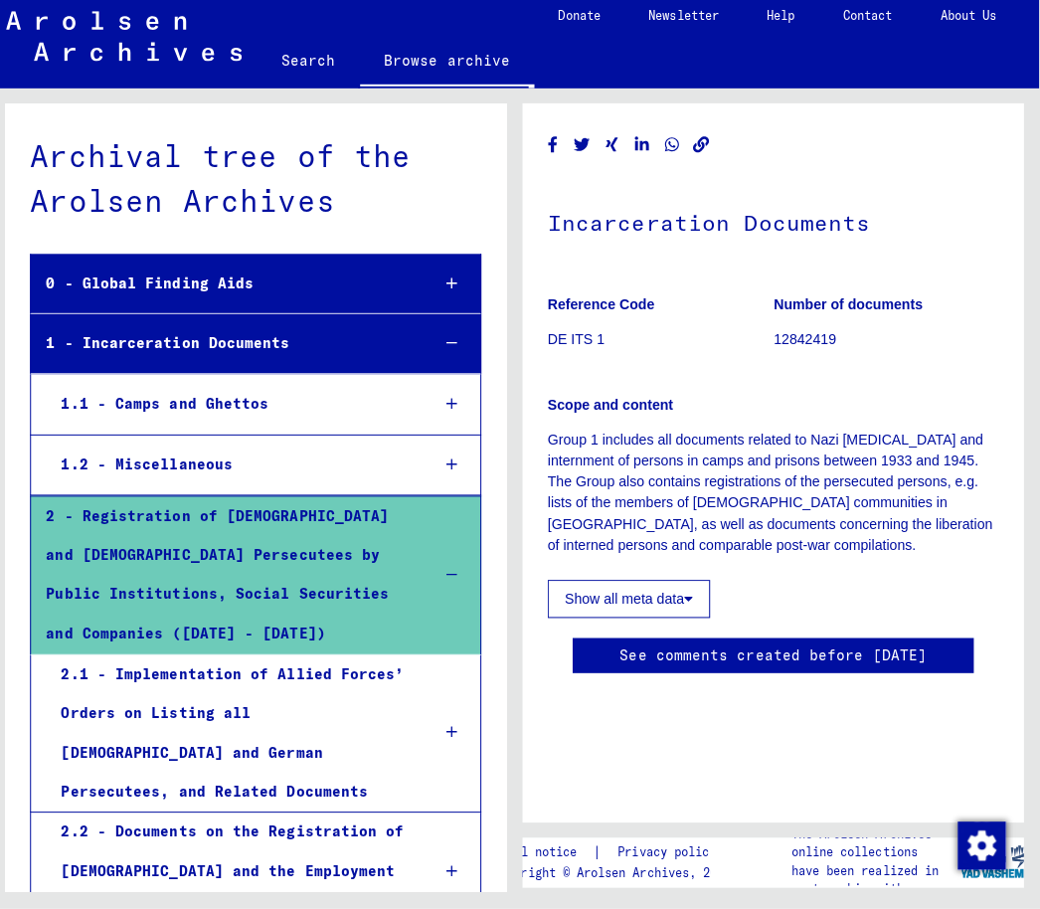
click at [446, 401] on icon at bounding box center [451, 408] width 11 height 14
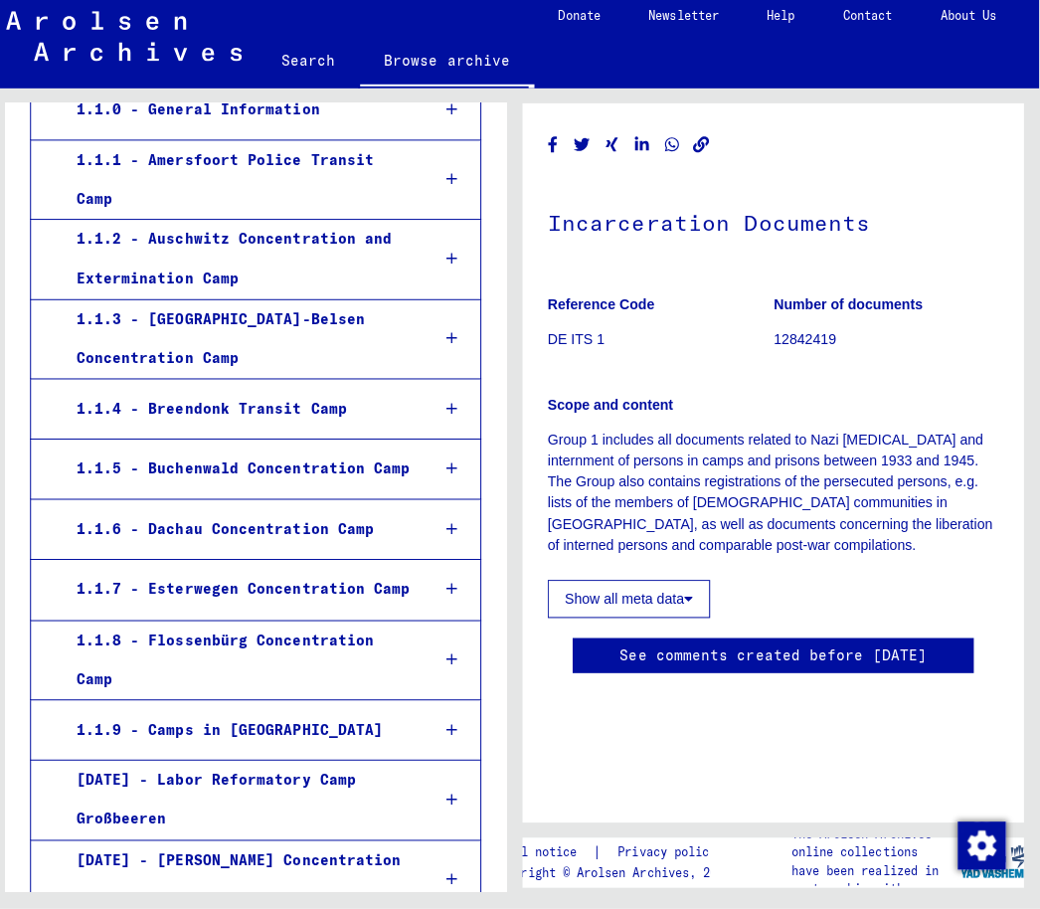
scroll to position [372, 0]
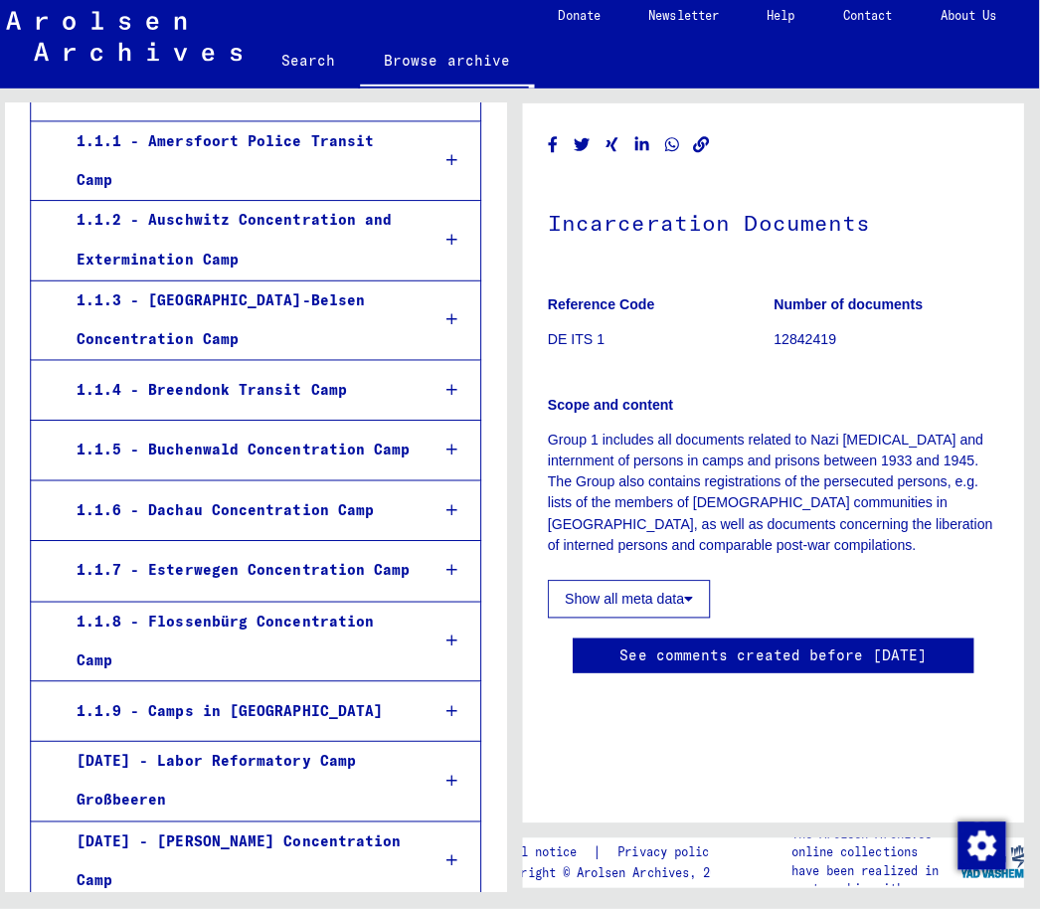
click at [342, 494] on div "1.1.6 - Dachau Concentration Camp" at bounding box center [240, 513] width 350 height 39
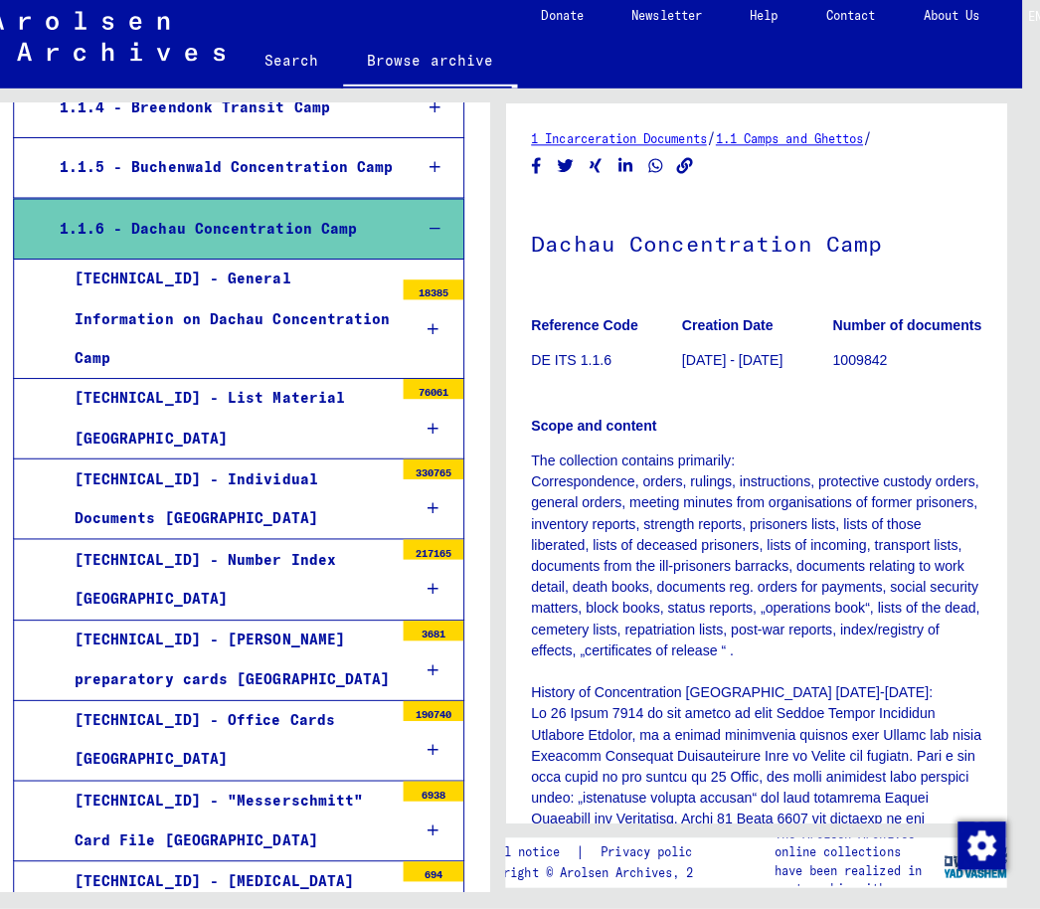
scroll to position [659, 0]
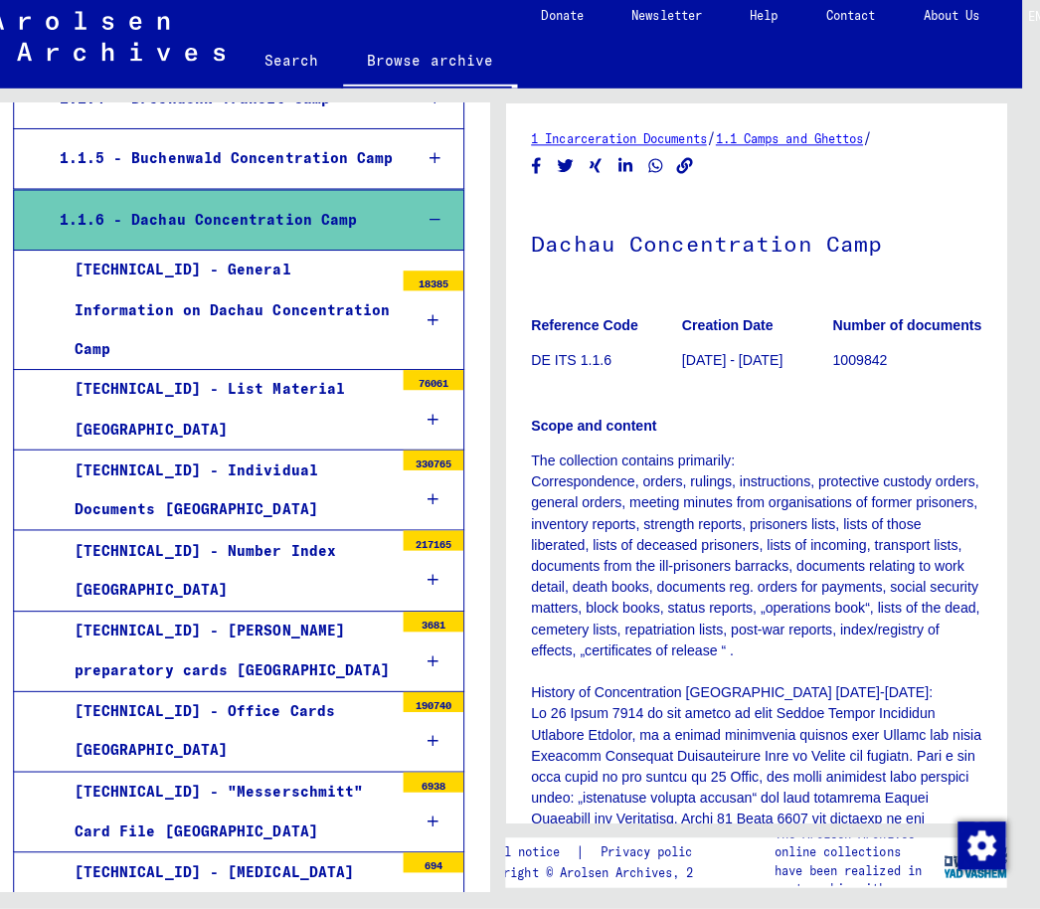
click at [385, 260] on div "[TECHNICAL_ID] - General Information on Dachau Concentration Camp" at bounding box center [228, 315] width 331 height 117
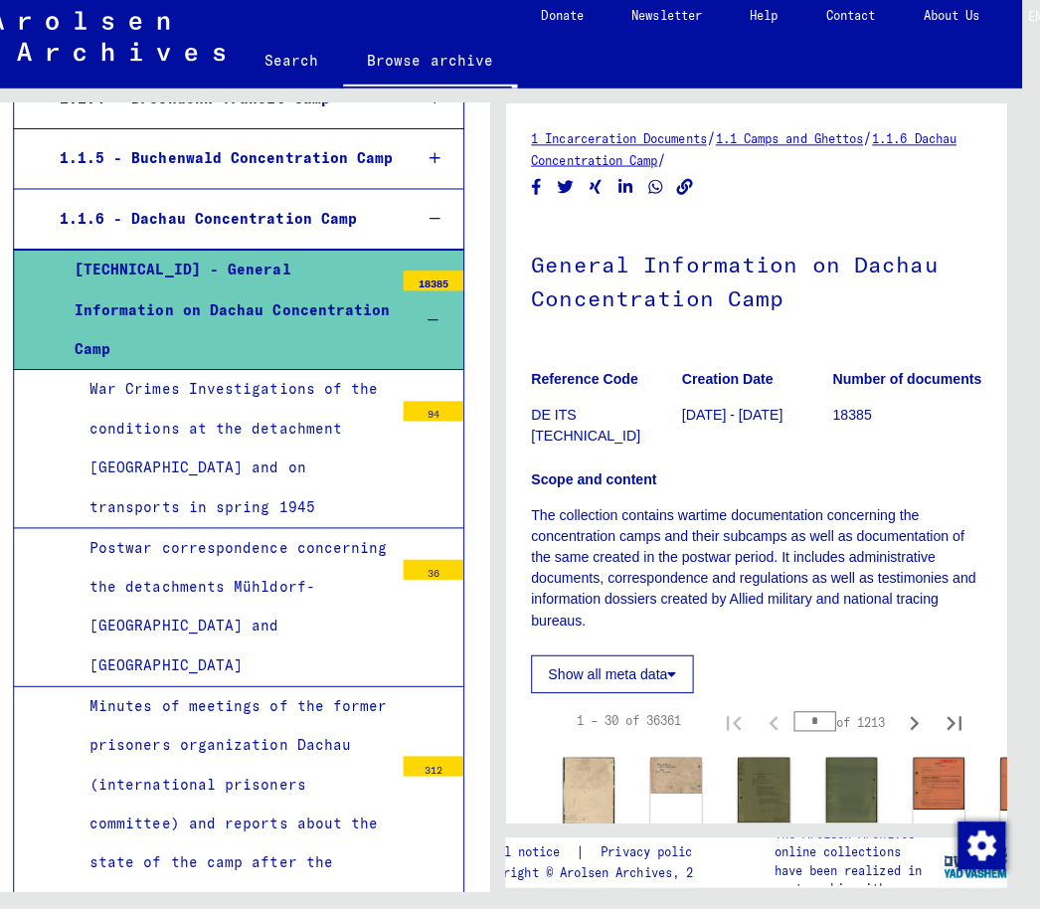
click at [583, 801] on img at bounding box center [587, 814] width 51 height 111
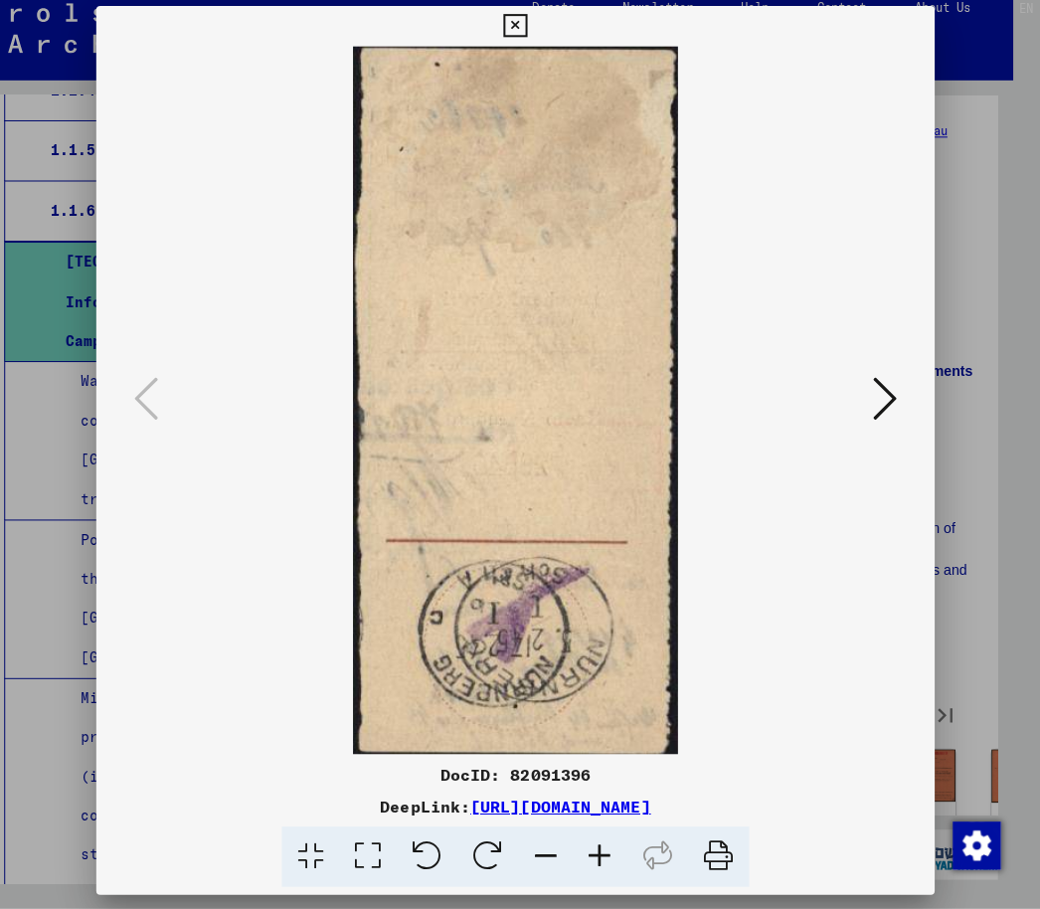
click at [874, 380] on icon at bounding box center [886, 403] width 24 height 48
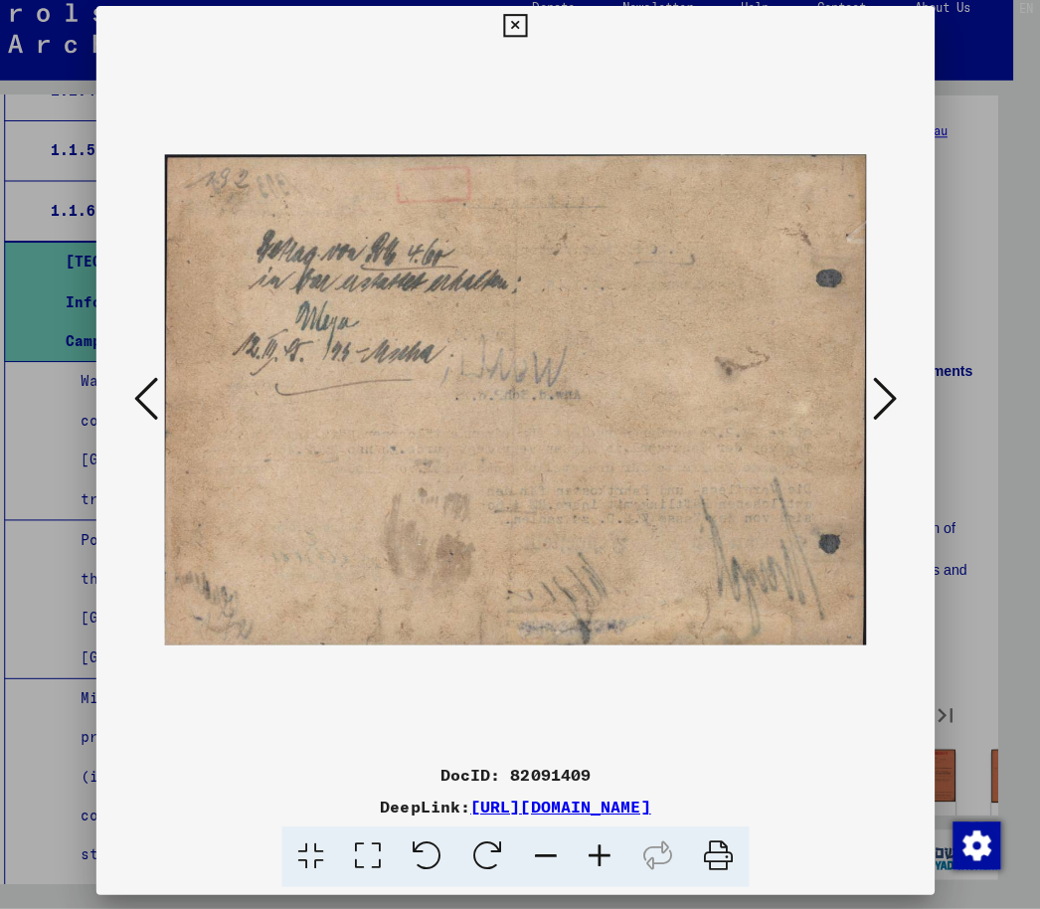
click at [874, 393] on icon at bounding box center [886, 403] width 24 height 48
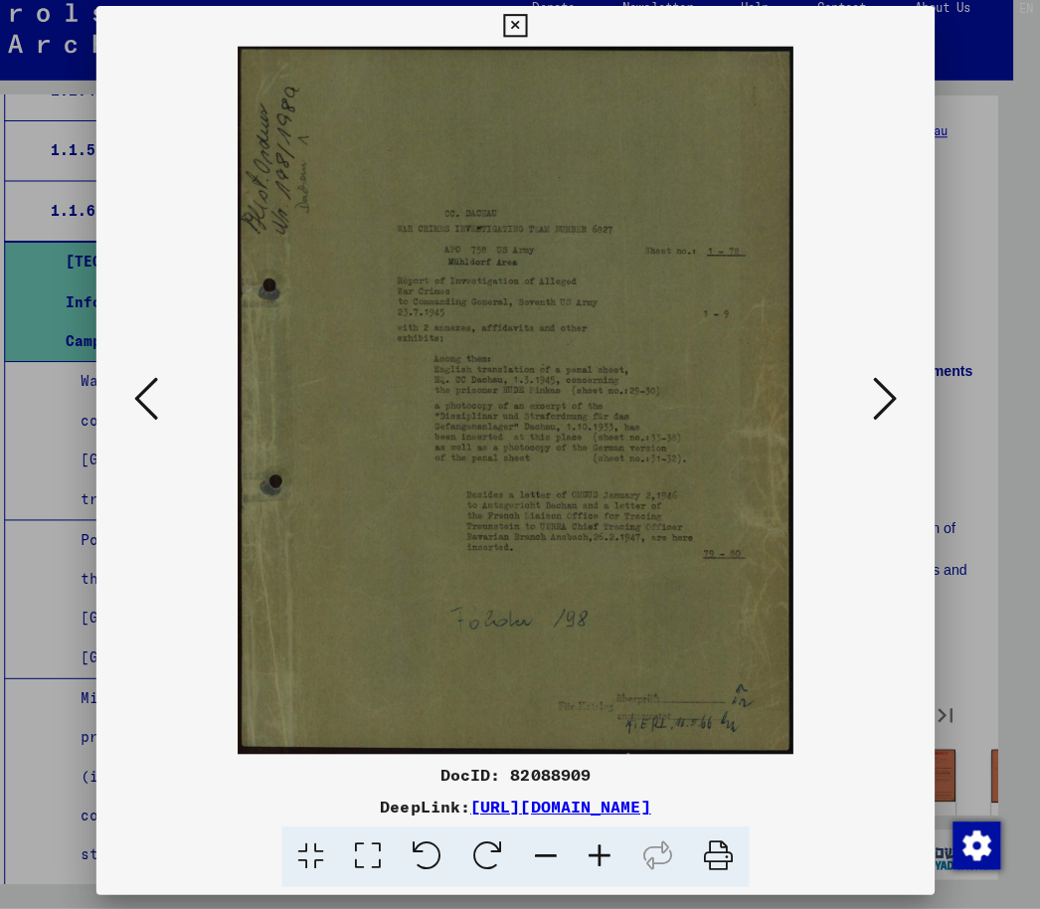
click at [886, 382] on icon at bounding box center [886, 403] width 24 height 48
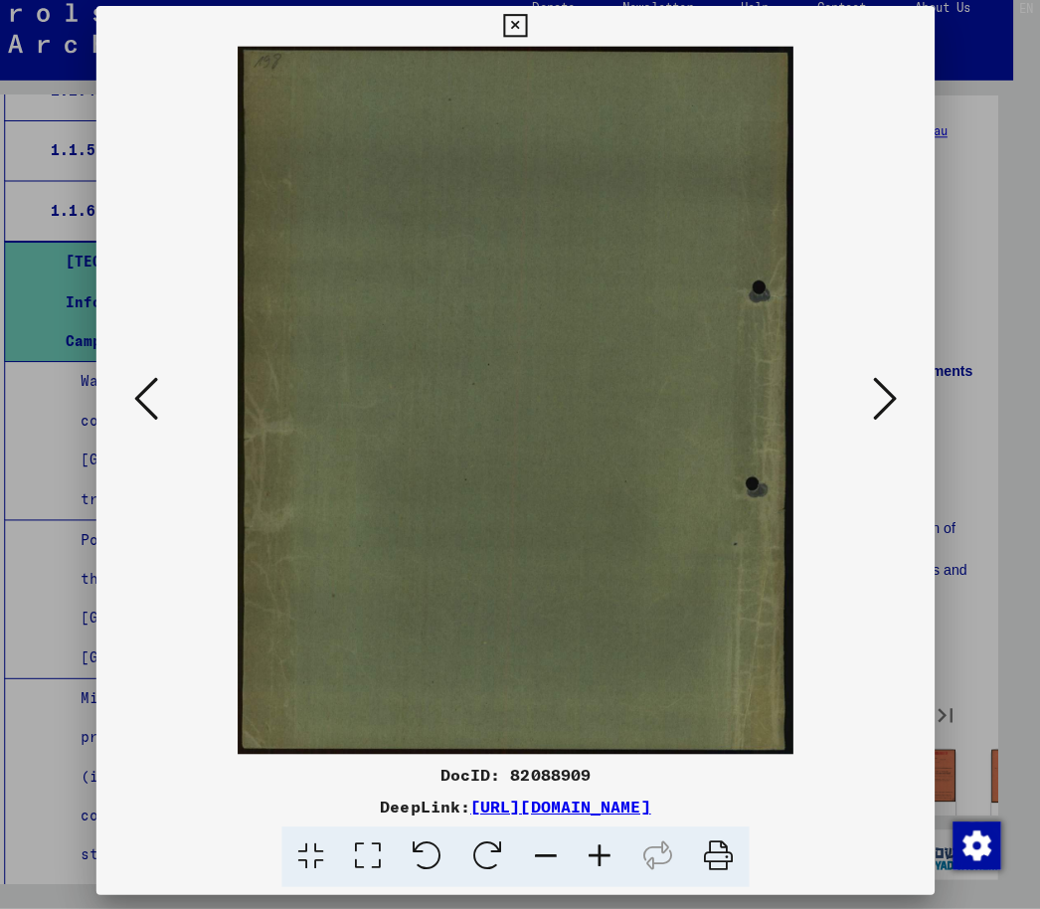
click at [875, 383] on icon at bounding box center [886, 403] width 24 height 48
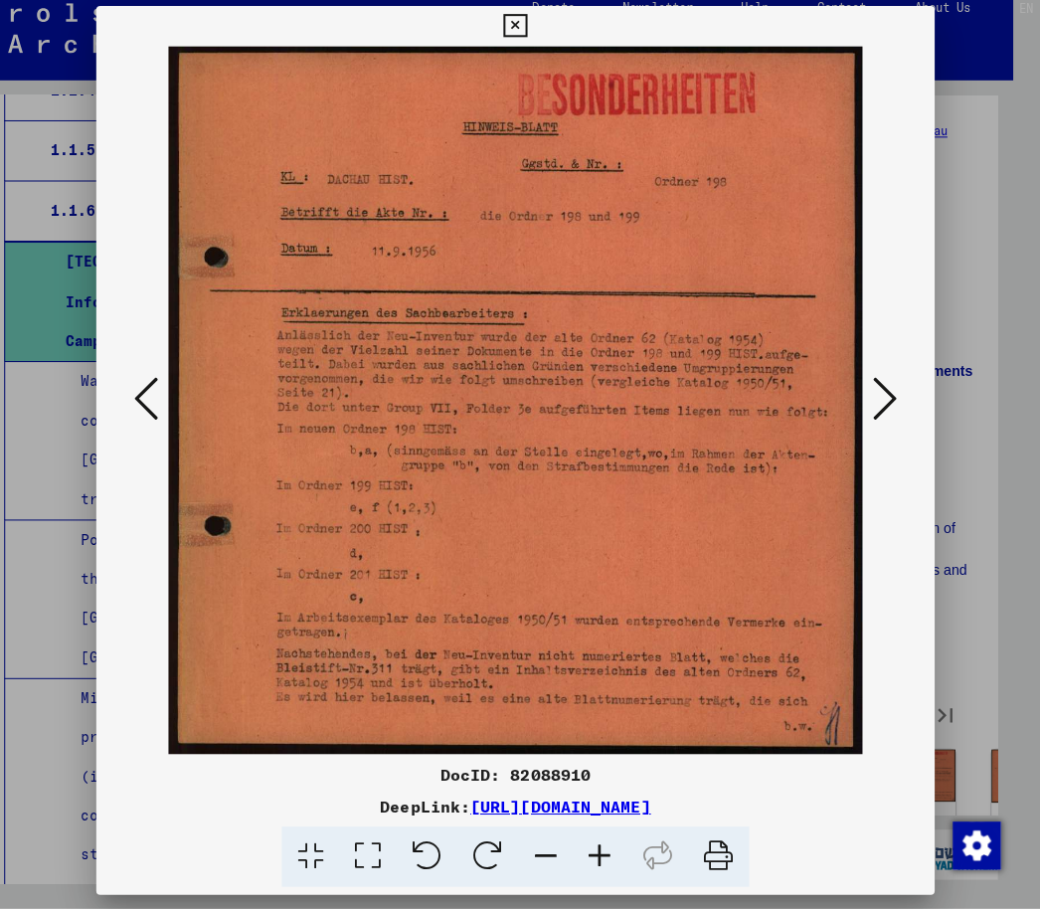
click at [882, 386] on icon at bounding box center [886, 403] width 24 height 48
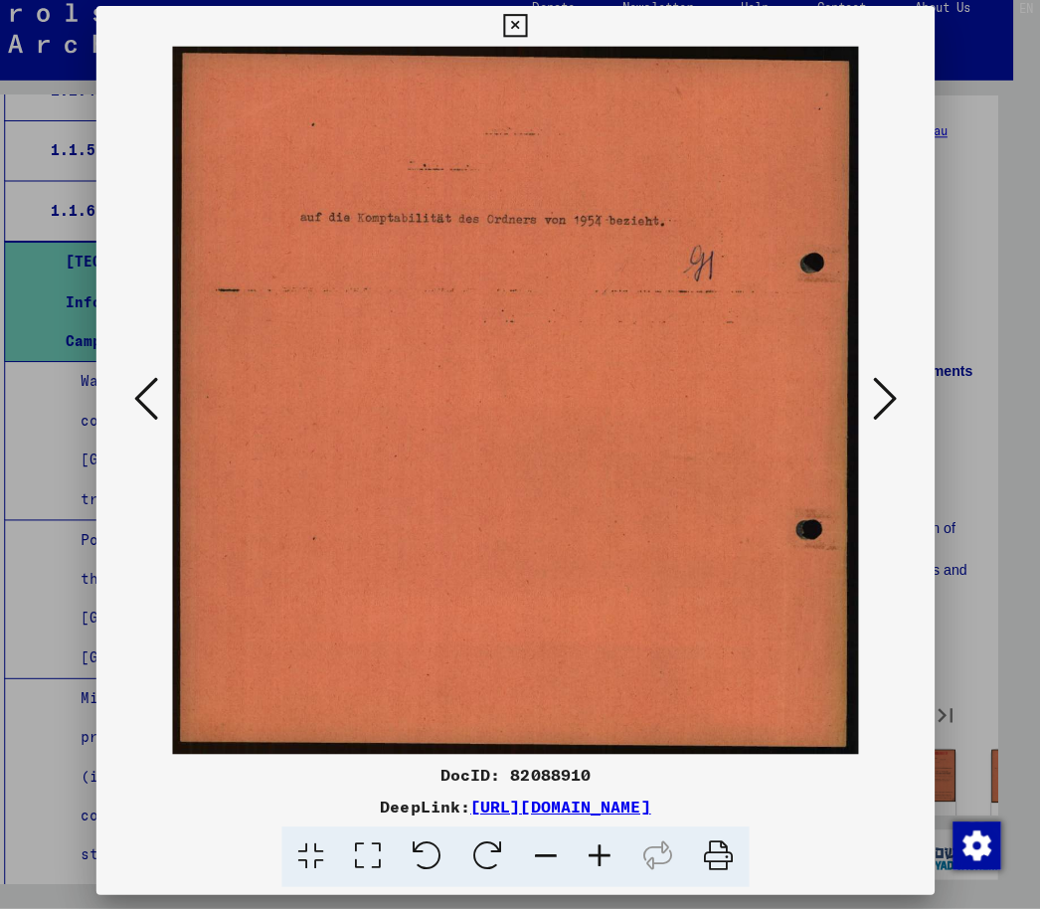
click at [909, 385] on div at bounding box center [520, 405] width 832 height 702
click at [892, 386] on button at bounding box center [886, 404] width 36 height 57
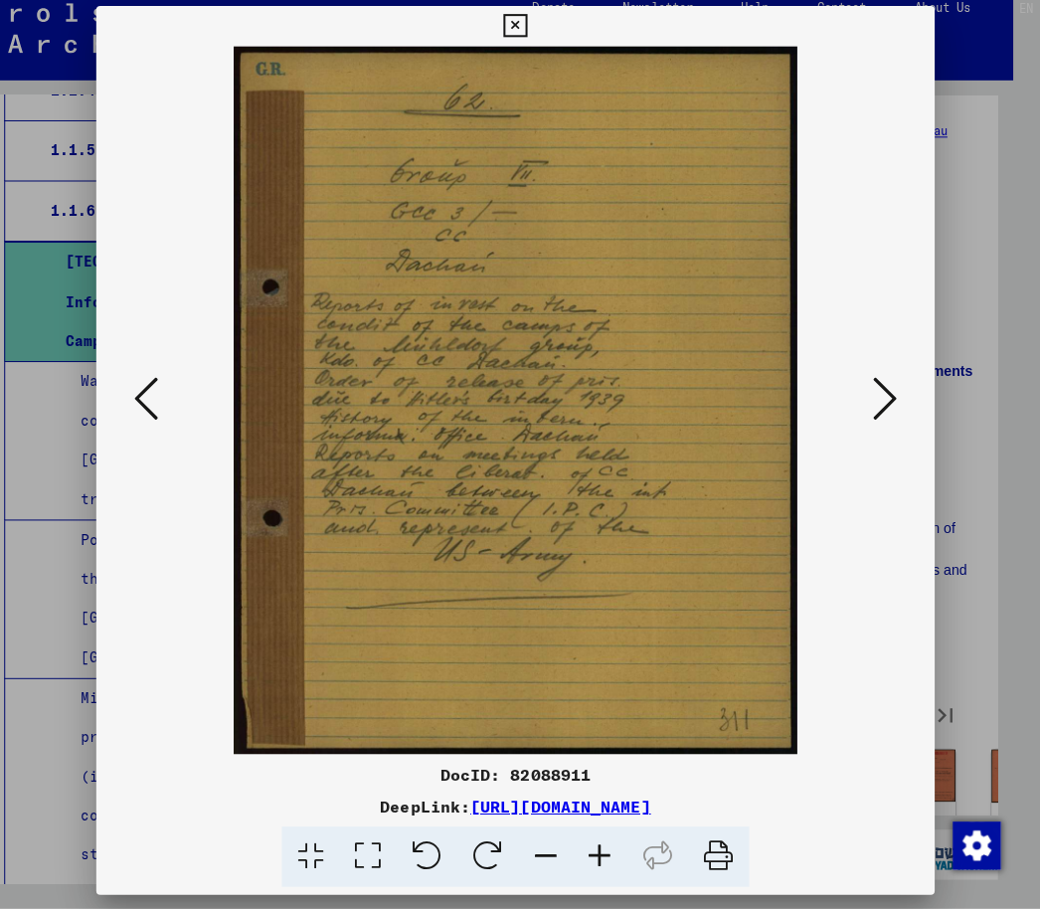
click at [886, 398] on icon at bounding box center [886, 403] width 24 height 48
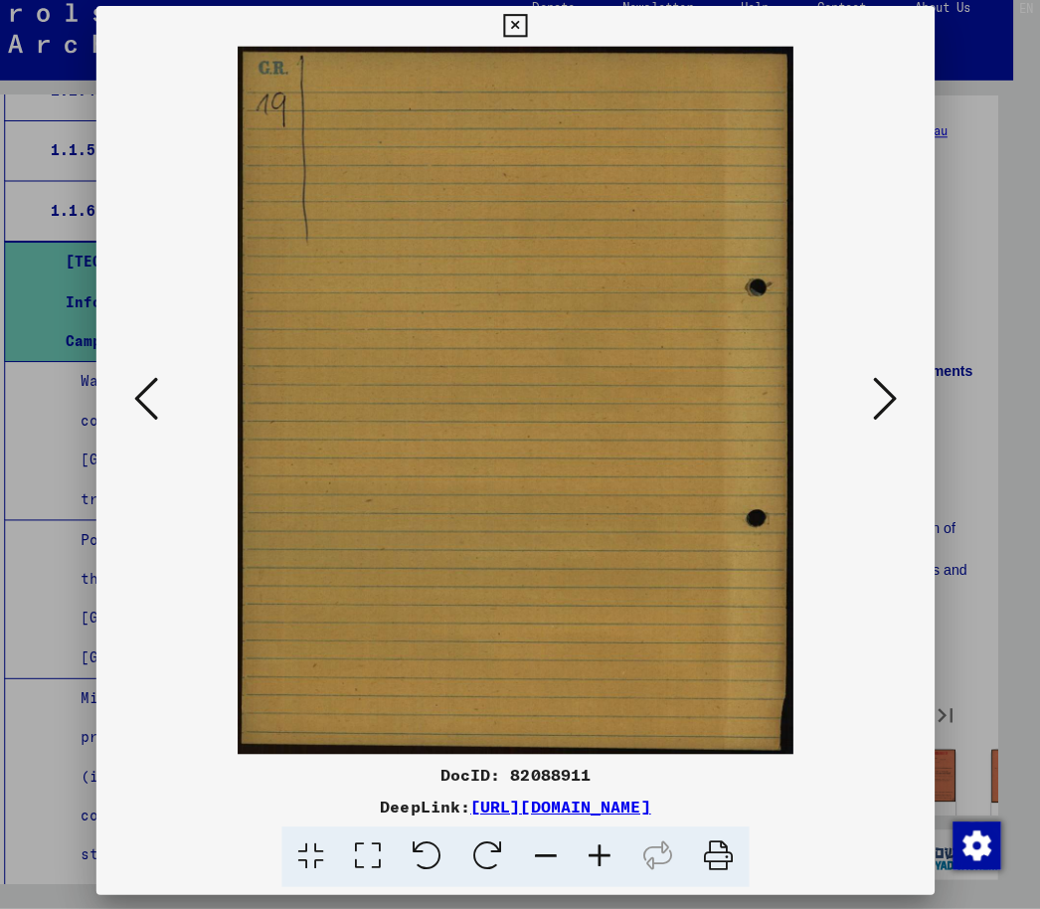
click at [888, 388] on icon at bounding box center [886, 403] width 24 height 48
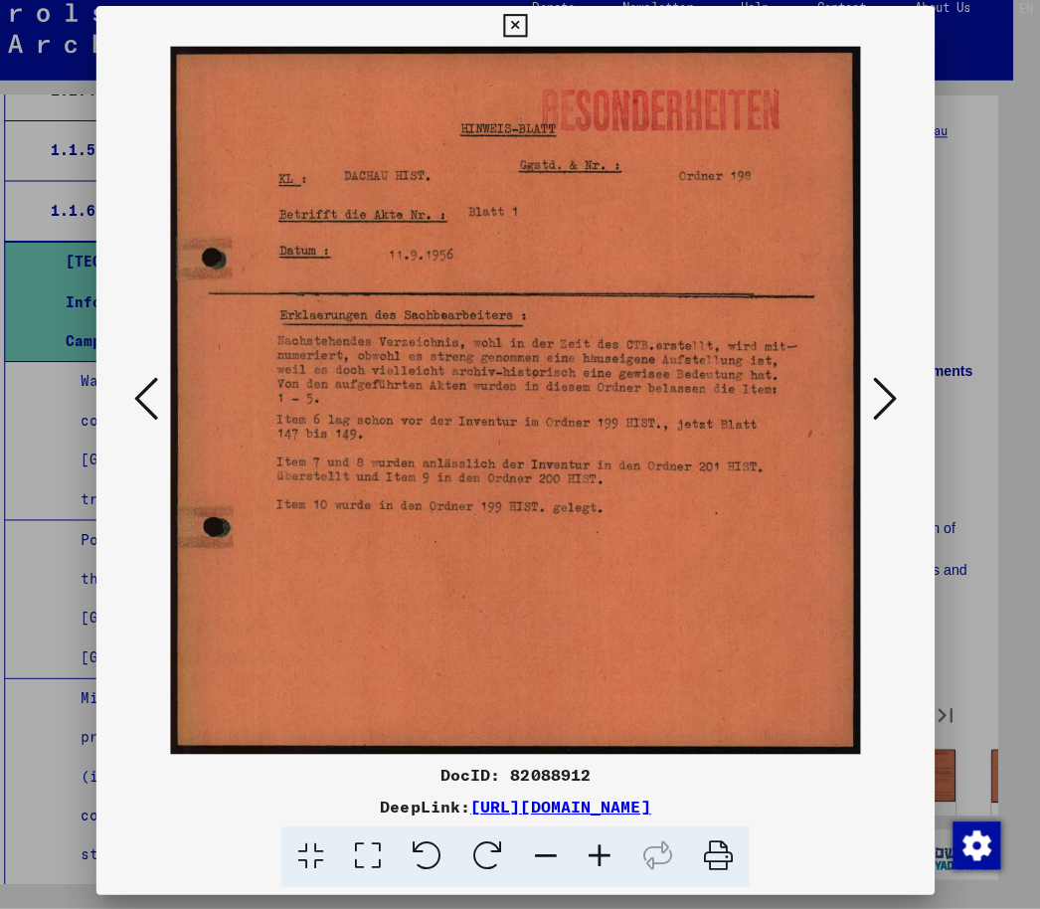
click at [890, 391] on button at bounding box center [886, 404] width 36 height 57
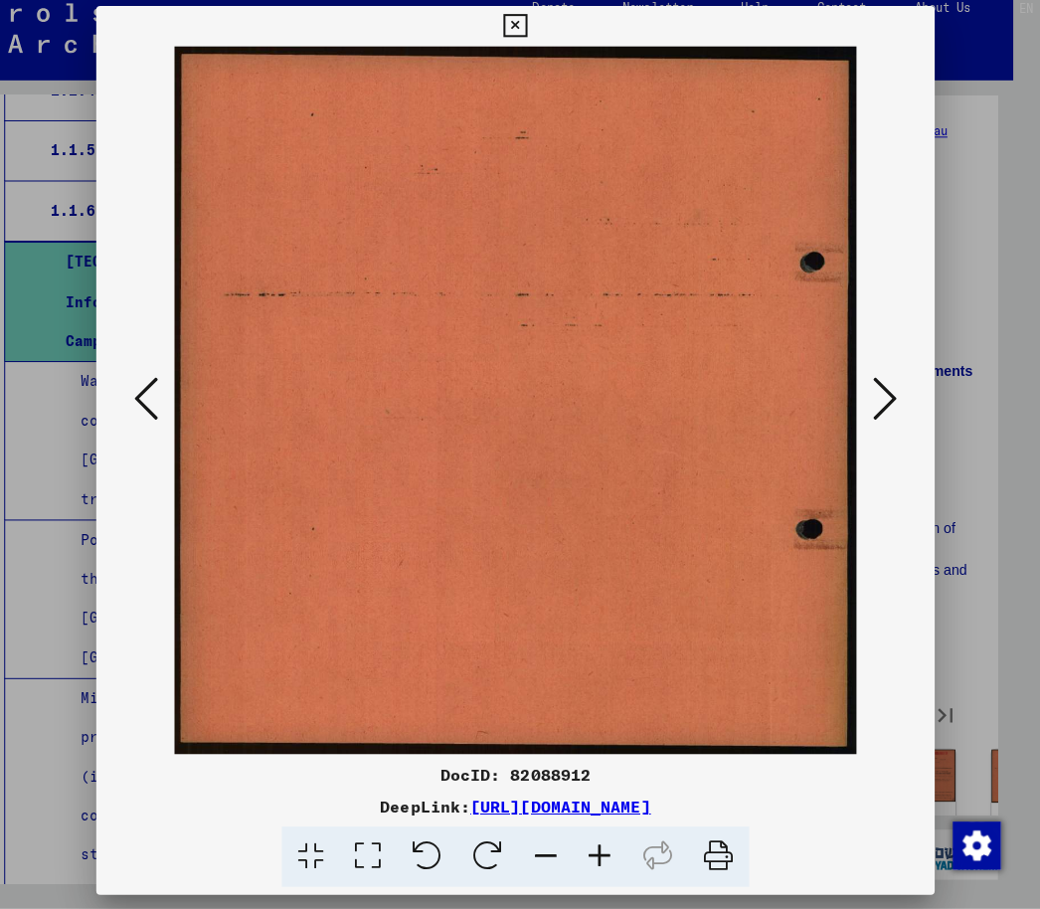
click at [878, 390] on icon at bounding box center [886, 403] width 24 height 48
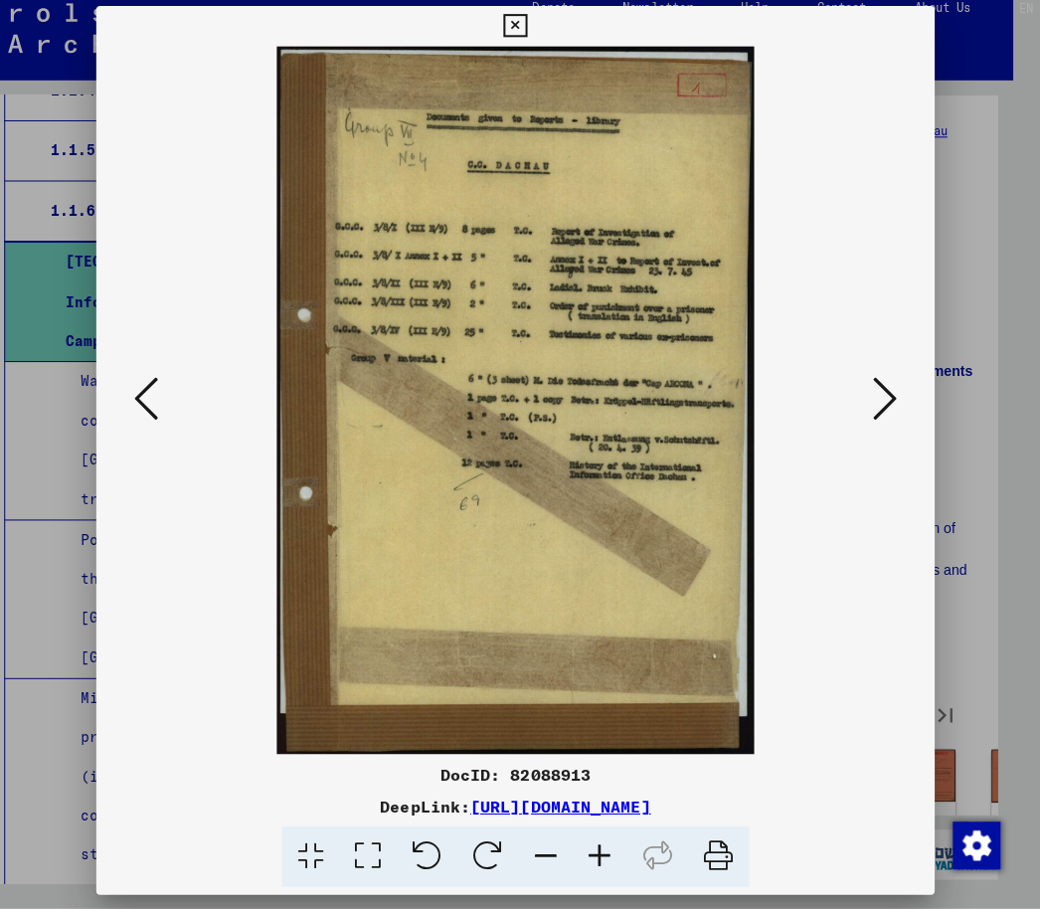
click at [874, 393] on icon at bounding box center [886, 403] width 24 height 48
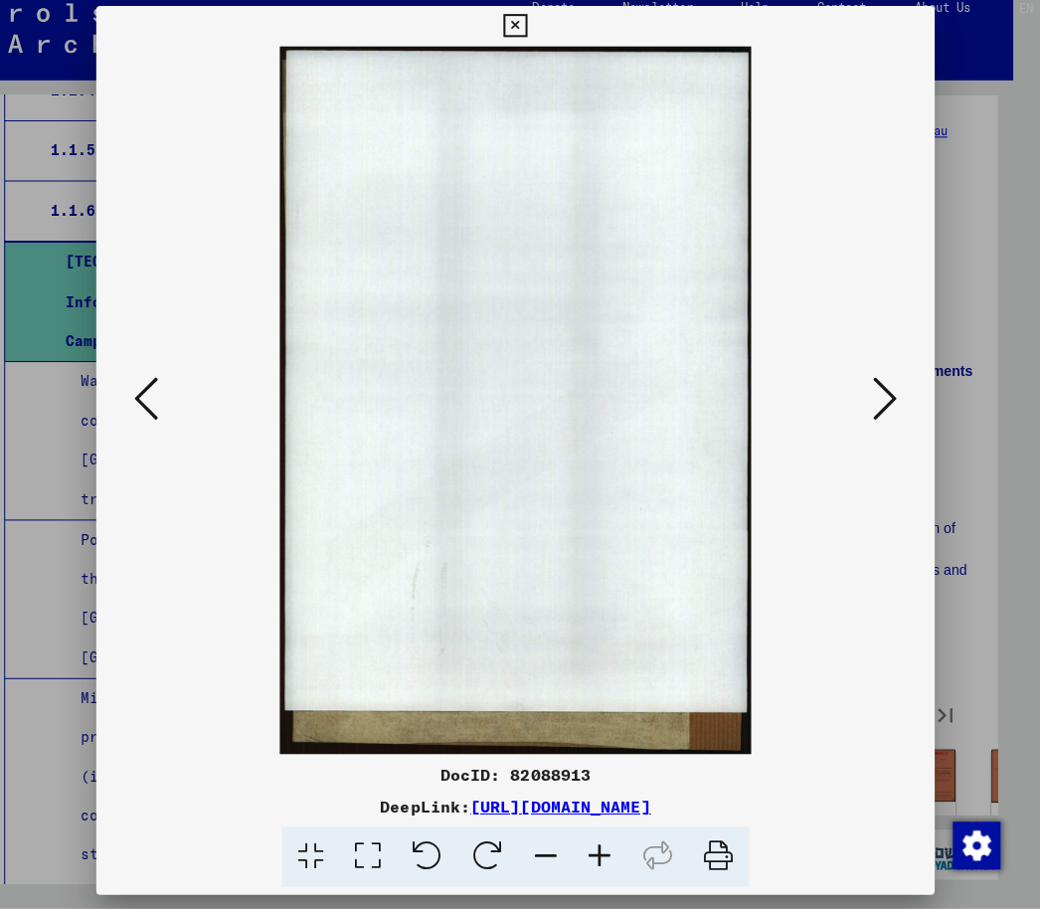
click at [874, 398] on icon at bounding box center [886, 403] width 24 height 48
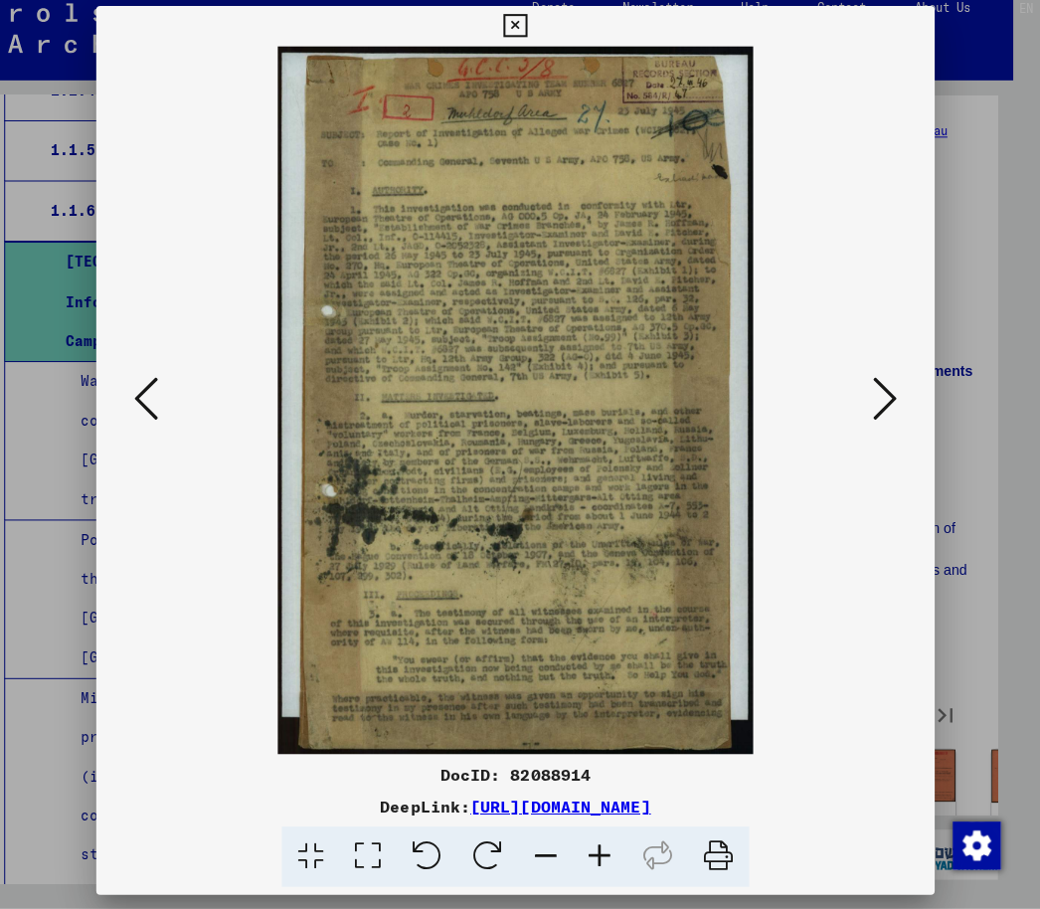
click at [874, 399] on icon at bounding box center [886, 403] width 24 height 48
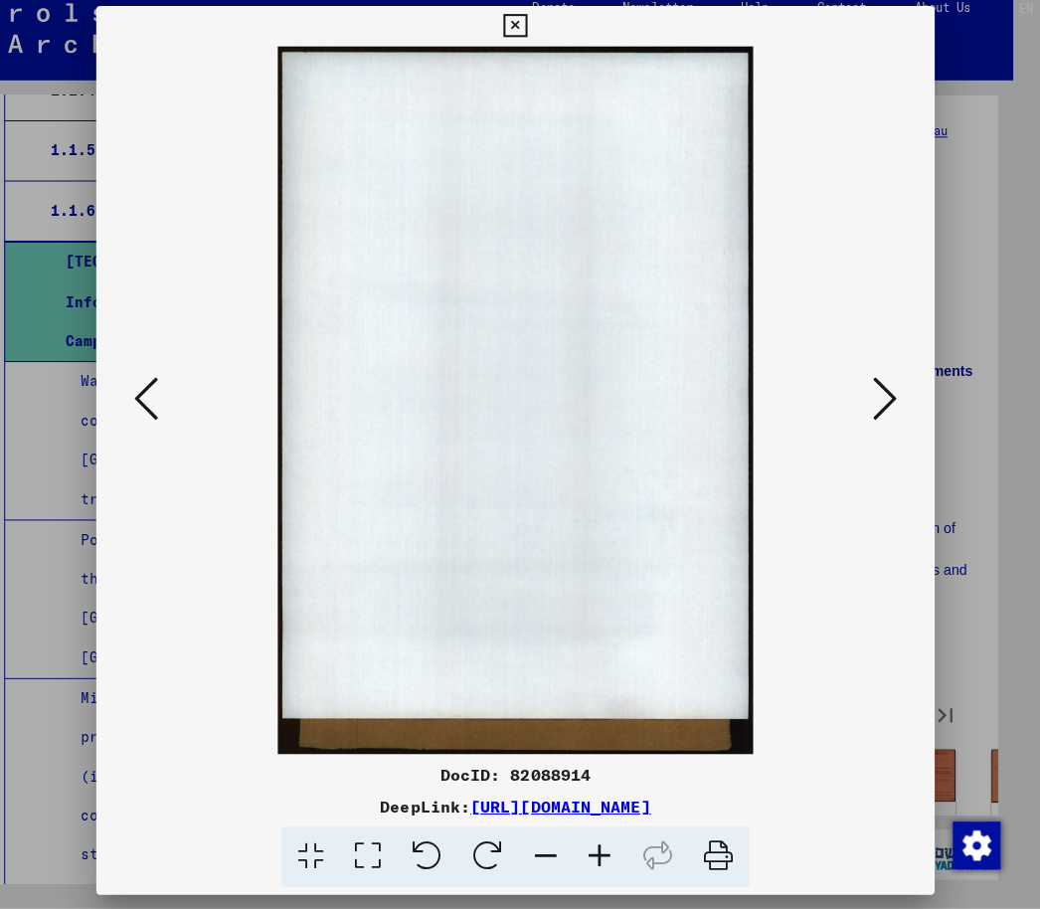
click at [874, 388] on icon at bounding box center [886, 403] width 24 height 48
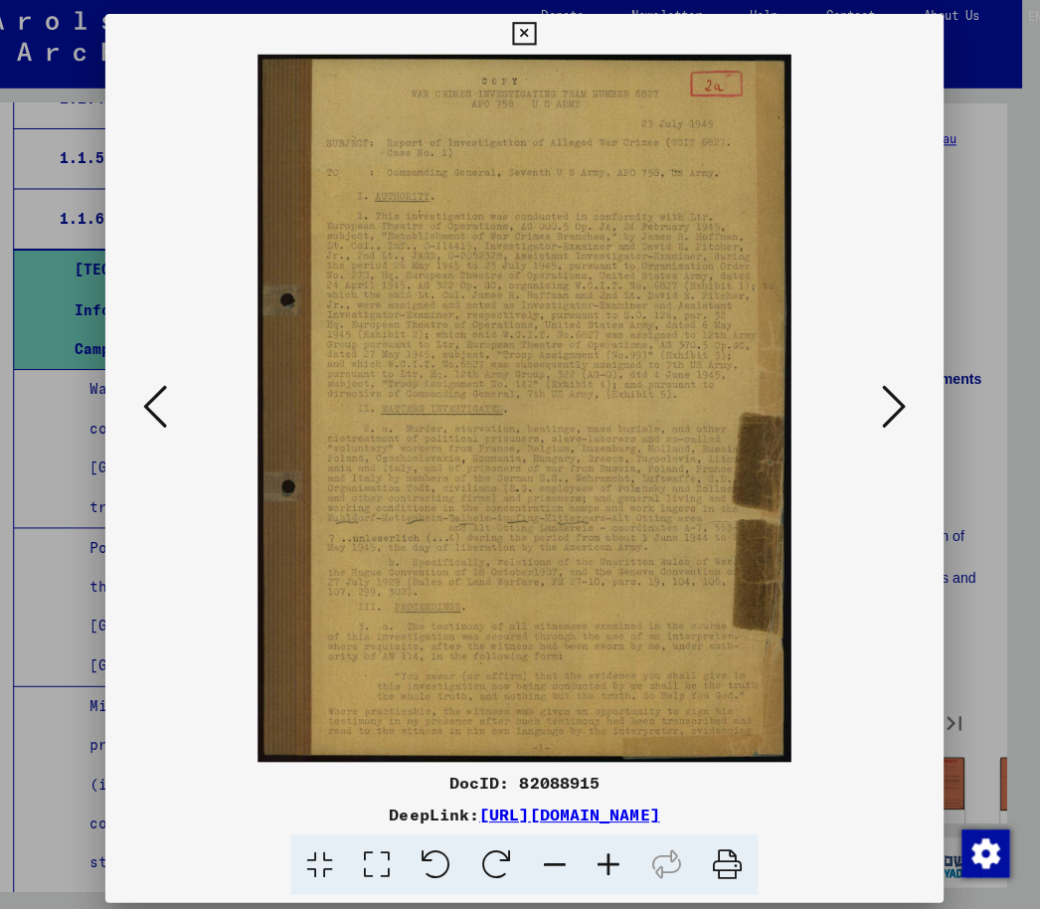
click at [154, 400] on icon at bounding box center [154, 403] width 24 height 48
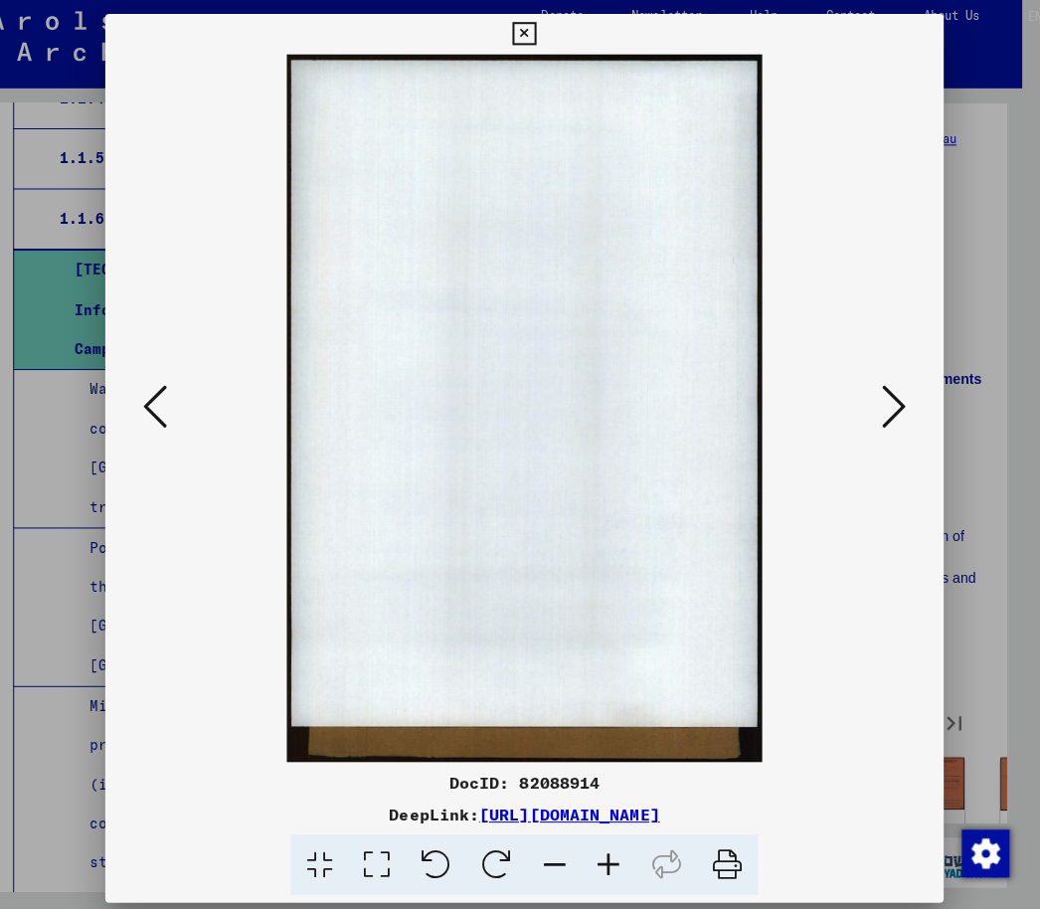
click at [66, 430] on div at bounding box center [520, 454] width 1040 height 909
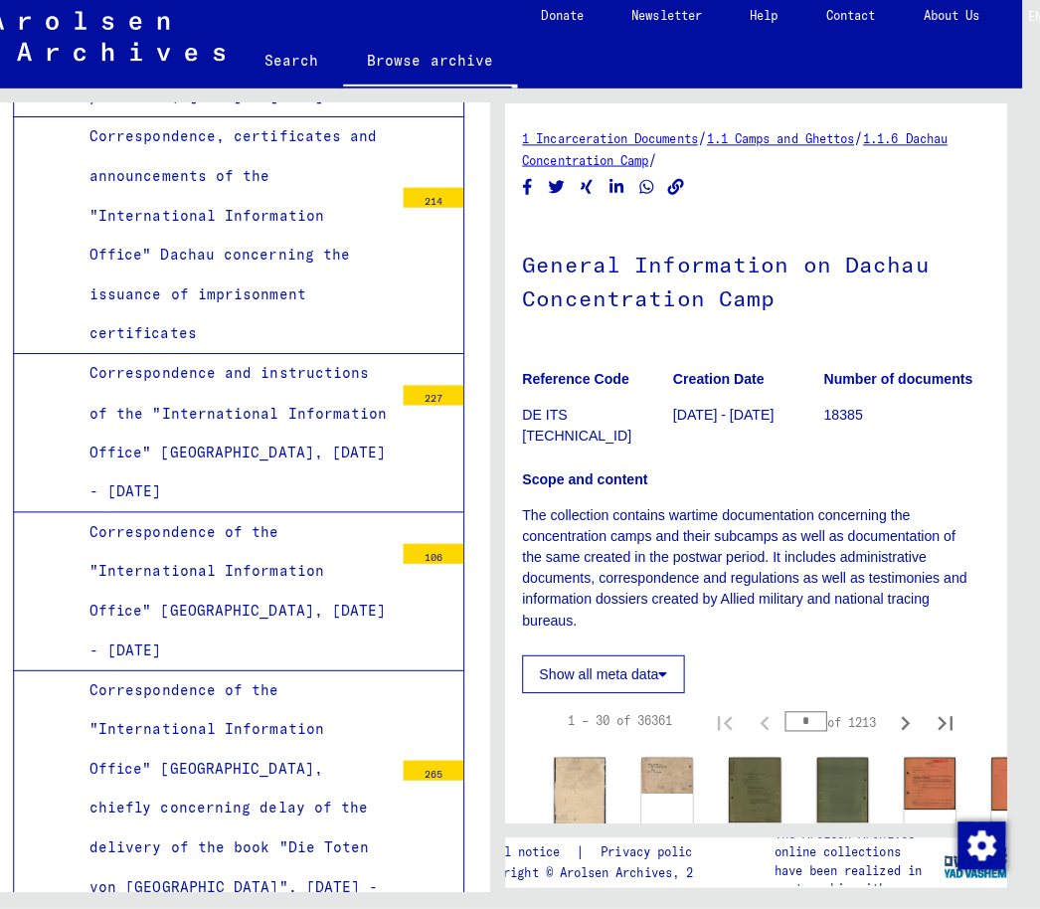
scroll to position [5141, 0]
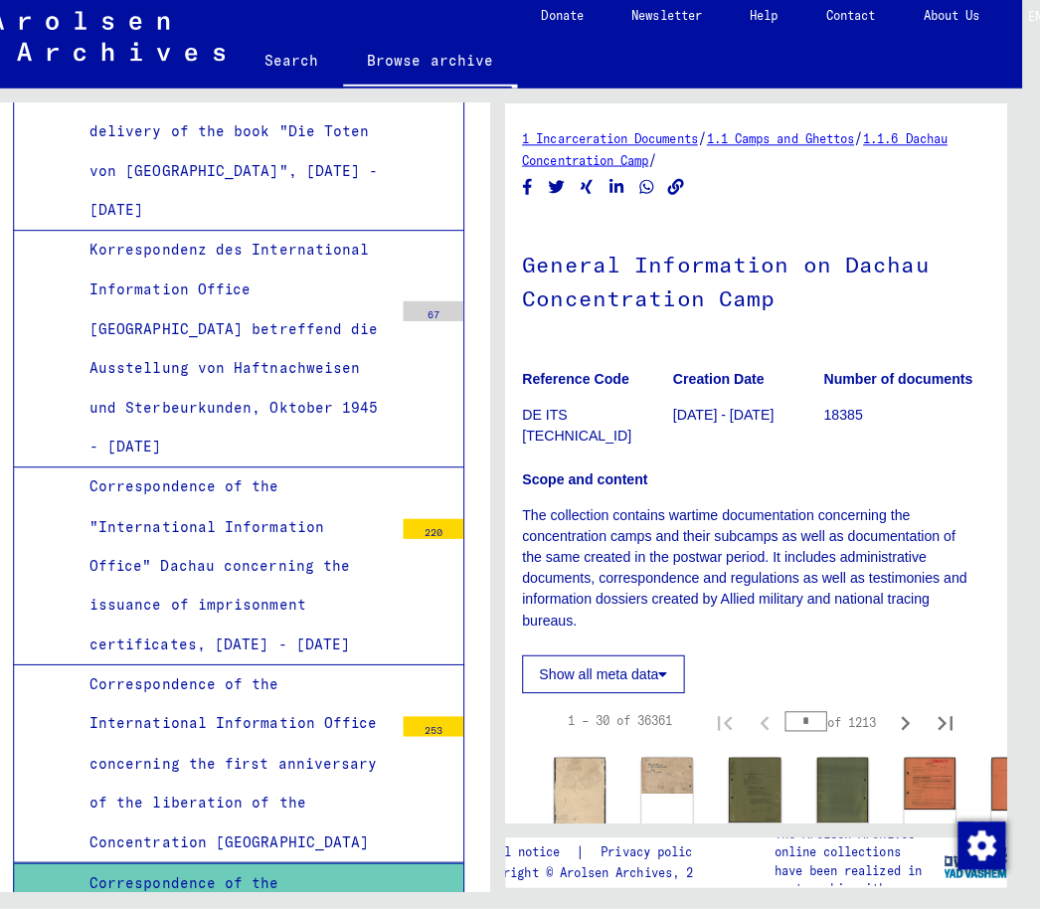
scroll to position [5862, 0]
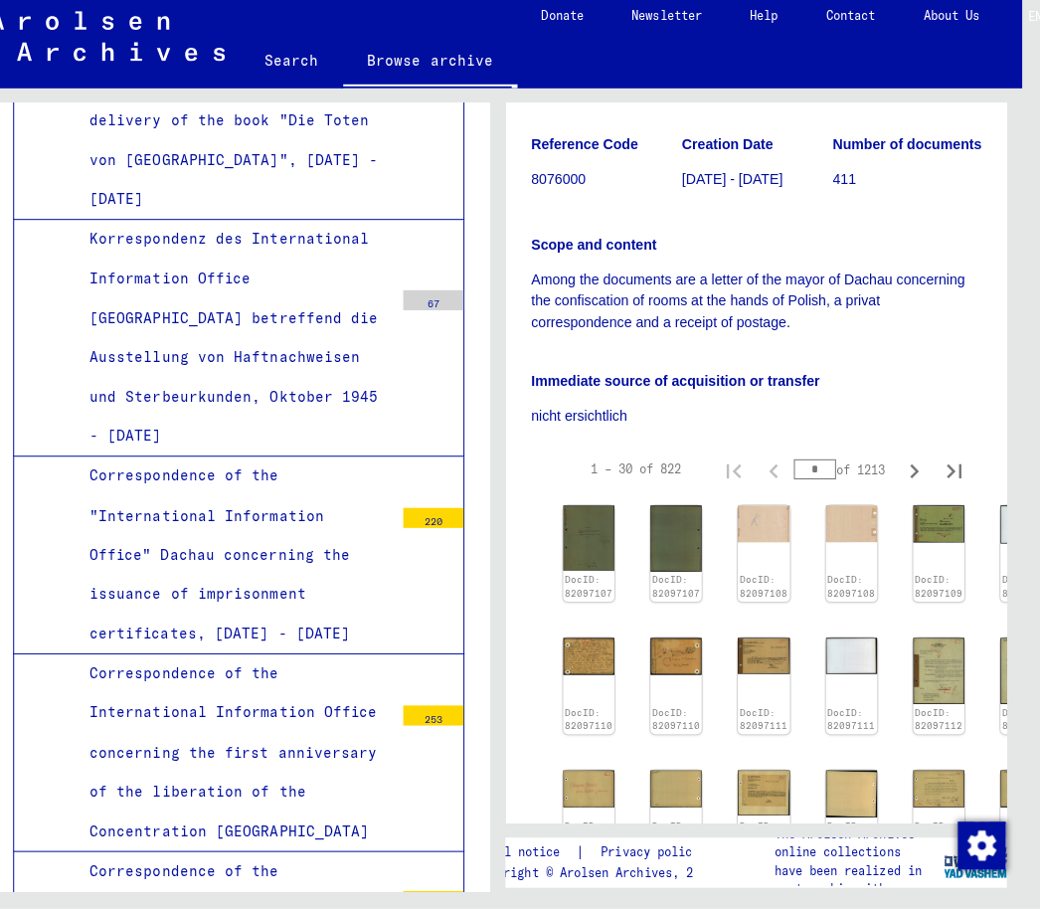
scroll to position [200, 0]
click at [585, 553] on img at bounding box center [587, 541] width 51 height 65
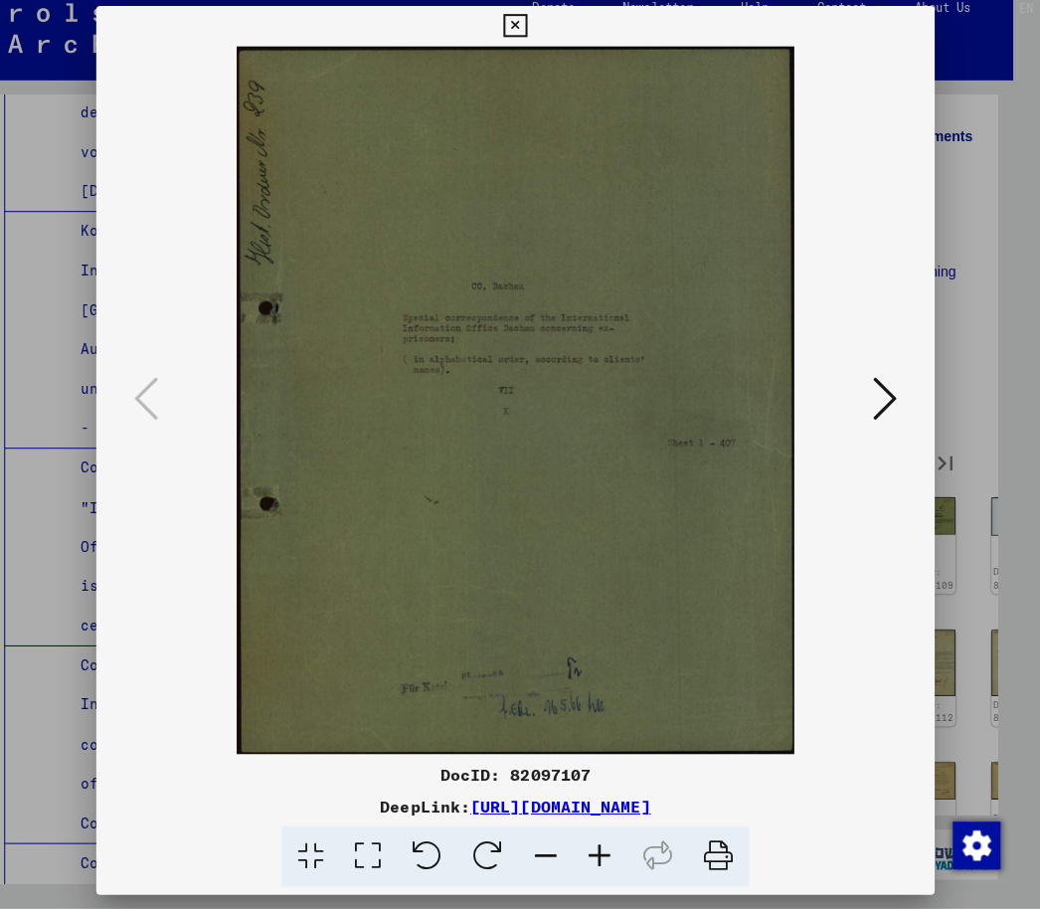
click at [874, 392] on icon at bounding box center [886, 403] width 24 height 48
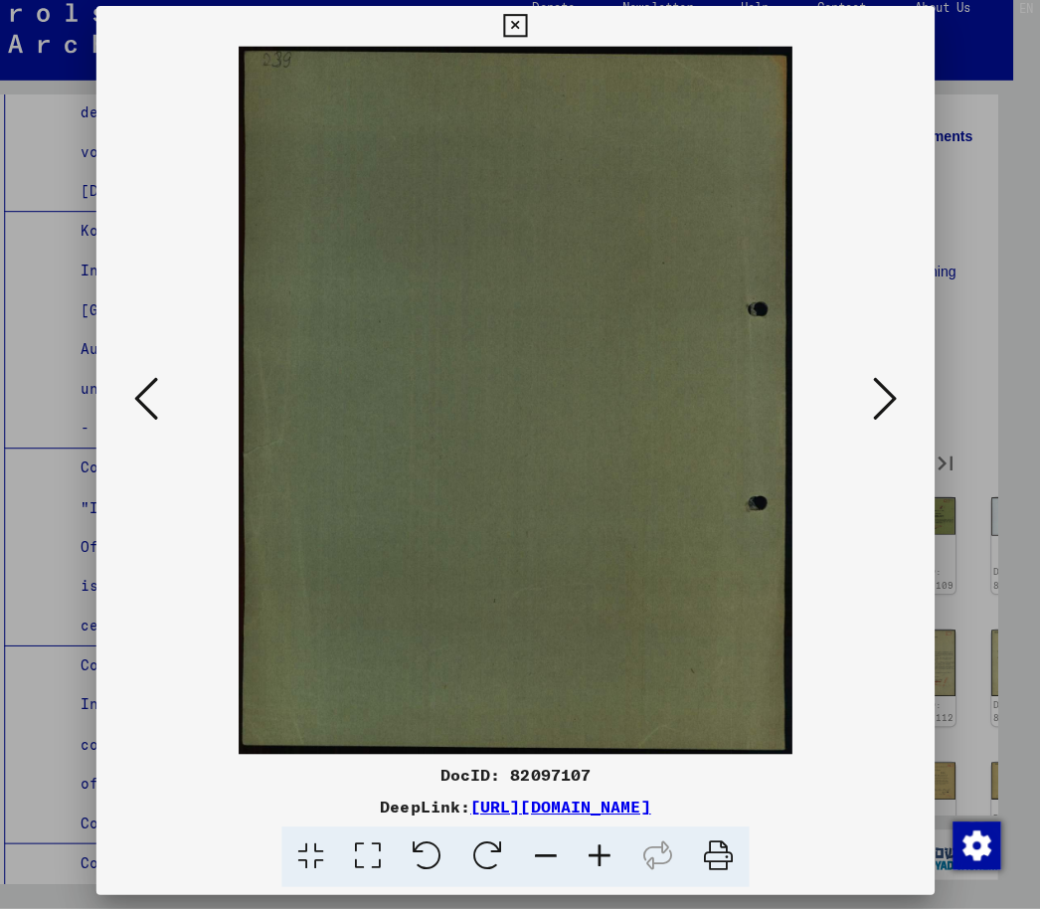
click at [855, 392] on img at bounding box center [520, 405] width 697 height 702
click at [874, 389] on icon at bounding box center [886, 403] width 24 height 48
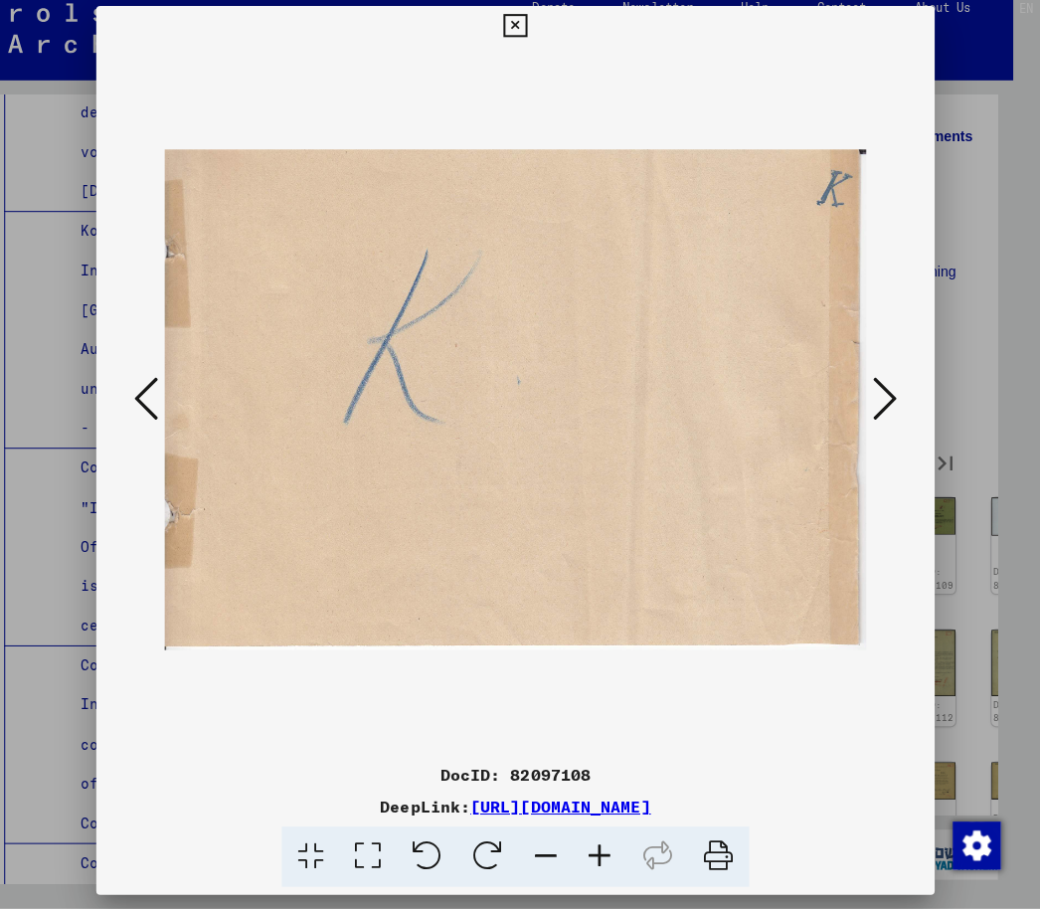
click at [879, 386] on icon at bounding box center [886, 403] width 24 height 48
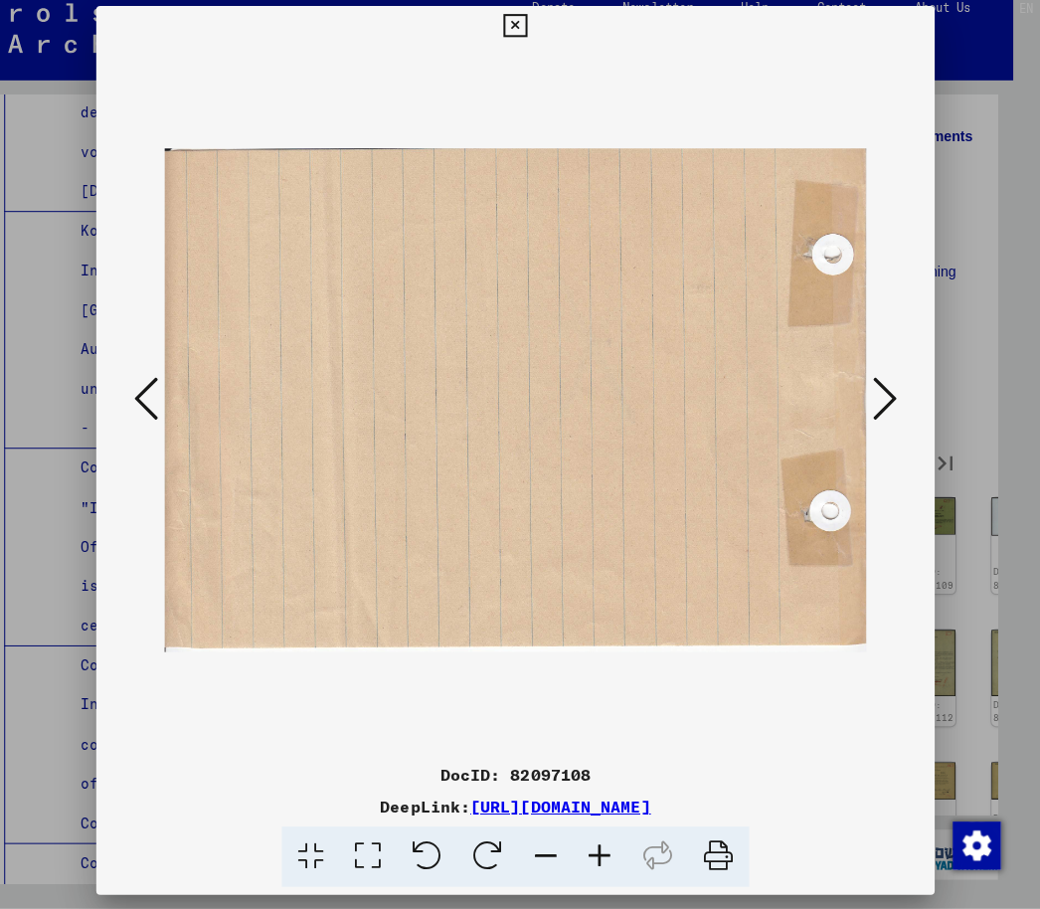
click at [886, 398] on icon at bounding box center [886, 403] width 24 height 48
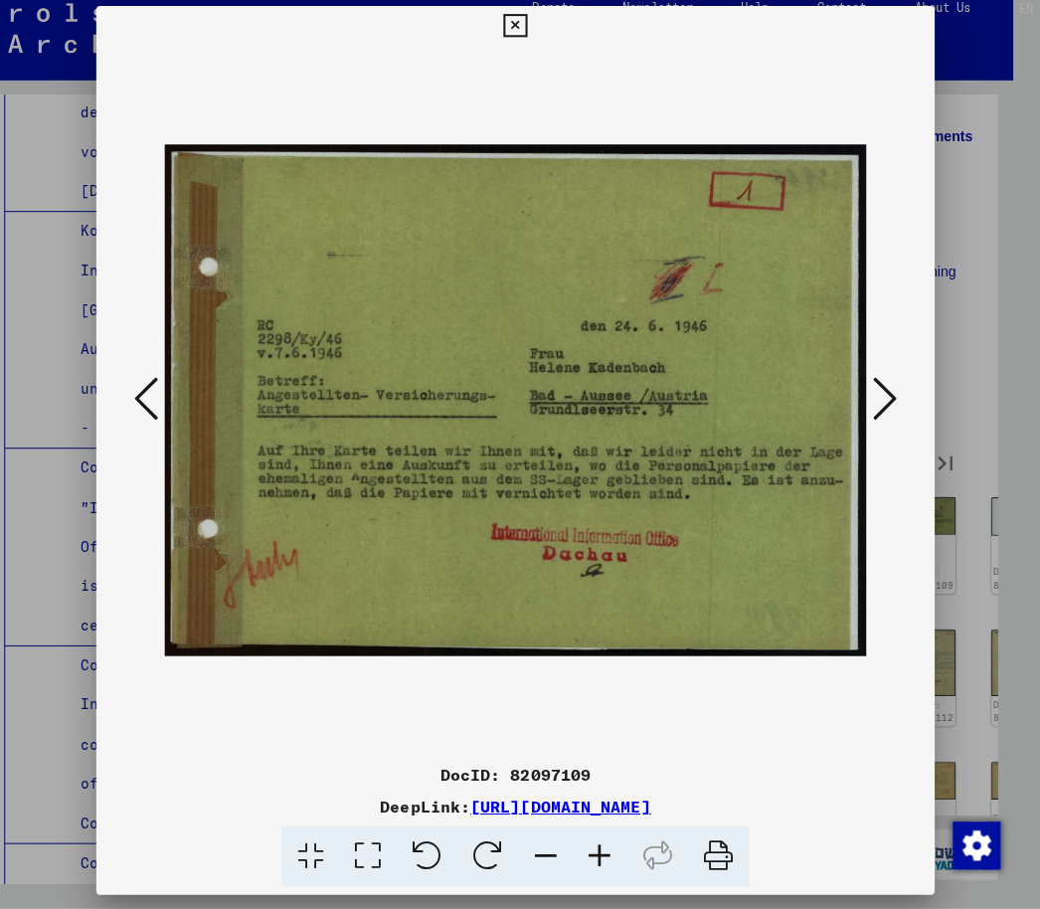
click at [885, 396] on icon at bounding box center [886, 403] width 24 height 48
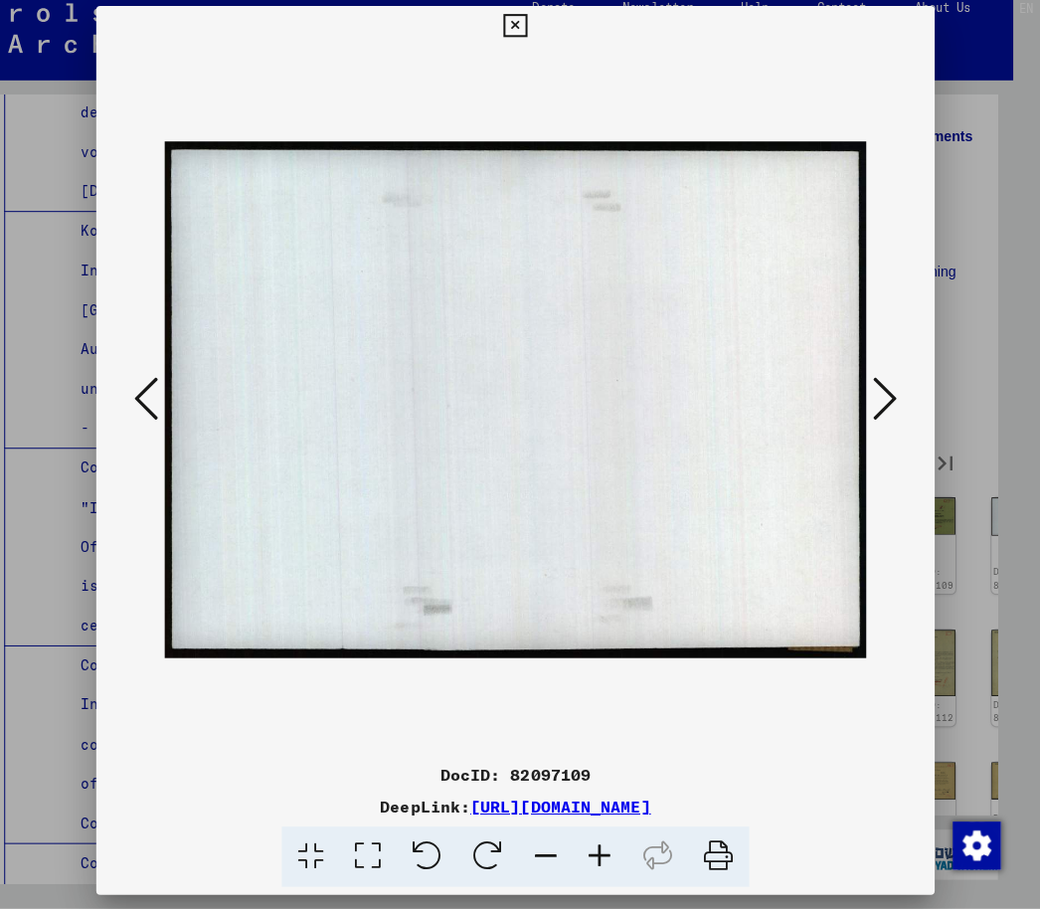
click at [882, 393] on icon at bounding box center [886, 403] width 24 height 48
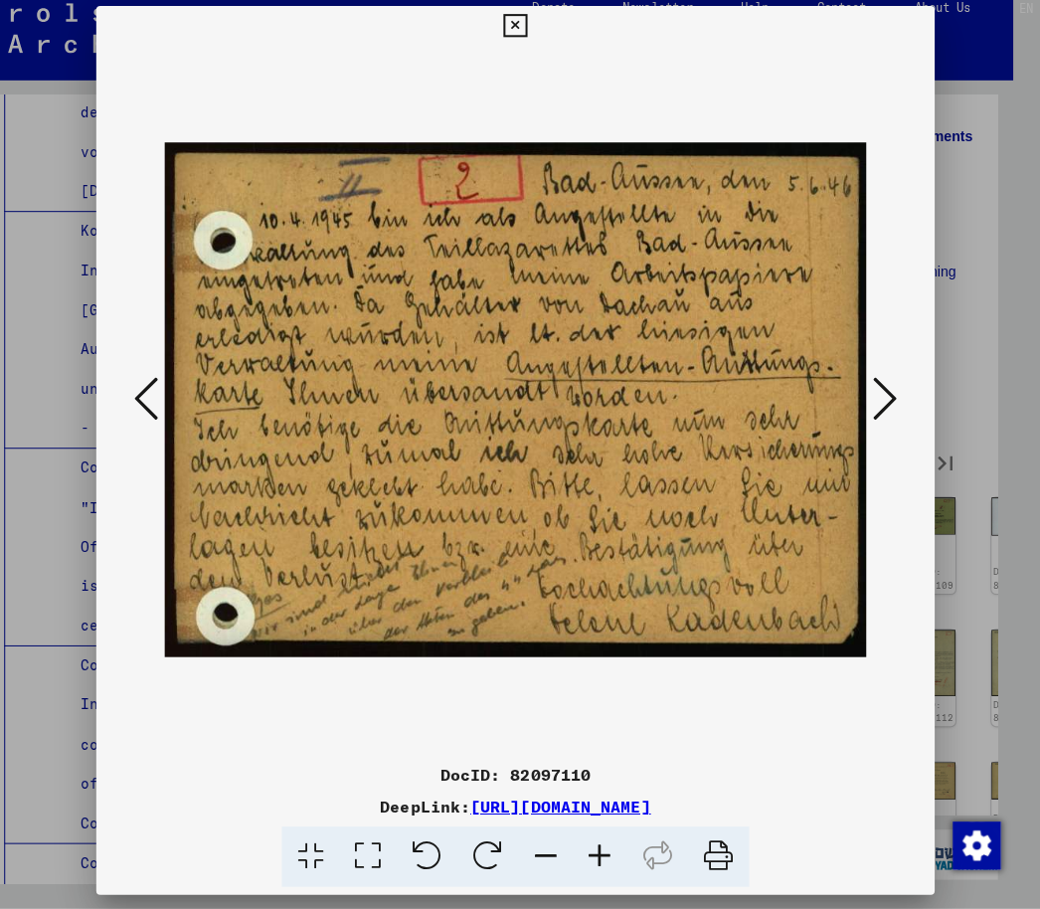
click at [874, 396] on icon at bounding box center [886, 403] width 24 height 48
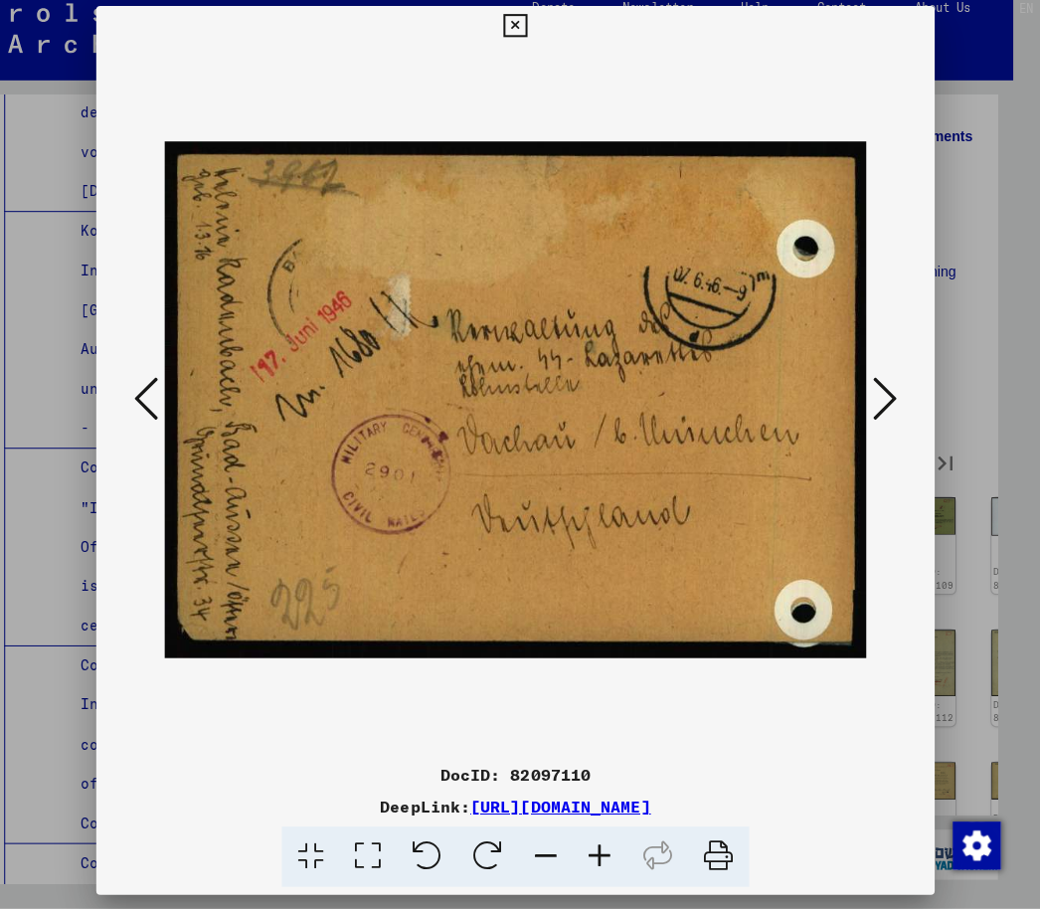
click at [878, 397] on icon at bounding box center [886, 403] width 24 height 48
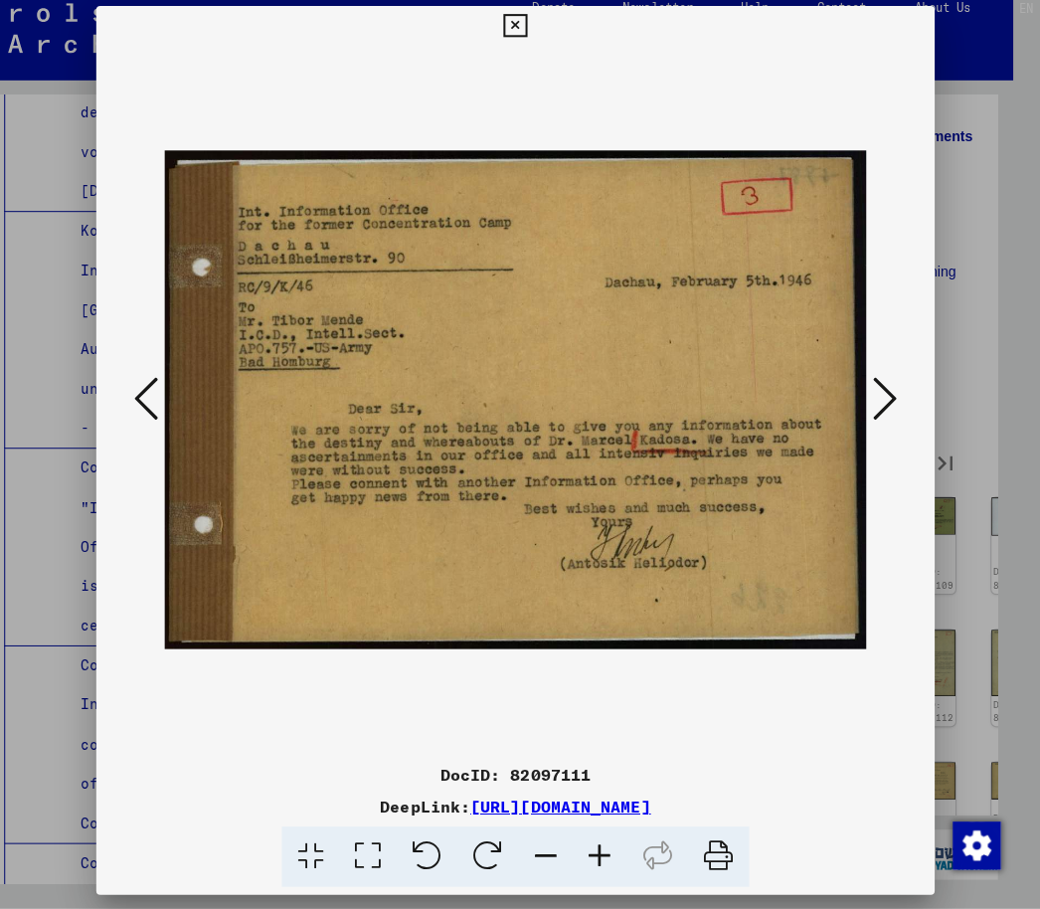
click at [881, 397] on icon at bounding box center [886, 403] width 24 height 48
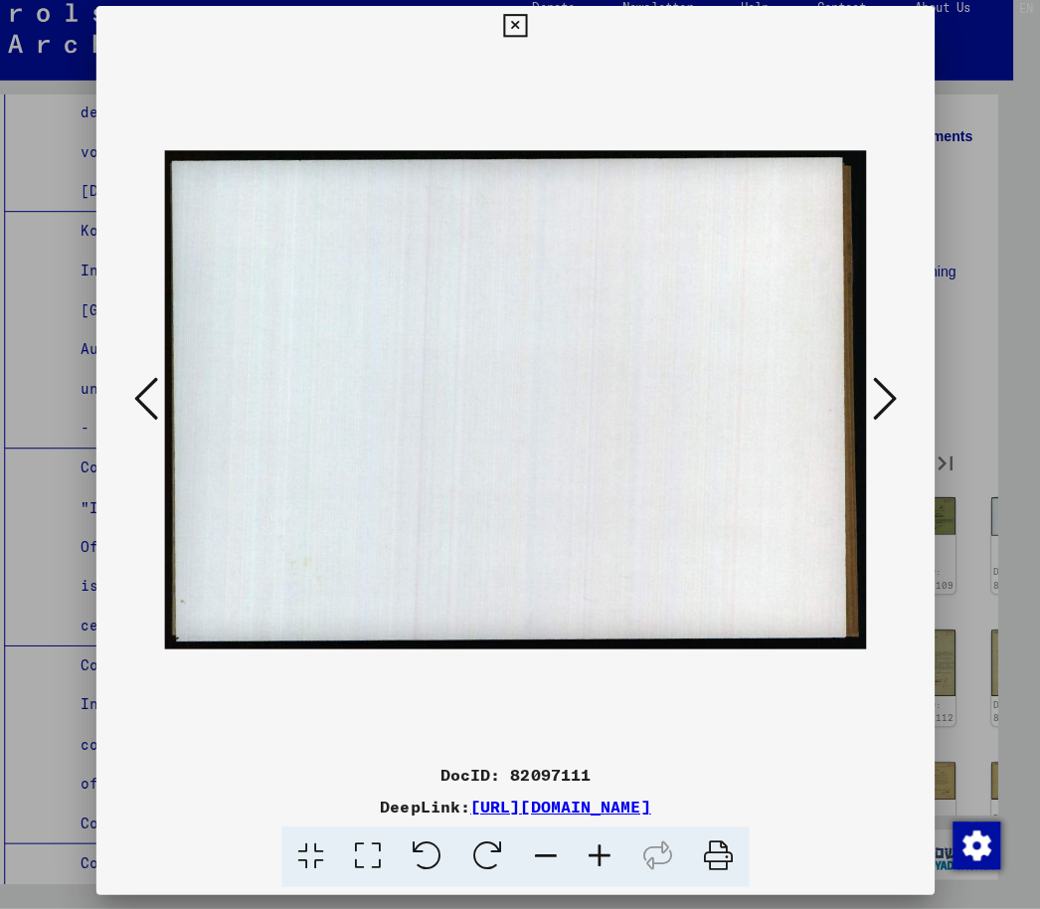
click at [874, 395] on icon at bounding box center [886, 403] width 24 height 48
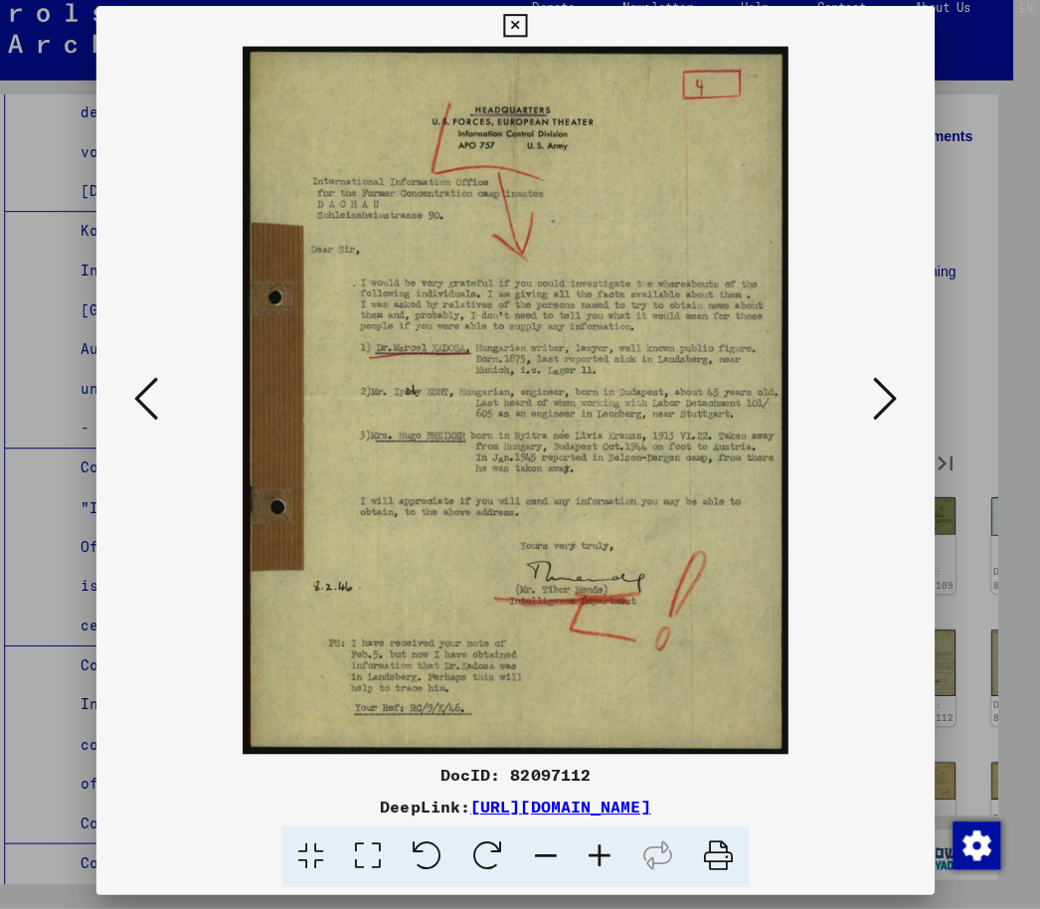
click at [882, 391] on icon at bounding box center [886, 403] width 24 height 48
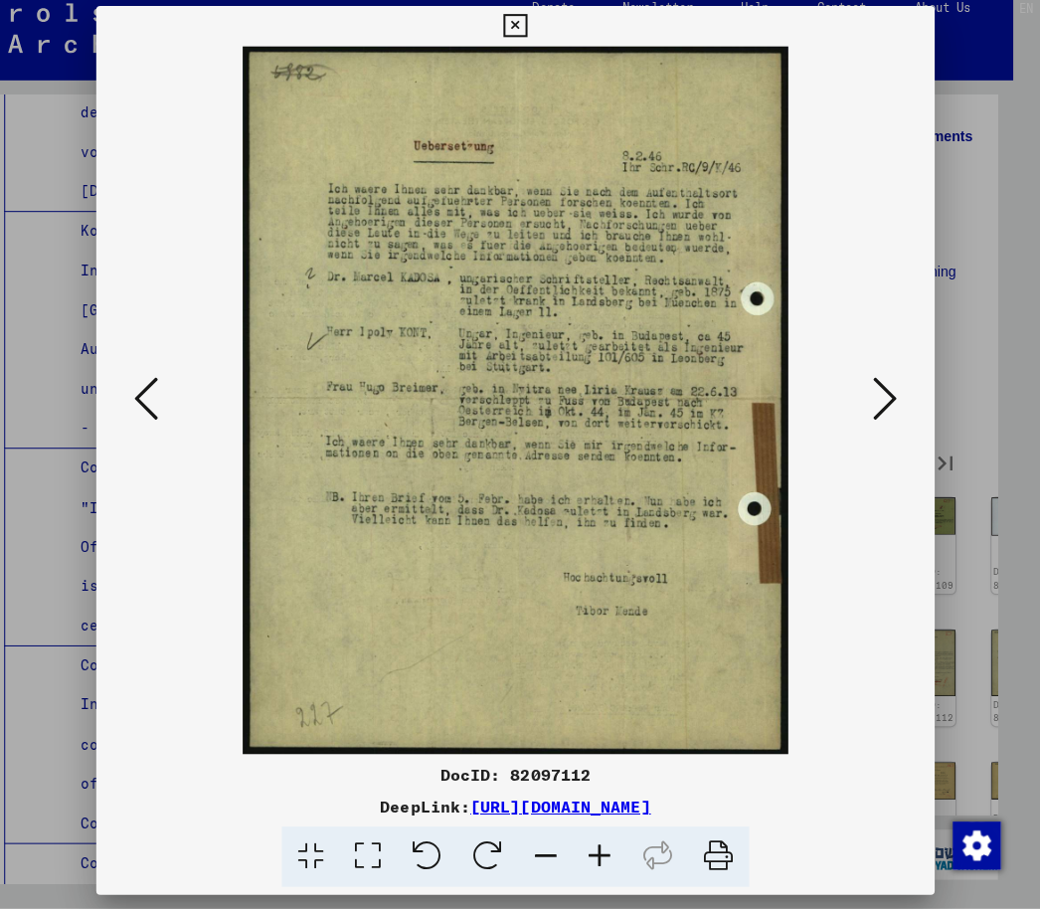
click at [883, 395] on icon at bounding box center [886, 403] width 24 height 48
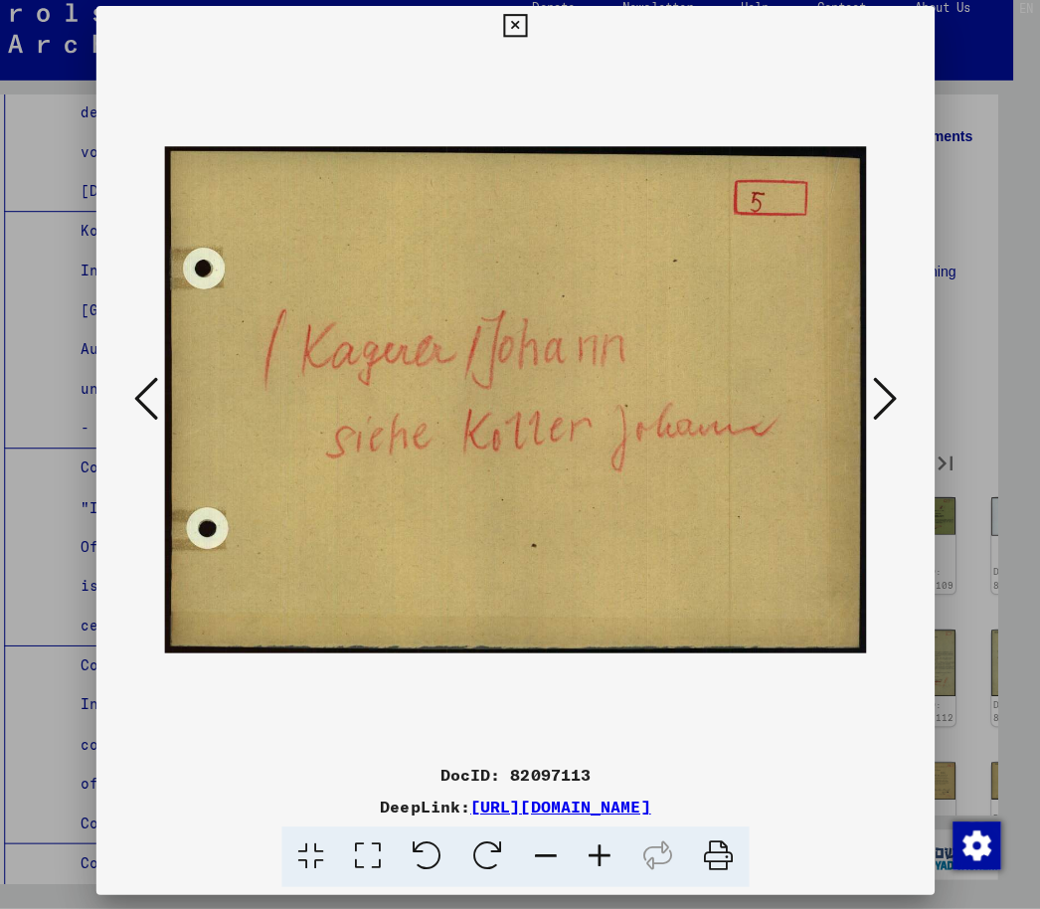
click at [881, 409] on icon at bounding box center [886, 403] width 24 height 48
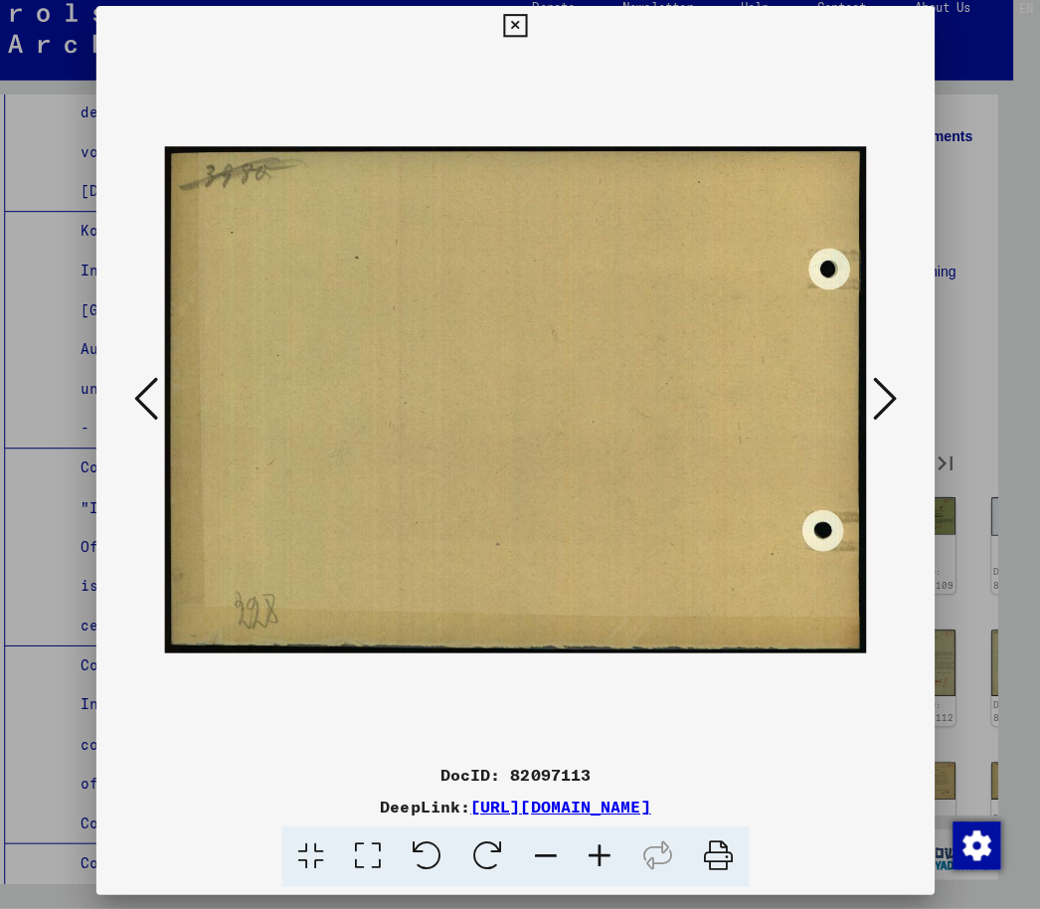
click at [882, 398] on icon at bounding box center [886, 403] width 24 height 48
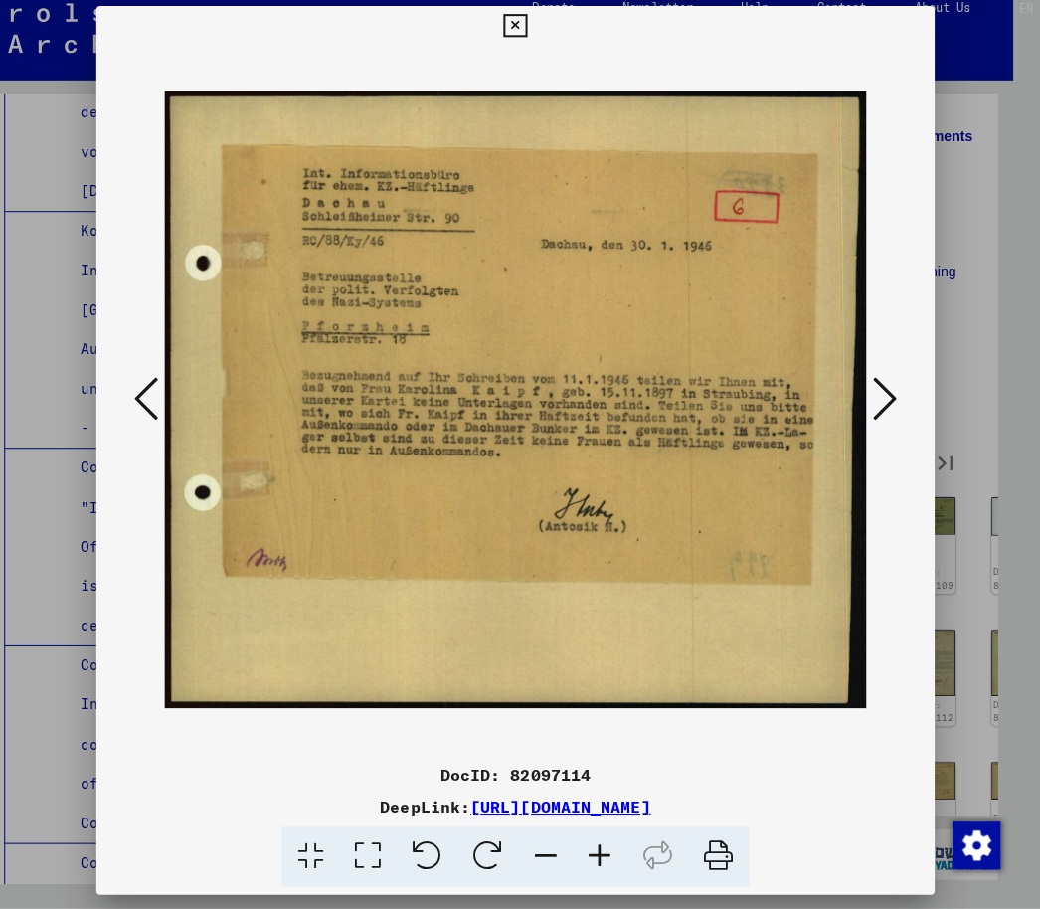
click at [878, 389] on icon at bounding box center [886, 403] width 24 height 48
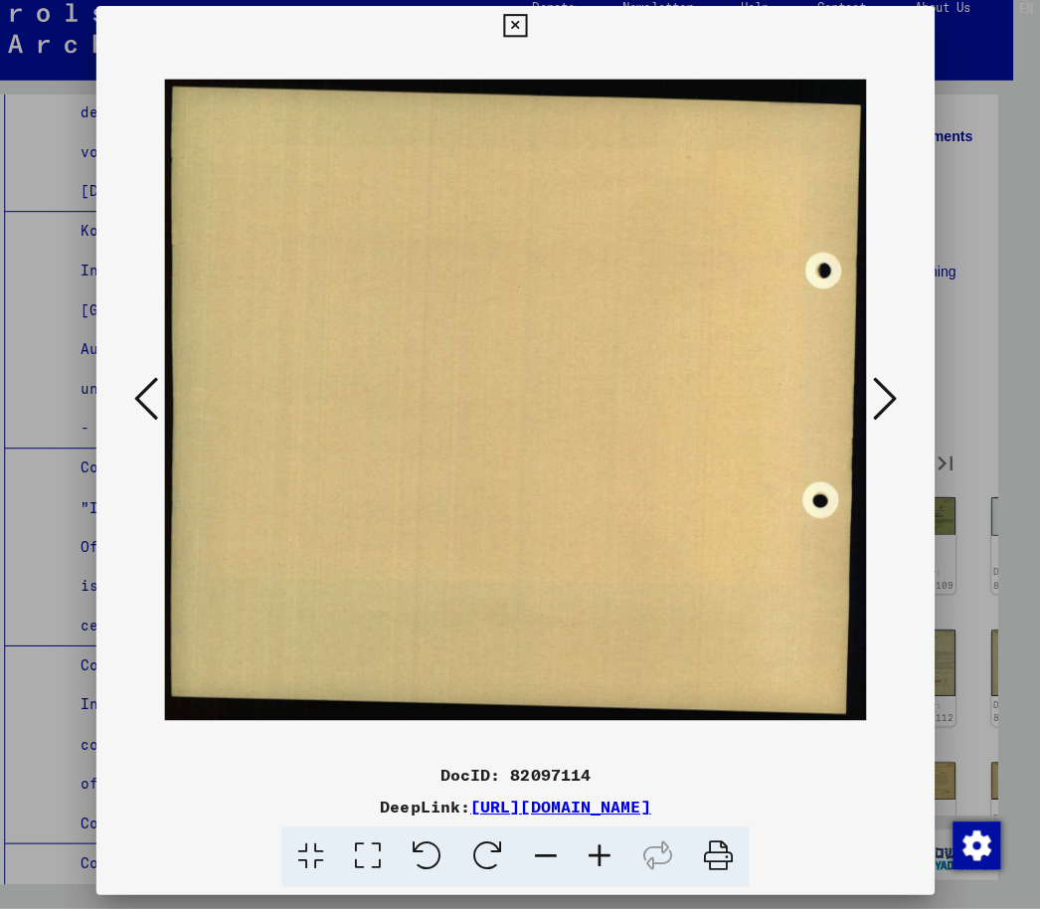
click at [654, 797] on link "[URL][DOMAIN_NAME]" at bounding box center [564, 807] width 179 height 20
